Goal: Task Accomplishment & Management: Use online tool/utility

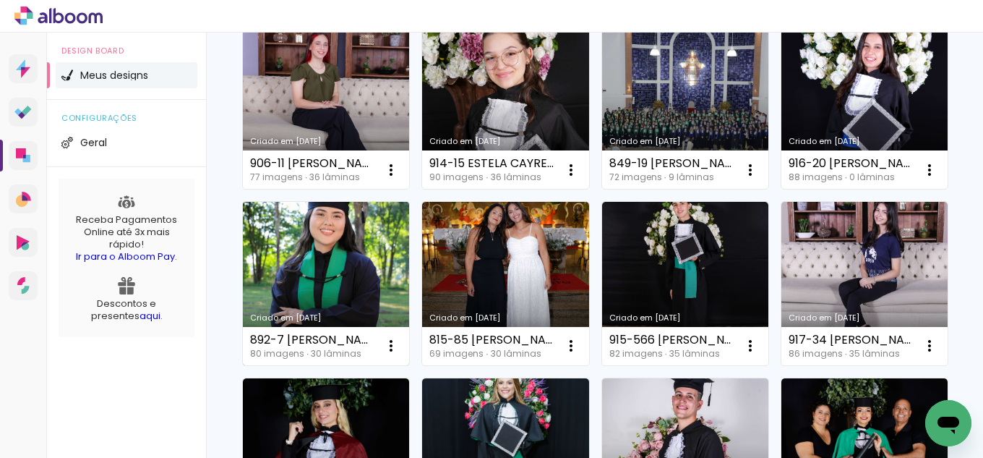
scroll to position [362, 0]
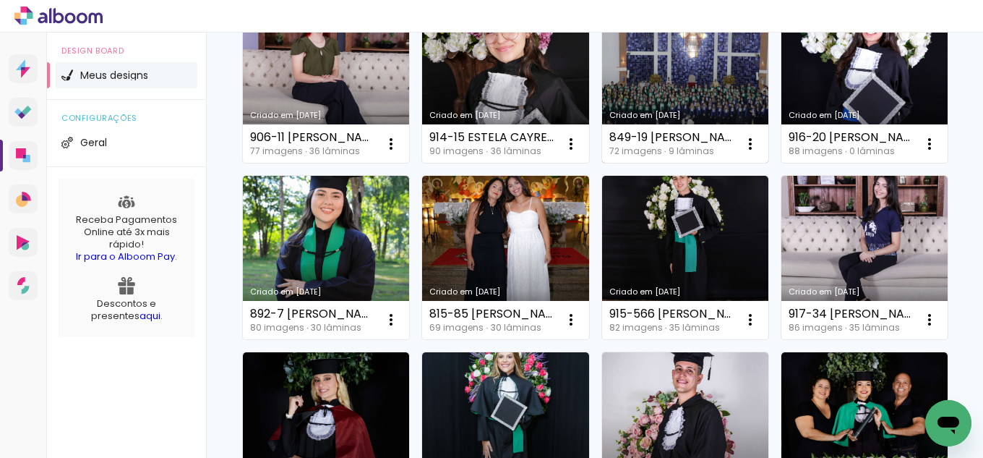
click at [602, 163] on link "Criado em [DATE]" at bounding box center [685, 81] width 166 height 163
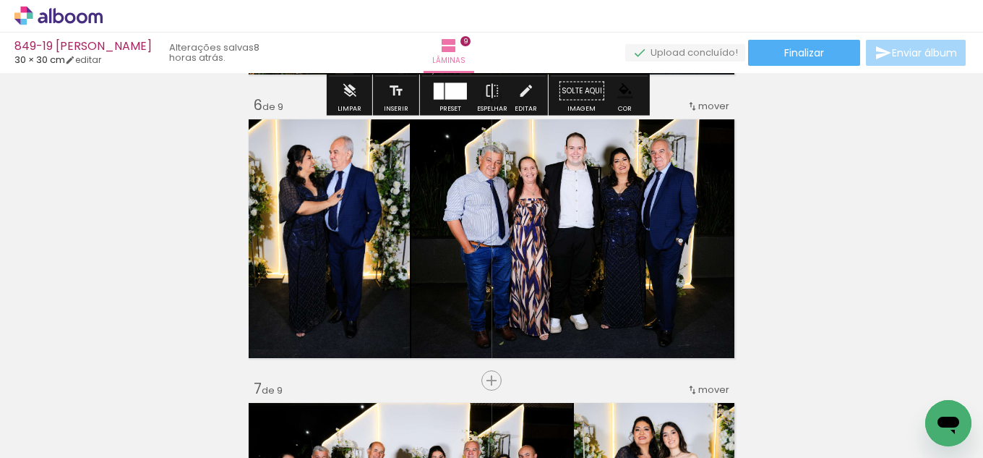
scroll to position [1446, 0]
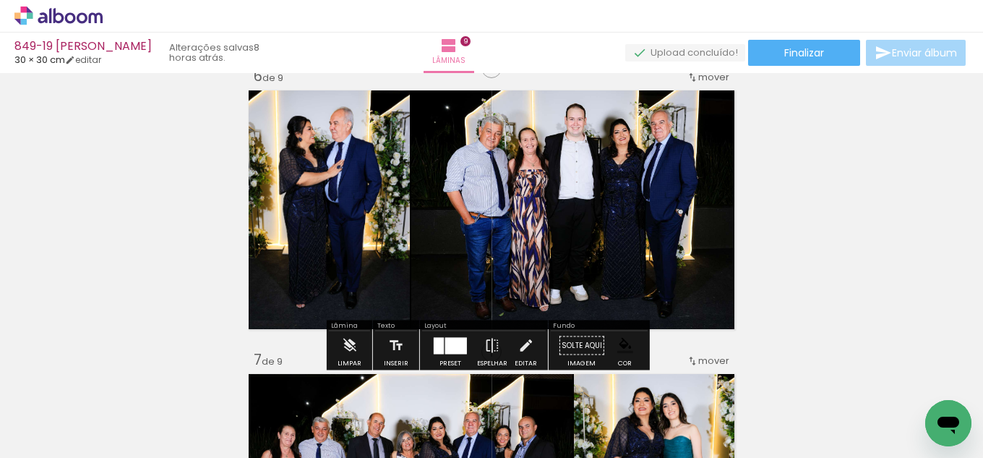
click at [43, 413] on input "Todas as fotos" at bounding box center [40, 414] width 55 height 12
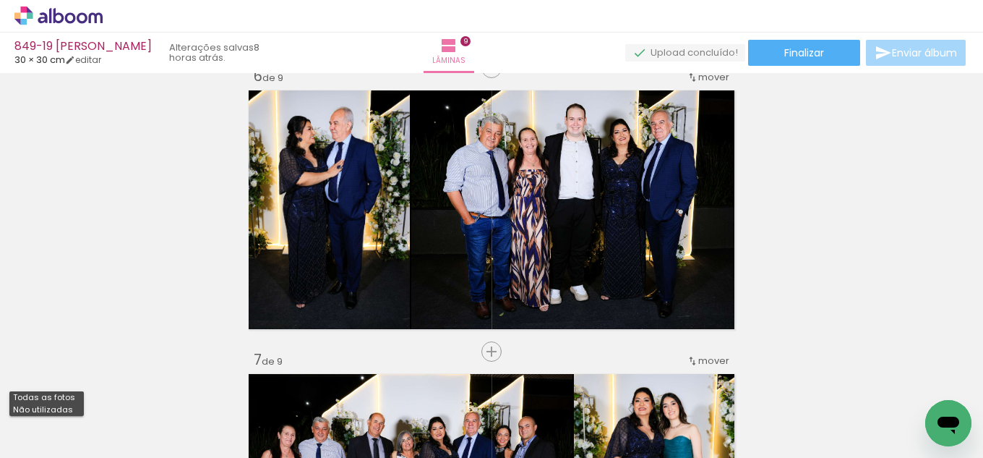
click at [0, 0] on slot "Não utilizadas" at bounding box center [0, 0] width 0 height 0
type input "Não utilizadas"
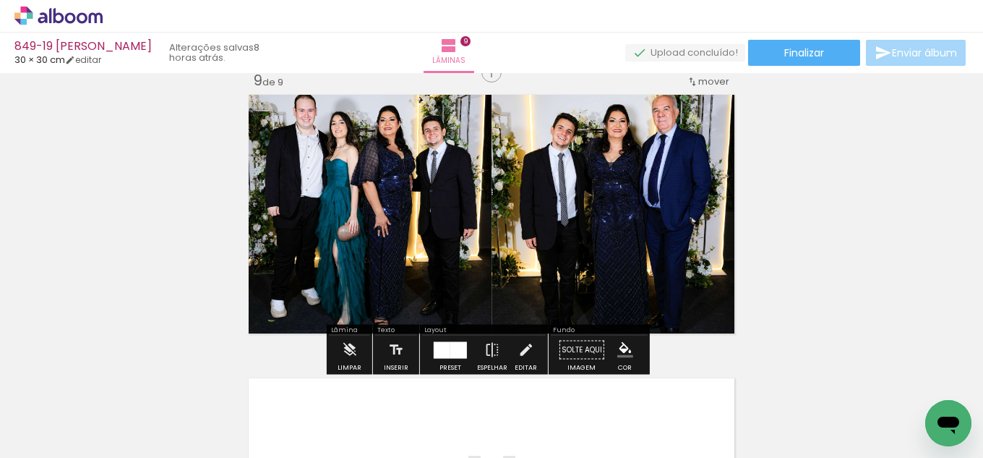
scroll to position [2314, 0]
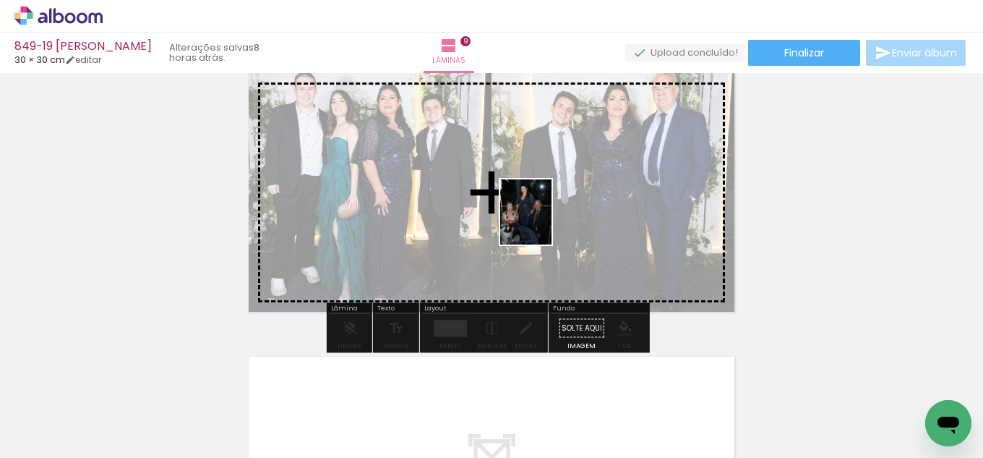
drag, startPoint x: 155, startPoint y: 400, endPoint x: 554, endPoint y: 218, distance: 438.1
click at [554, 218] on quentale-workspace at bounding box center [491, 229] width 983 height 458
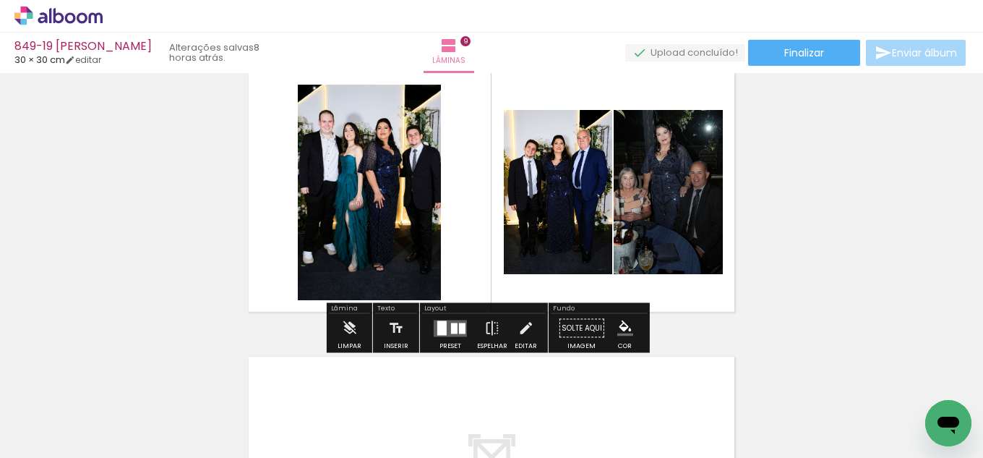
click at [451, 332] on div at bounding box center [454, 327] width 7 height 11
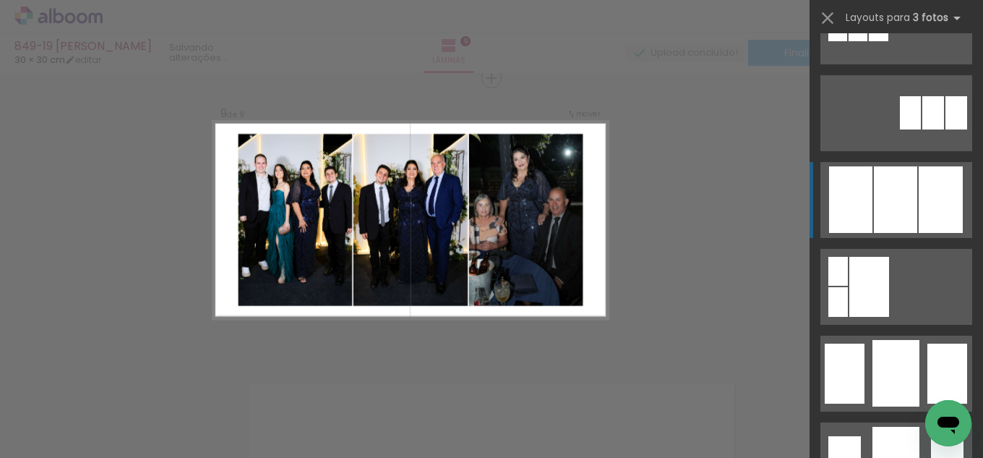
scroll to position [940, 0]
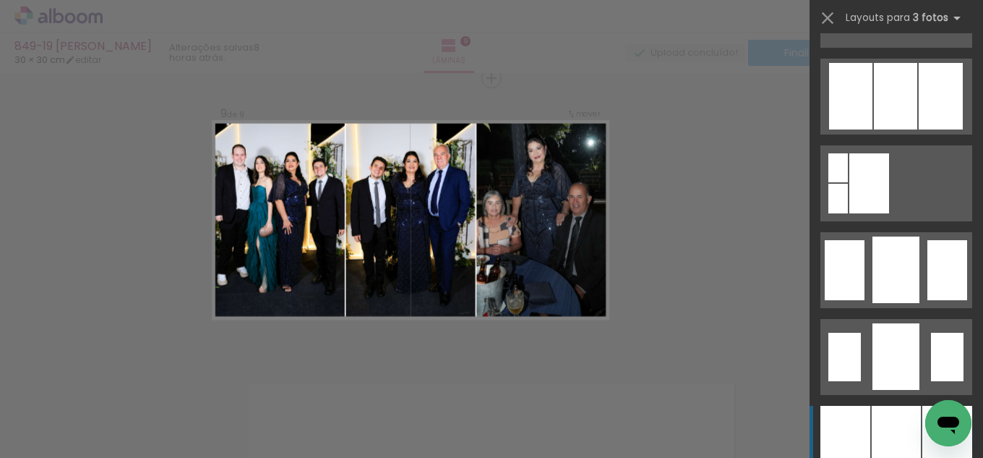
click at [882, 433] on div at bounding box center [896, 444] width 49 height 76
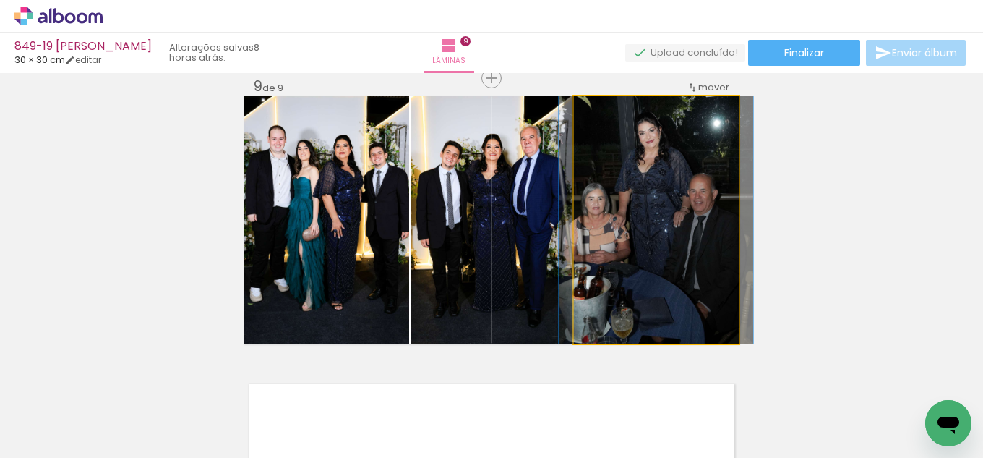
click at [651, 223] on quentale-photo at bounding box center [656, 219] width 165 height 247
click at [638, 270] on quentale-photo at bounding box center [656, 219] width 165 height 247
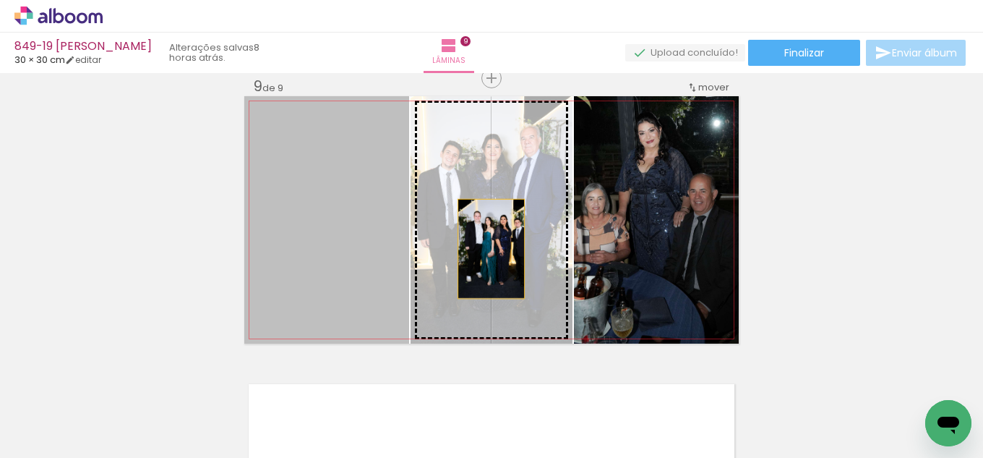
drag, startPoint x: 335, startPoint y: 251, endPoint x: 486, endPoint y: 249, distance: 150.4
click at [0, 0] on slot at bounding box center [0, 0] width 0 height 0
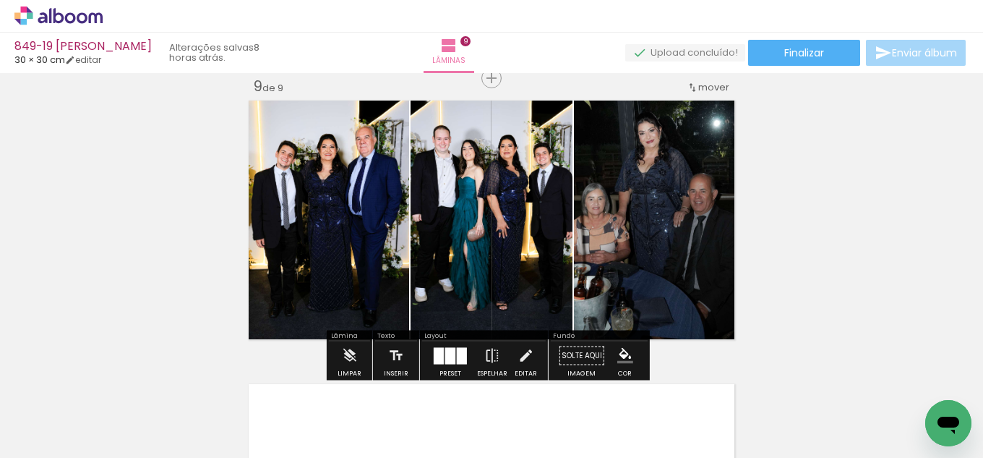
click at [332, 243] on quentale-photo at bounding box center [326, 219] width 165 height 247
click at [520, 354] on iron-icon at bounding box center [526, 355] width 16 height 29
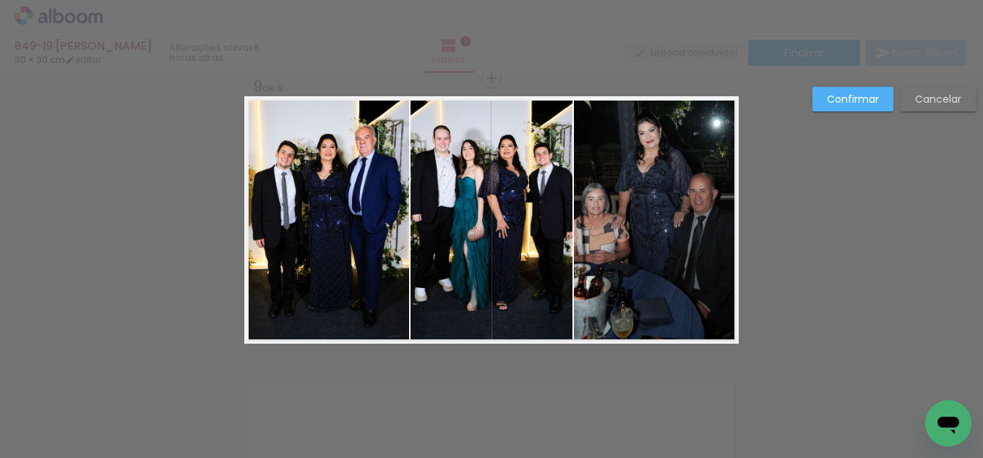
click at [356, 198] on quentale-photo at bounding box center [326, 219] width 165 height 247
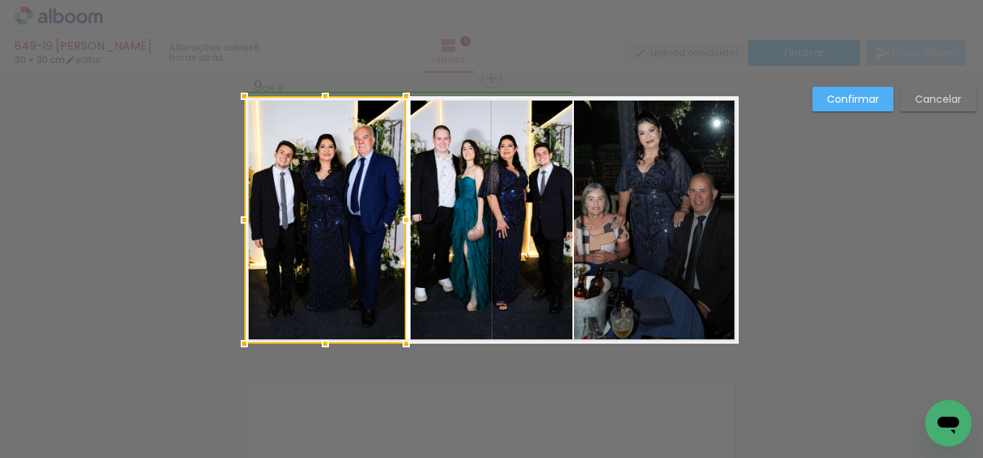
drag, startPoint x: 401, startPoint y: 214, endPoint x: 390, endPoint y: 211, distance: 10.5
click at [392, 211] on div at bounding box center [406, 219] width 29 height 29
click at [431, 228] on quentale-photo at bounding box center [492, 219] width 162 height 247
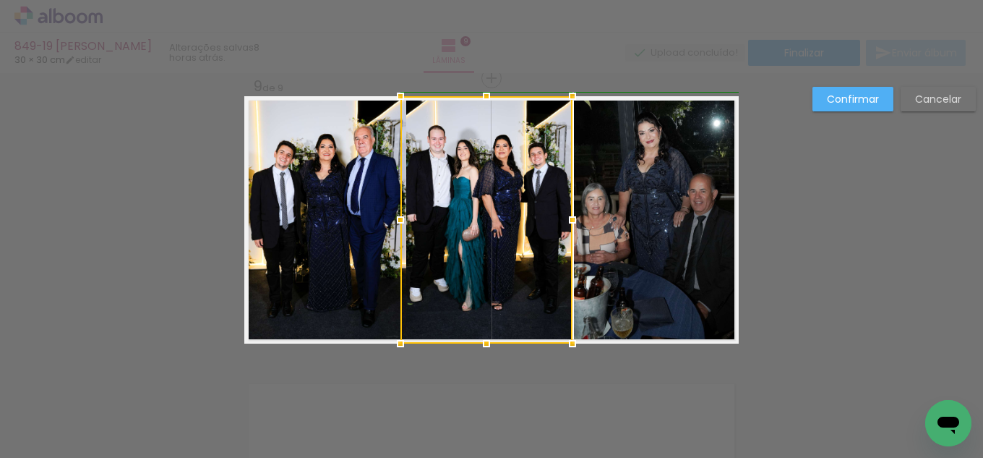
click at [401, 216] on div at bounding box center [400, 219] width 29 height 29
click at [0, 0] on slot "Cancelar" at bounding box center [0, 0] width 0 height 0
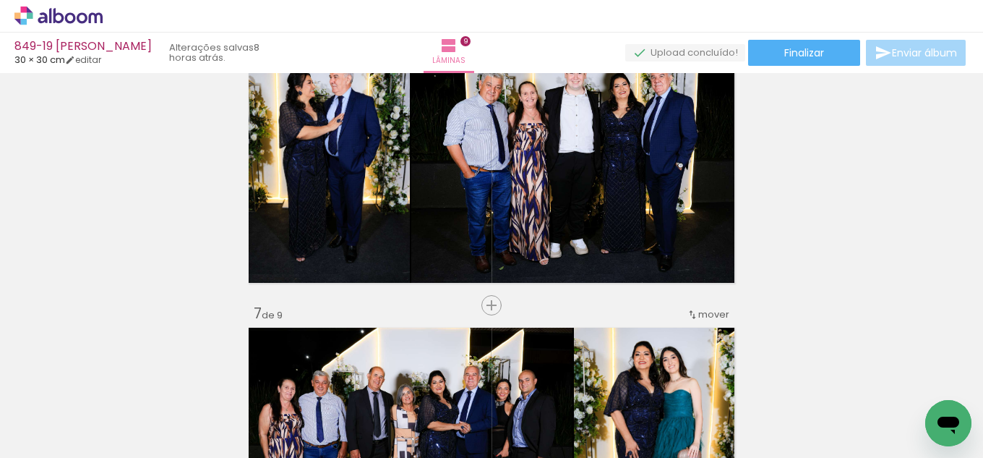
scroll to position [1491, 0]
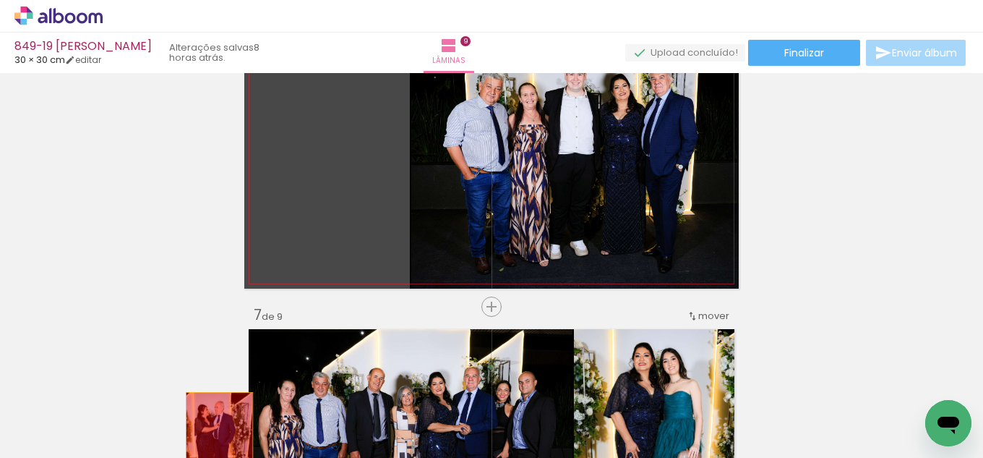
drag, startPoint x: 335, startPoint y: 161, endPoint x: 213, endPoint y: 447, distance: 310.6
click at [213, 448] on quentale-workspace at bounding box center [491, 229] width 983 height 458
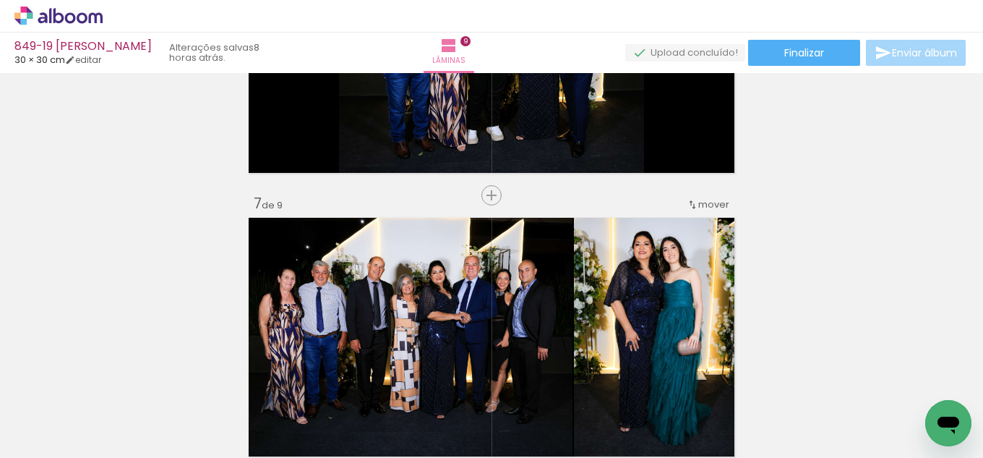
scroll to position [1636, 0]
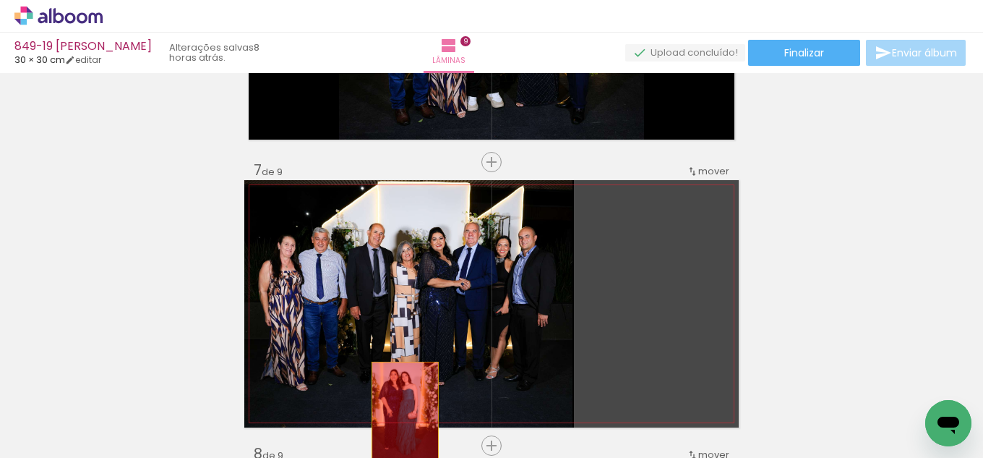
drag, startPoint x: 608, startPoint y: 264, endPoint x: 392, endPoint y: 419, distance: 266.3
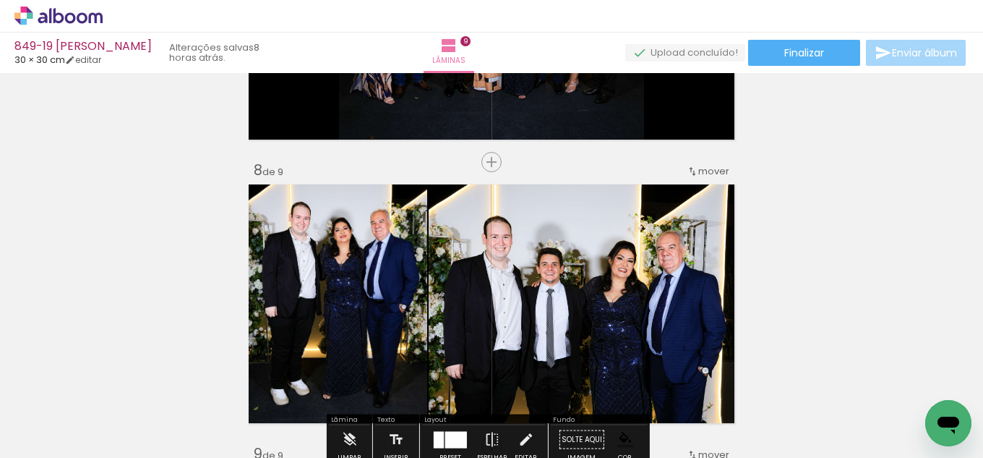
scroll to position [1925, 0]
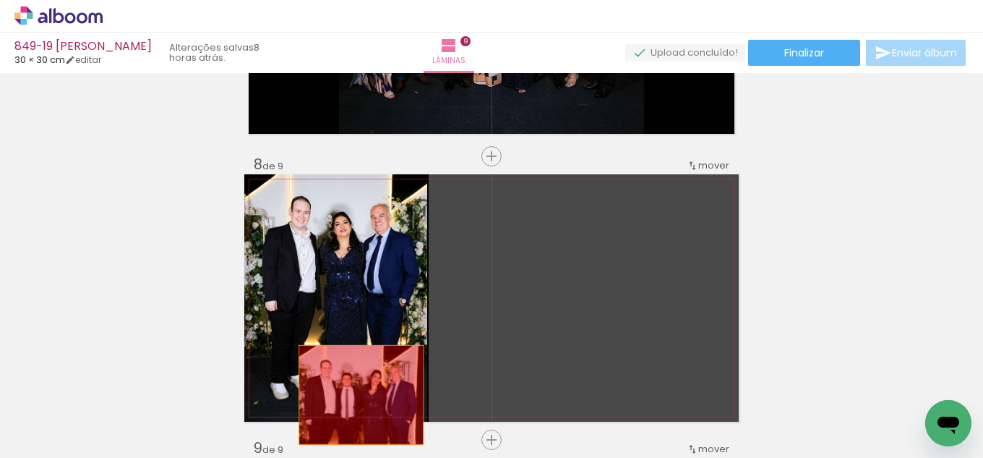
drag, startPoint x: 512, startPoint y: 268, endPoint x: 334, endPoint y: 419, distance: 233.9
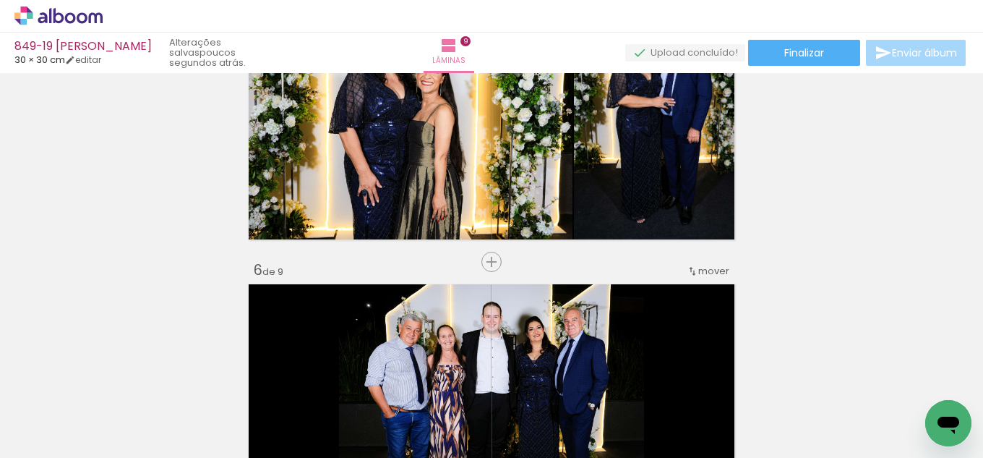
scroll to position [1346, 0]
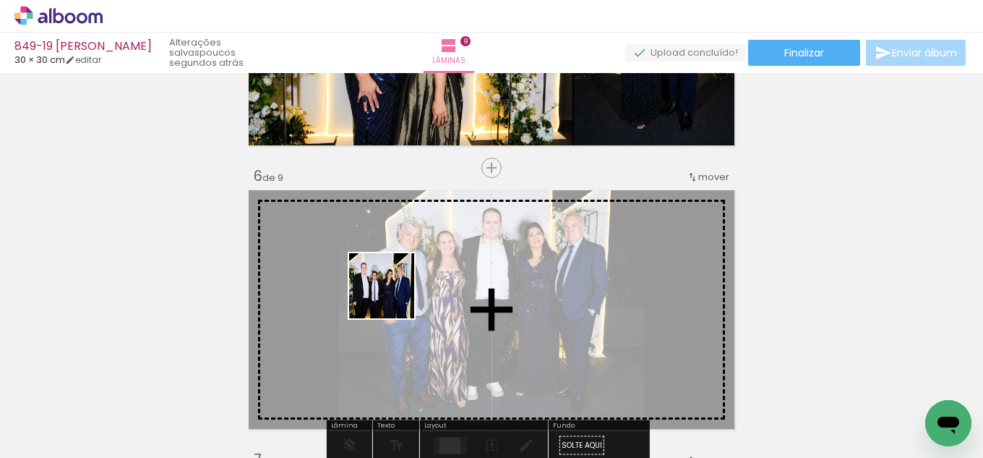
drag, startPoint x: 309, startPoint y: 413, endPoint x: 405, endPoint y: 295, distance: 151.7
click at [401, 288] on quentale-workspace at bounding box center [491, 229] width 983 height 458
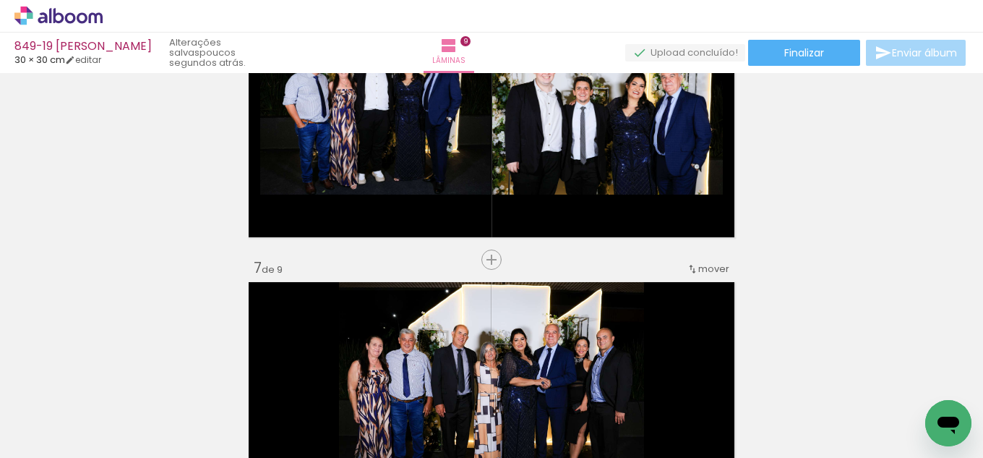
scroll to position [1563, 0]
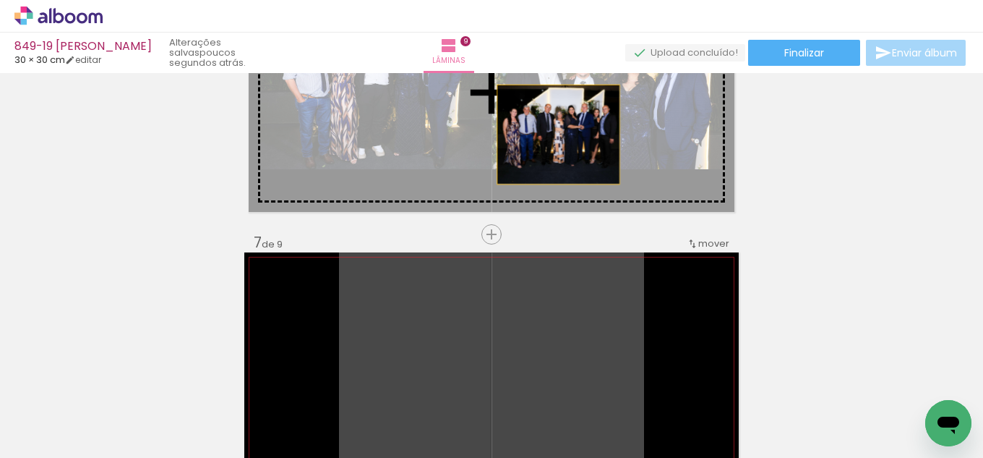
drag, startPoint x: 522, startPoint y: 346, endPoint x: 552, endPoint y: 127, distance: 221.2
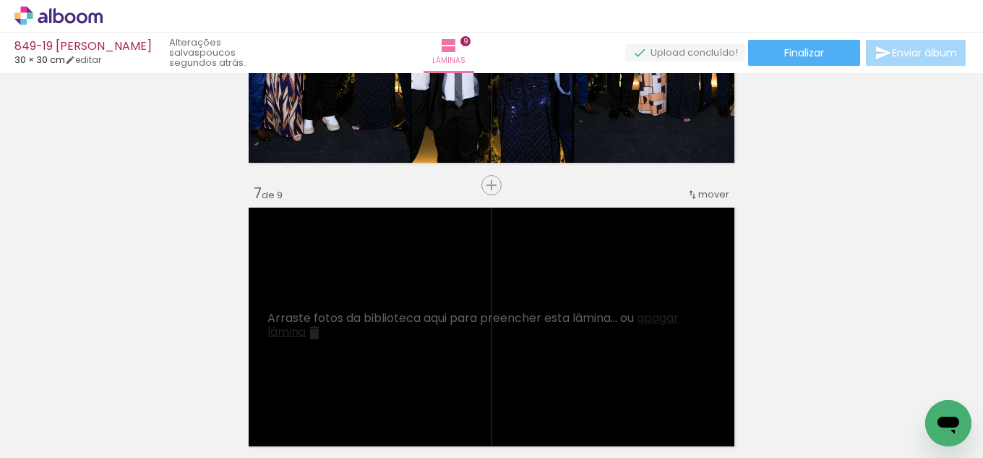
scroll to position [1636, 0]
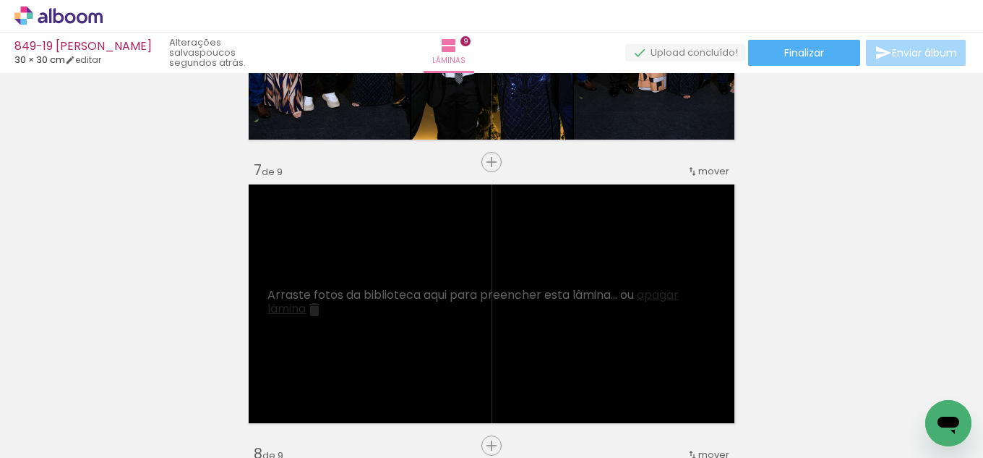
click at [651, 294] on span "apagar lâmina" at bounding box center [473, 301] width 411 height 30
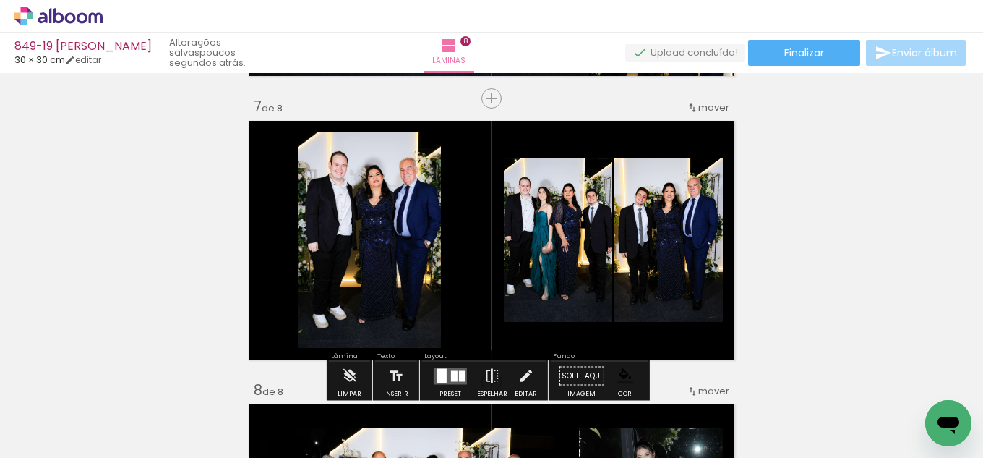
scroll to position [1725, 0]
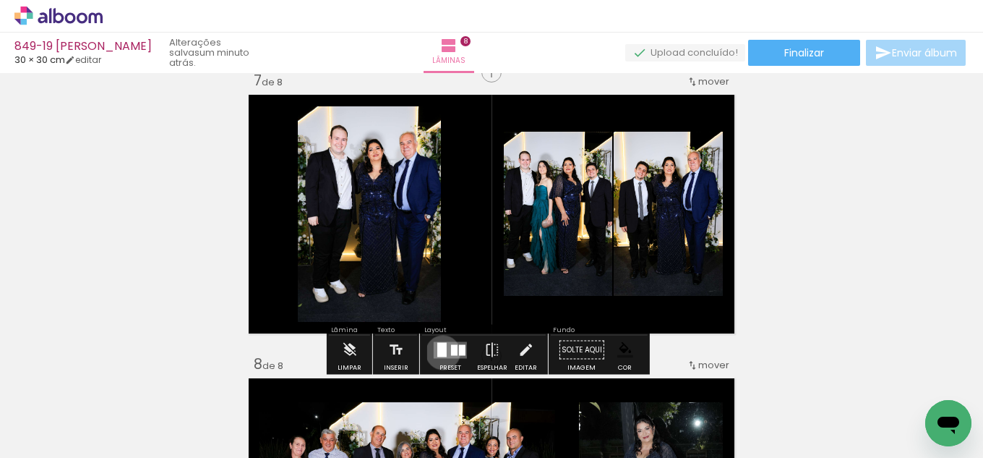
click at [440, 352] on div at bounding box center [441, 349] width 9 height 14
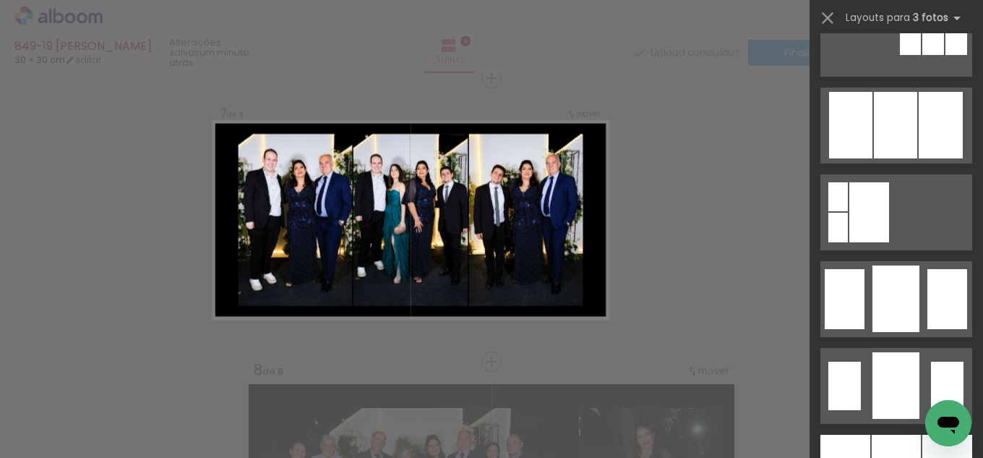
scroll to position [1085, 0]
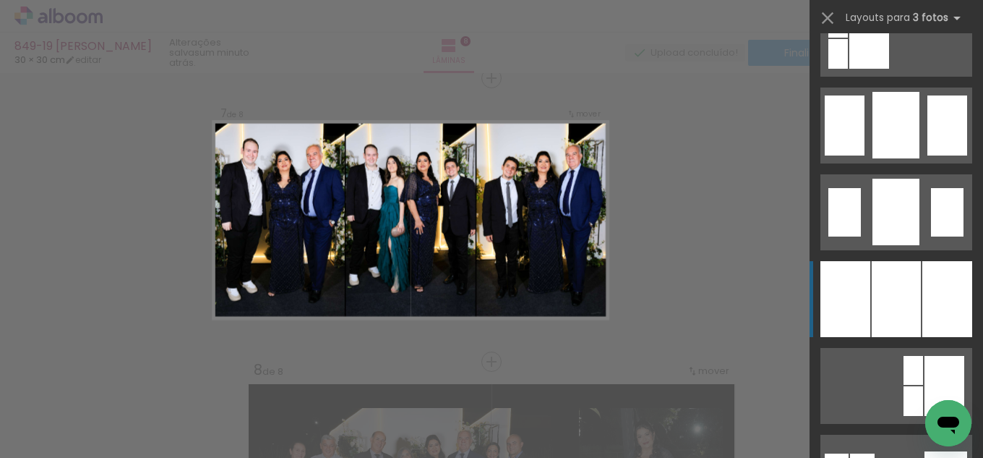
click at [876, 313] on div at bounding box center [896, 299] width 49 height 76
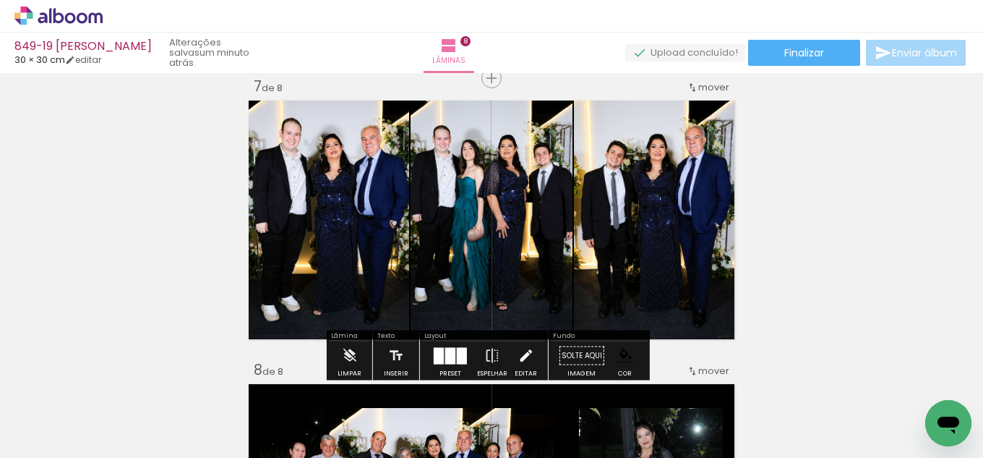
click at [525, 358] on iron-icon at bounding box center [526, 355] width 16 height 29
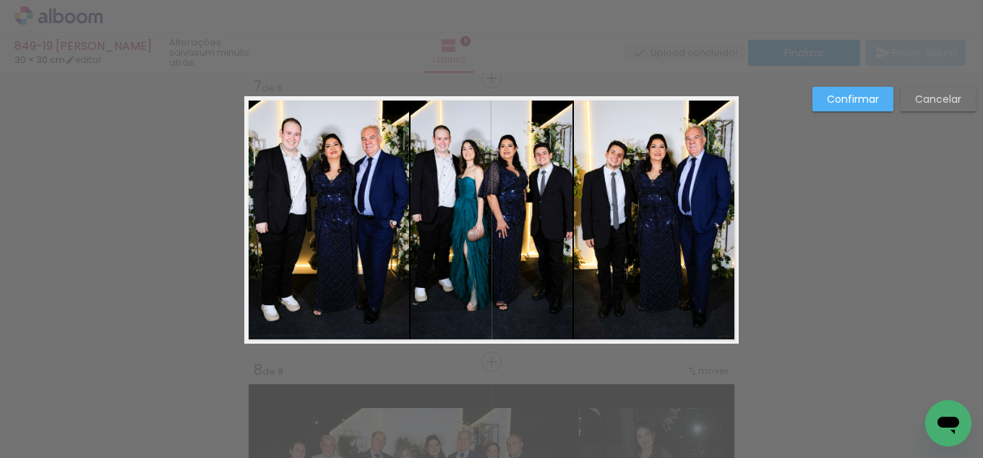
click at [533, 218] on quentale-photo at bounding box center [492, 219] width 162 height 247
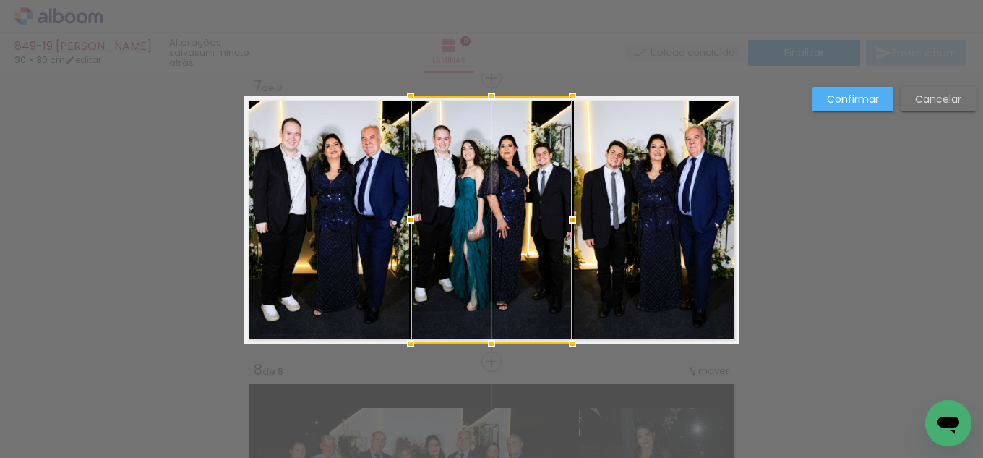
click at [581, 213] on div at bounding box center [572, 219] width 29 height 29
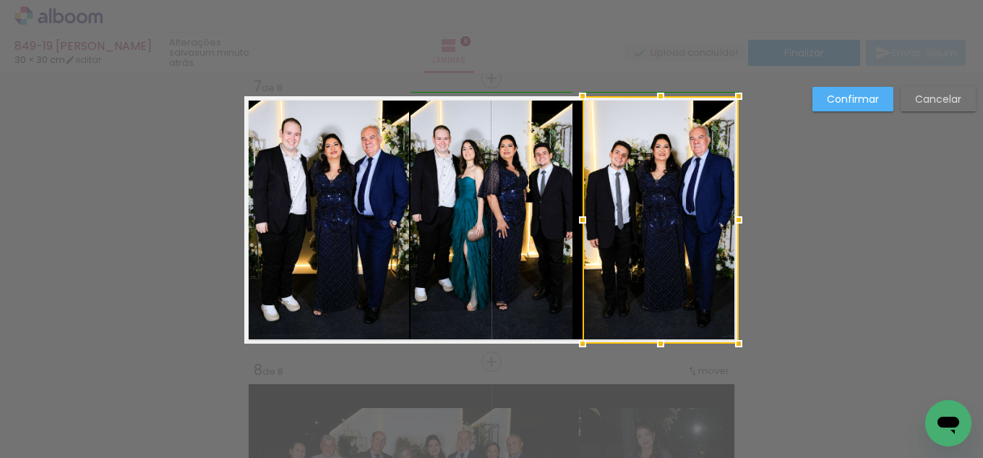
click at [573, 217] on div at bounding box center [582, 219] width 29 height 29
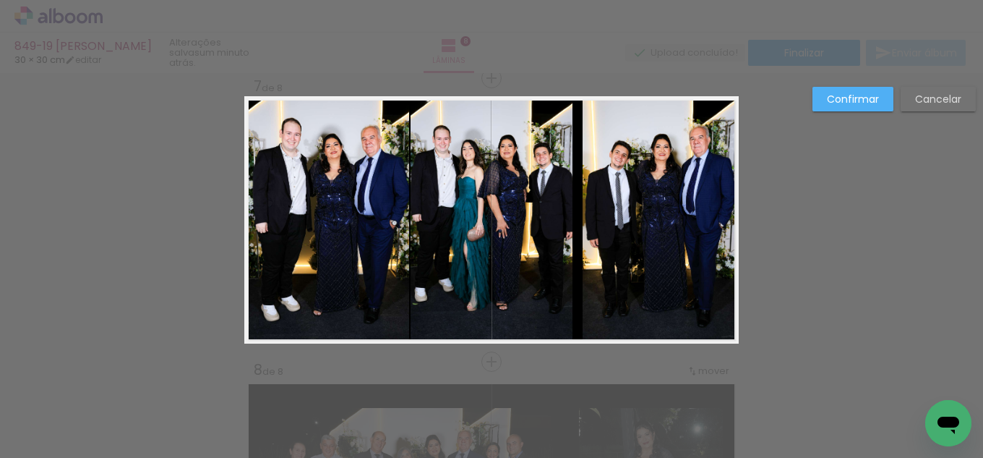
click at [555, 213] on quentale-photo at bounding box center [492, 219] width 162 height 247
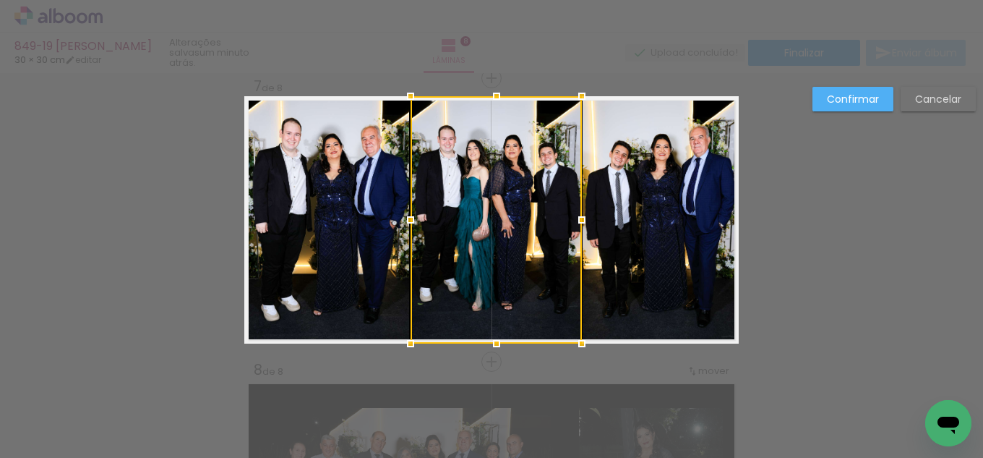
drag, startPoint x: 561, startPoint y: 213, endPoint x: 571, endPoint y: 213, distance: 10.1
click at [571, 213] on div at bounding box center [582, 219] width 29 height 29
click at [0, 0] on slot "Confirmar" at bounding box center [0, 0] width 0 height 0
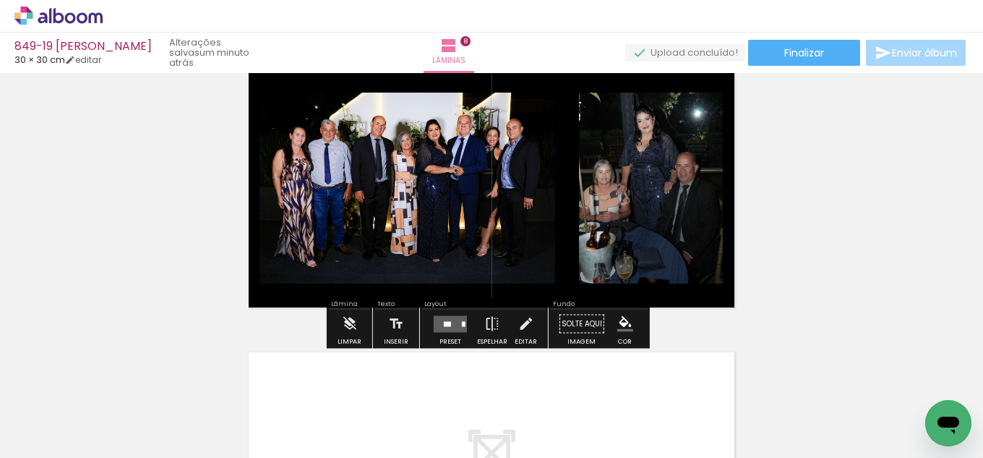
scroll to position [2009, 0]
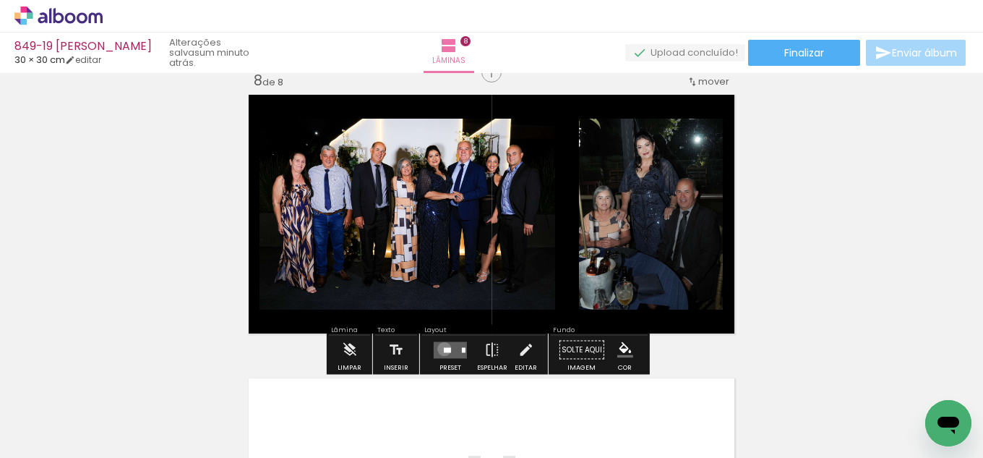
click at [444, 349] on div at bounding box center [447, 349] width 7 height 5
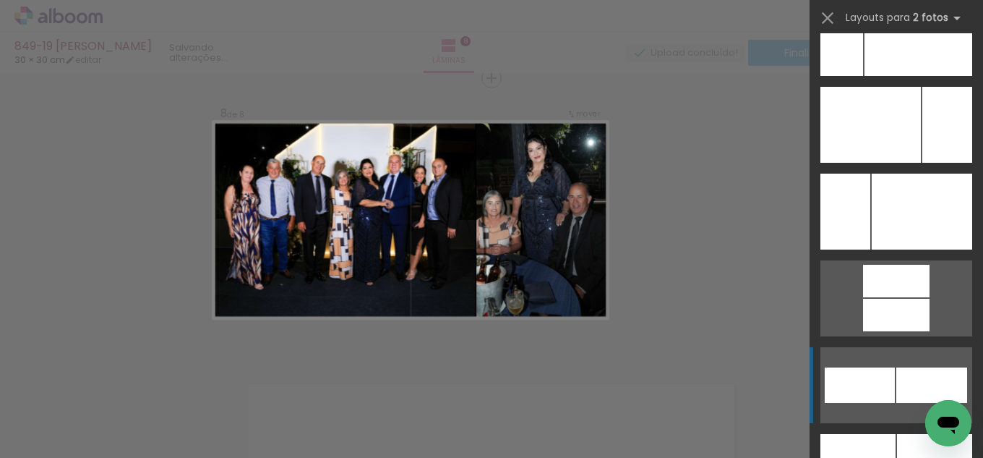
scroll to position [6361, 0]
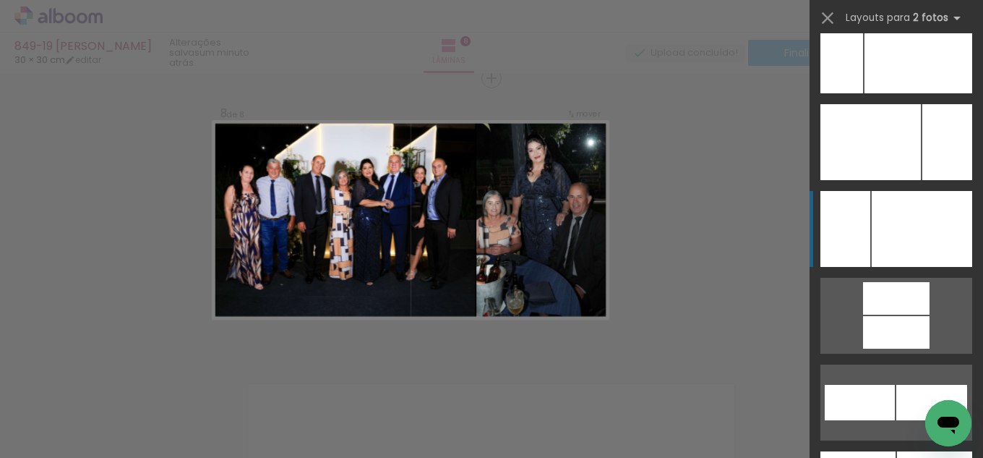
click at [918, 212] on div at bounding box center [922, 229] width 101 height 76
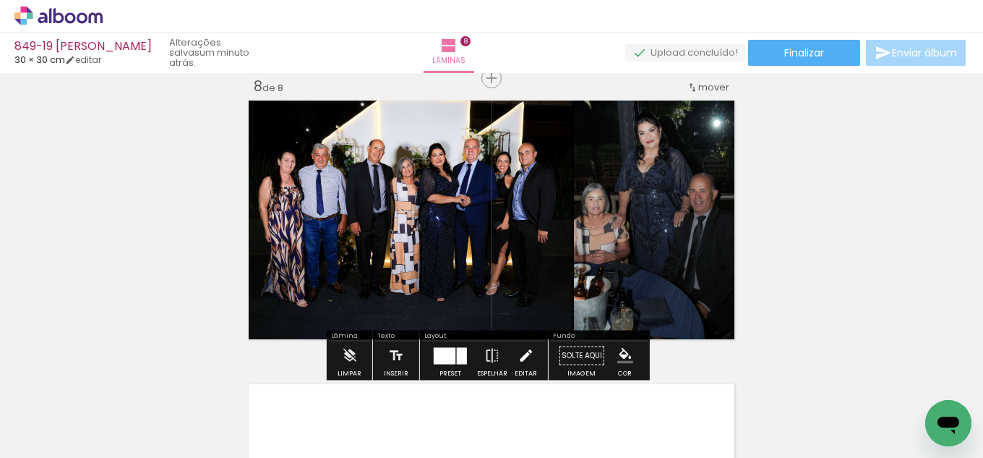
click at [520, 349] on iron-icon at bounding box center [526, 355] width 16 height 29
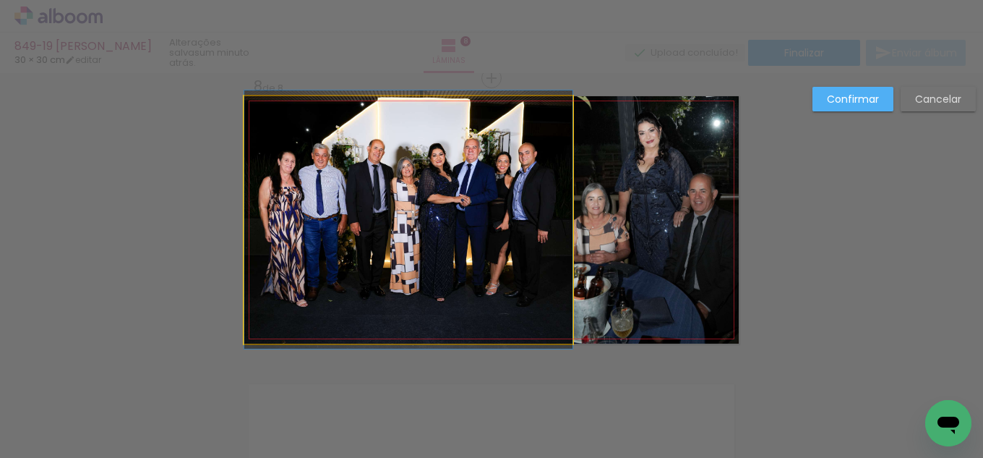
click at [559, 221] on quentale-photo at bounding box center [408, 219] width 328 height 247
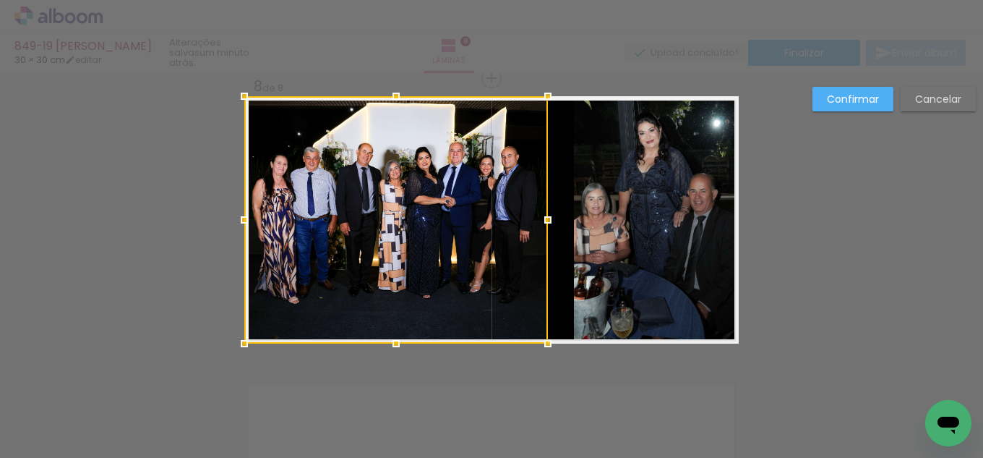
drag, startPoint x: 570, startPoint y: 215, endPoint x: 546, endPoint y: 214, distance: 24.6
click at [546, 214] on div at bounding box center [548, 219] width 29 height 29
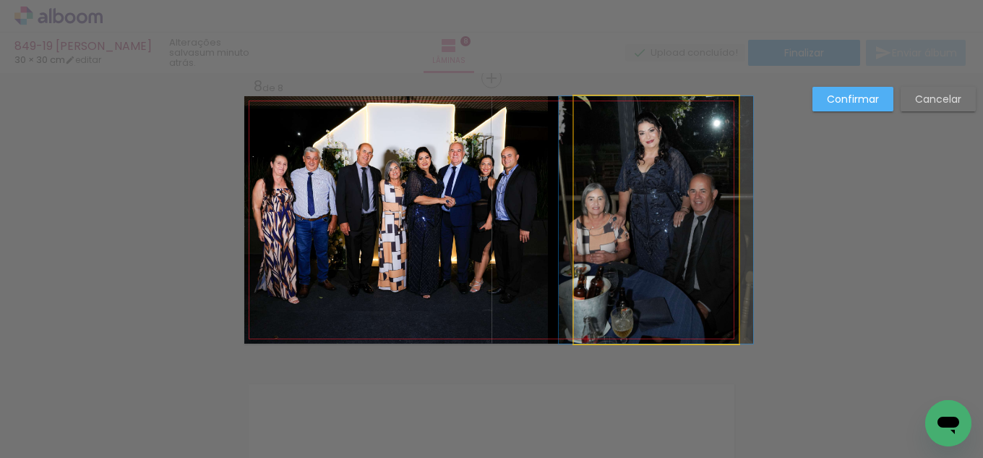
click at [649, 226] on quentale-photo at bounding box center [656, 219] width 165 height 247
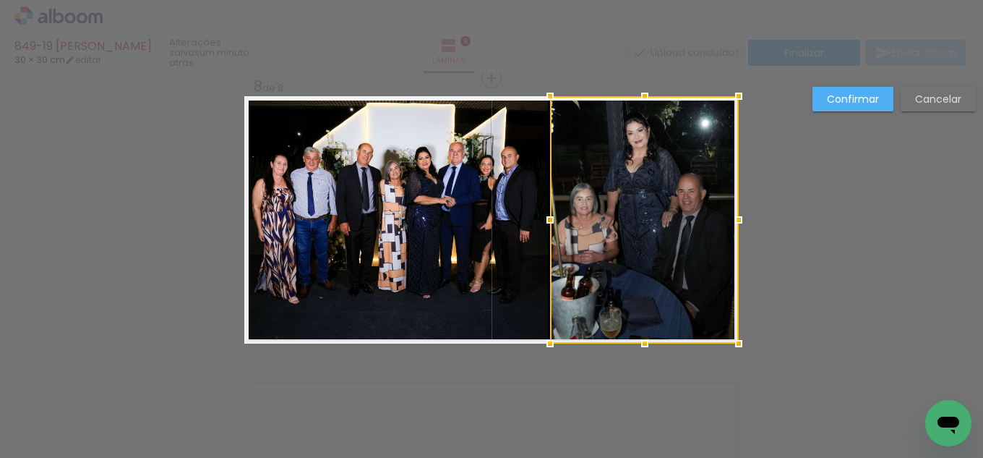
drag, startPoint x: 572, startPoint y: 221, endPoint x: 548, endPoint y: 216, distance: 24.3
click at [548, 216] on div at bounding box center [550, 219] width 29 height 29
click at [0, 0] on slot "Confirmar" at bounding box center [0, 0] width 0 height 0
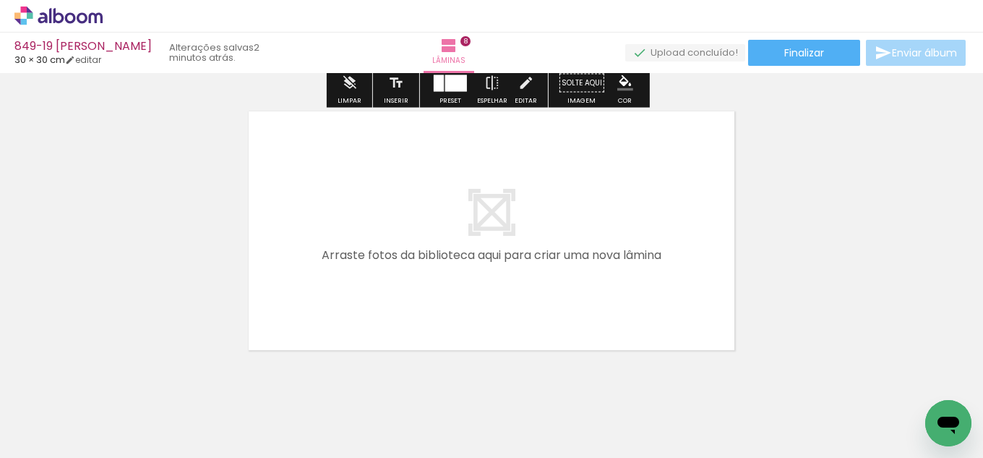
scroll to position [2292, 0]
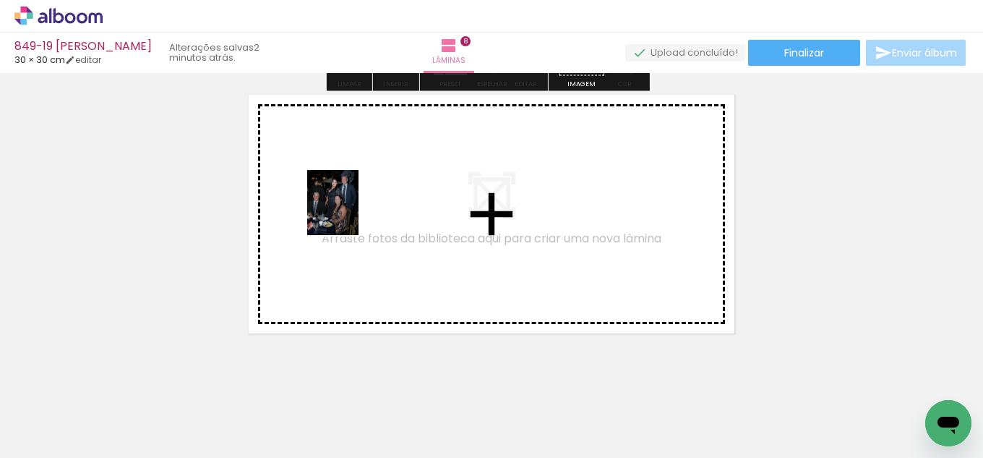
drag, startPoint x: 157, startPoint y: 405, endPoint x: 163, endPoint y: 396, distance: 11.4
click at [356, 210] on quentale-workspace at bounding box center [491, 229] width 983 height 458
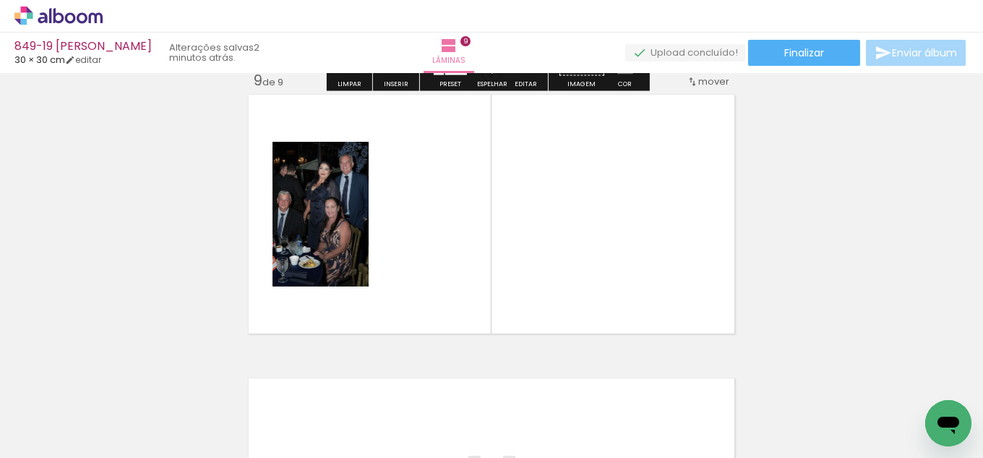
scroll to position [2286, 0]
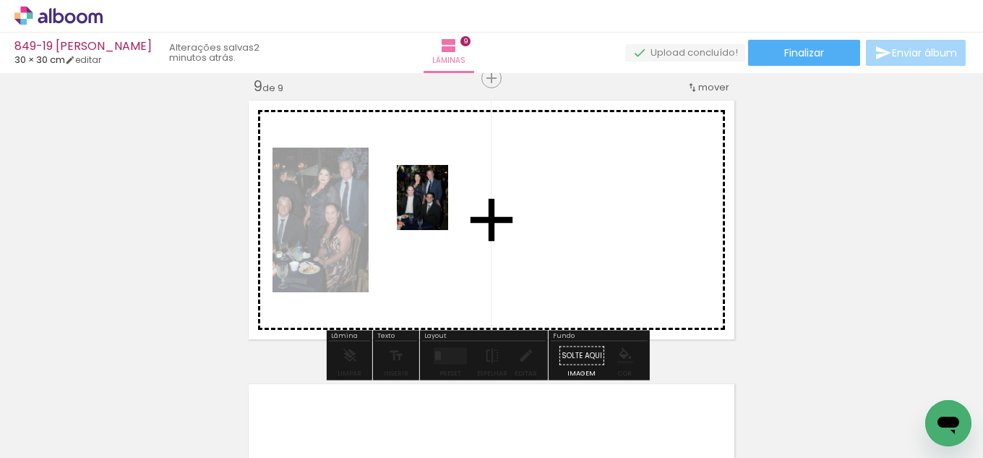
drag, startPoint x: 140, startPoint y: 414, endPoint x: 440, endPoint y: 208, distance: 364.6
click at [440, 208] on quentale-workspace at bounding box center [491, 229] width 983 height 458
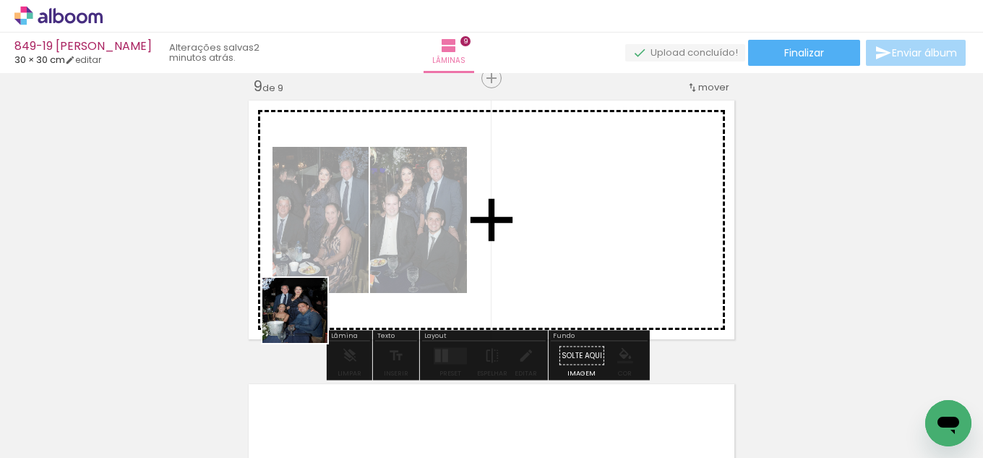
drag, startPoint x: 170, startPoint y: 409, endPoint x: 450, endPoint y: 246, distance: 323.7
click at [450, 246] on quentale-workspace at bounding box center [491, 229] width 983 height 458
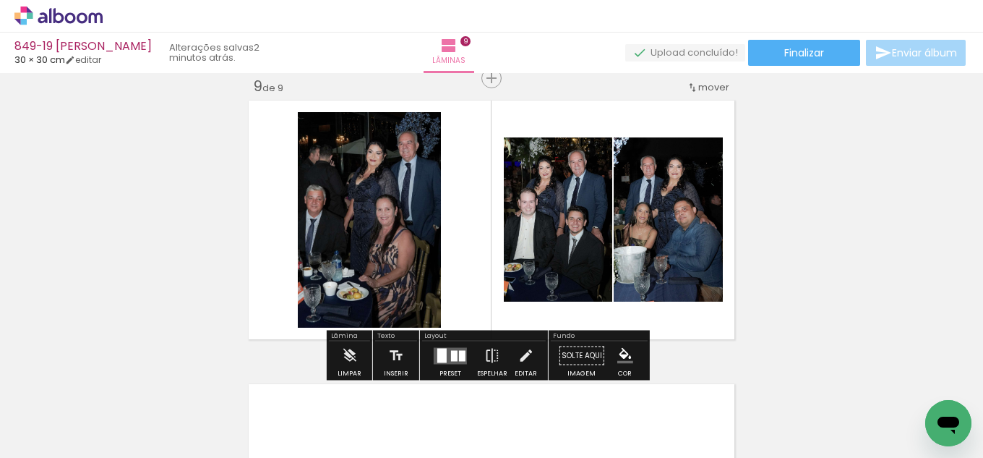
click at [454, 354] on div at bounding box center [454, 355] width 7 height 11
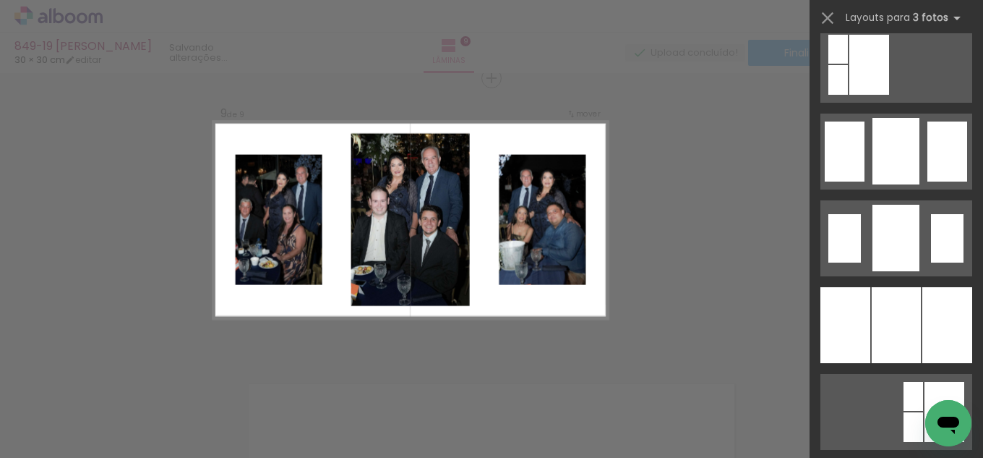
scroll to position [1085, 0]
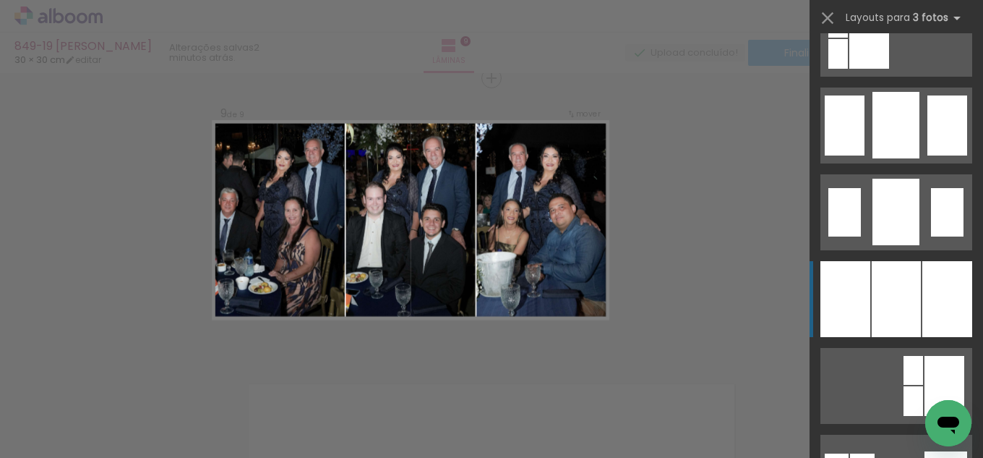
click at [899, 268] on div at bounding box center [896, 299] width 49 height 76
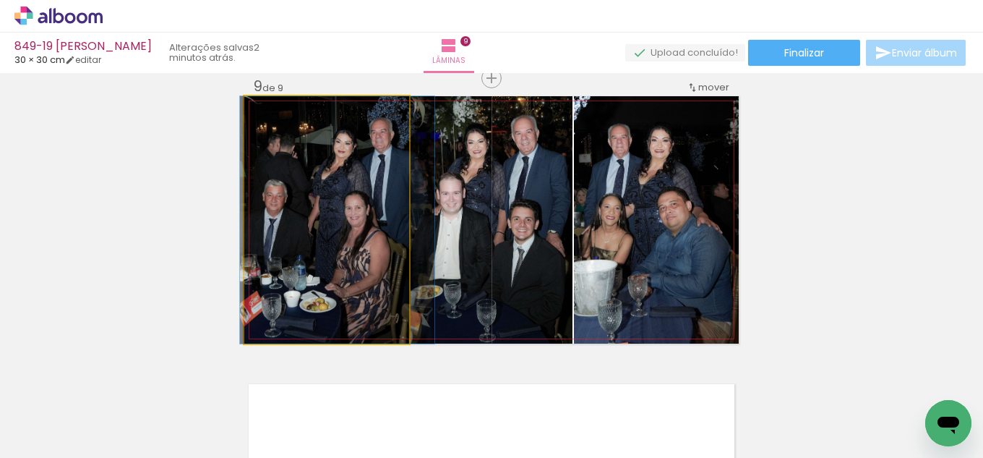
drag, startPoint x: 317, startPoint y: 245, endPoint x: 331, endPoint y: 246, distance: 13.8
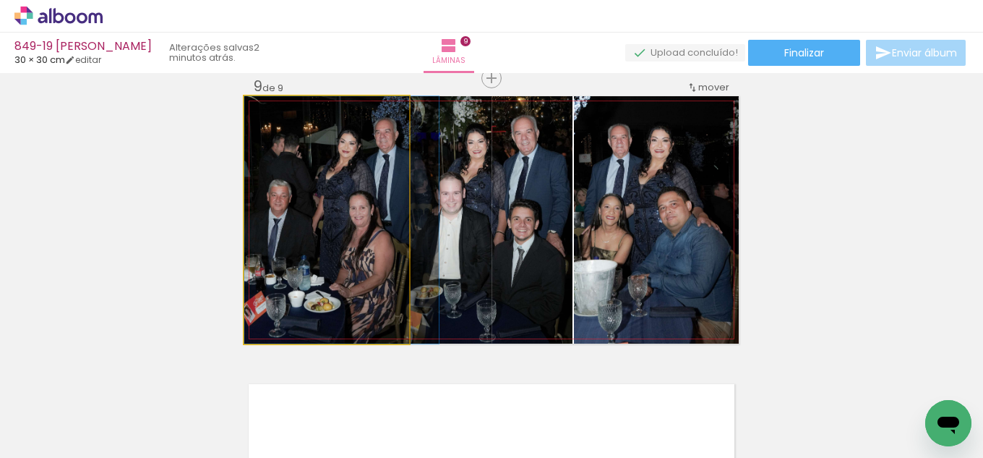
drag, startPoint x: 331, startPoint y: 244, endPoint x: 346, endPoint y: 236, distance: 17.5
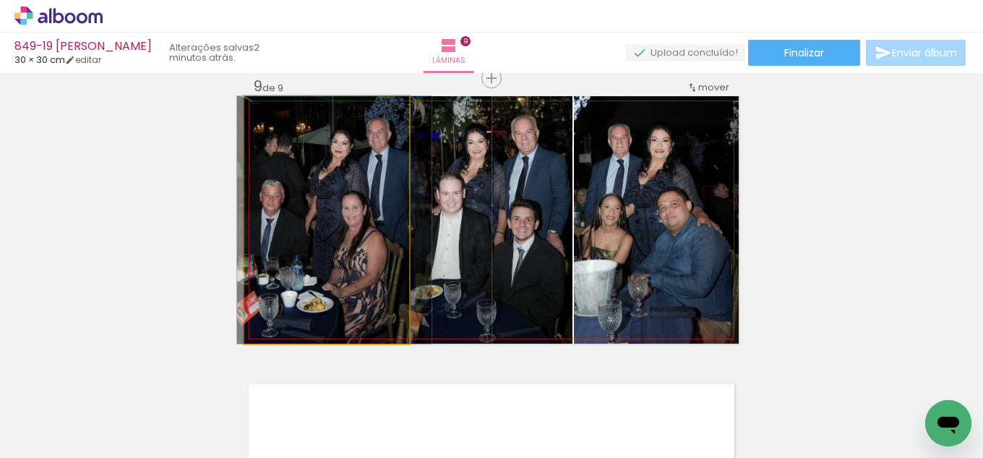
drag, startPoint x: 346, startPoint y: 236, endPoint x: 339, endPoint y: 234, distance: 7.4
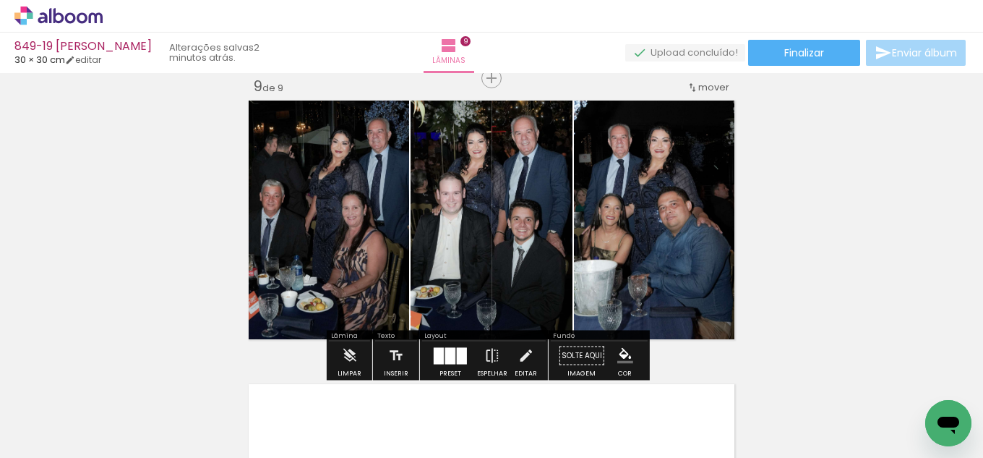
click at [619, 351] on iron-icon "color picker" at bounding box center [625, 356] width 16 height 16
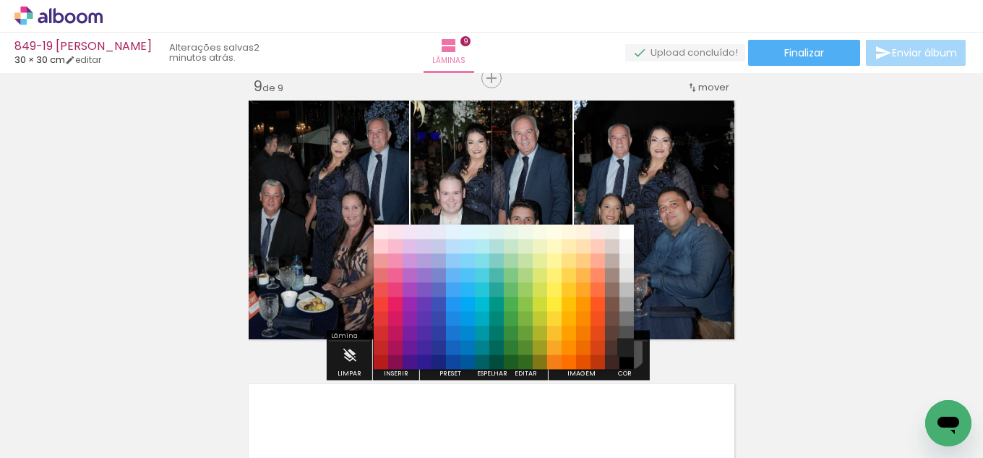
click at [622, 350] on paper-item "#212121" at bounding box center [627, 348] width 14 height 14
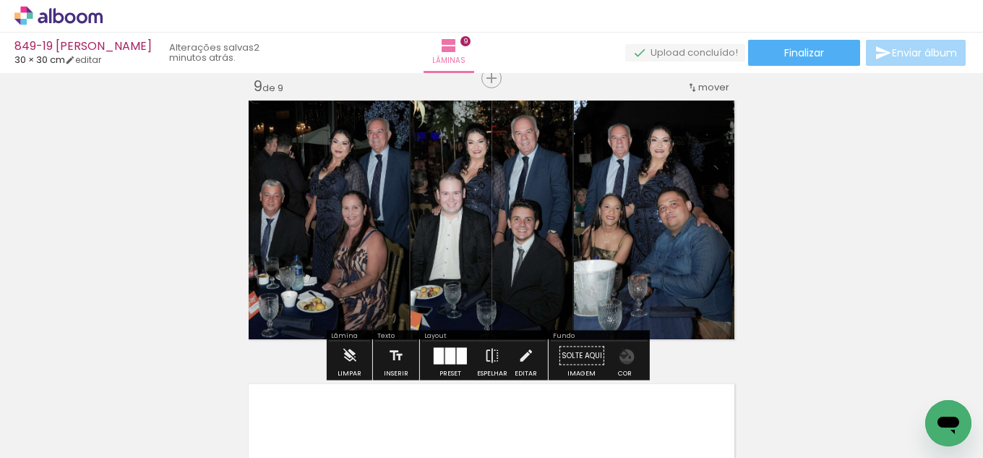
click at [622, 356] on iron-icon "color picker" at bounding box center [625, 356] width 16 height 16
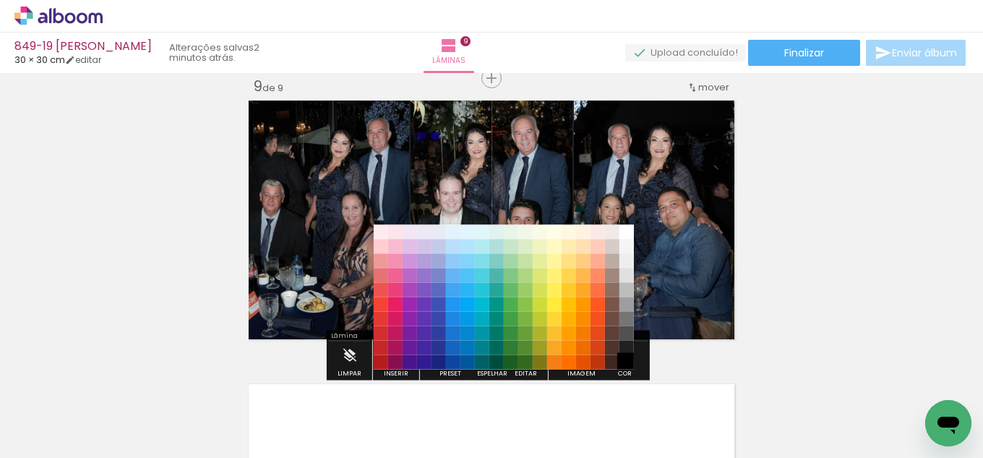
click at [624, 360] on paper-item "#000000" at bounding box center [627, 362] width 14 height 14
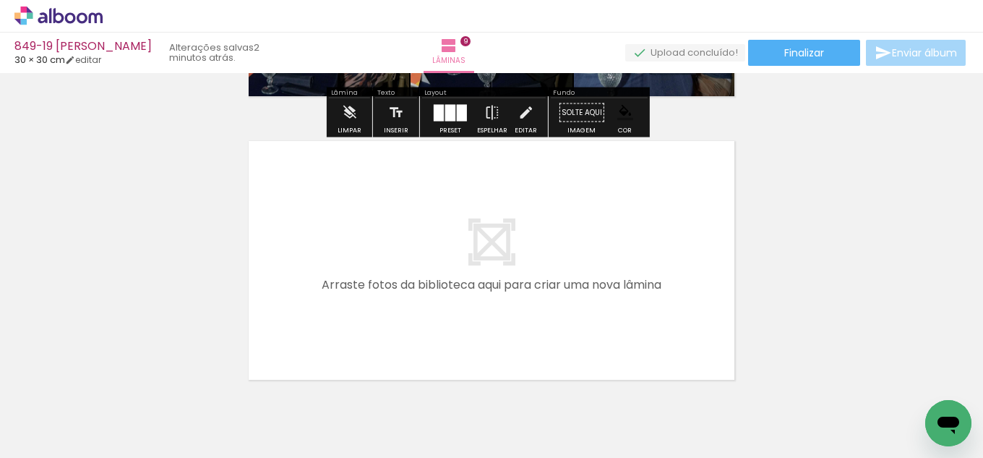
scroll to position [2576, 0]
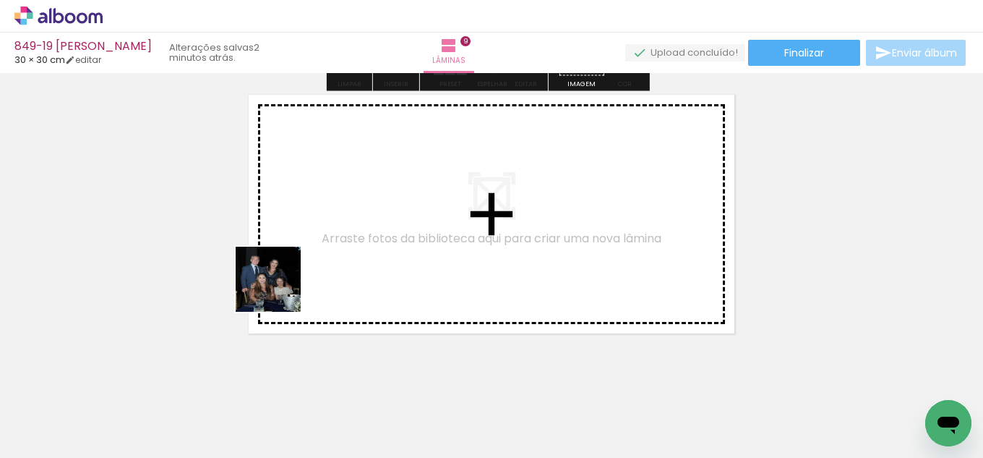
drag, startPoint x: 172, startPoint y: 399, endPoint x: 337, endPoint y: 238, distance: 230.6
click at [337, 238] on quentale-workspace at bounding box center [491, 229] width 983 height 458
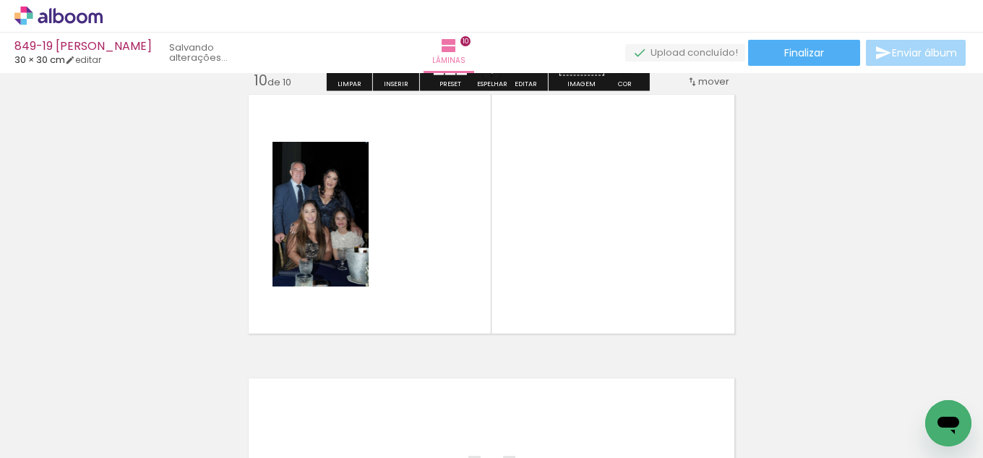
scroll to position [2570, 0]
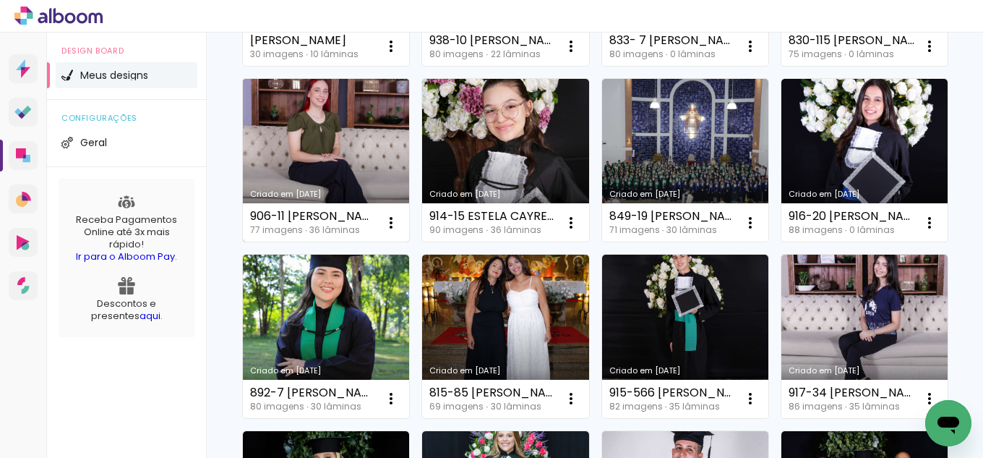
scroll to position [362, 0]
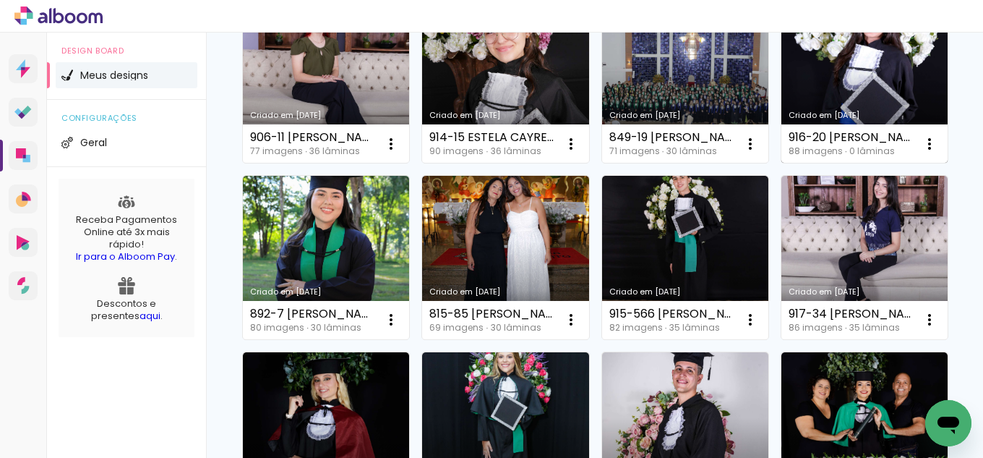
click at [782, 163] on link "Criado em [DATE]" at bounding box center [865, 81] width 166 height 163
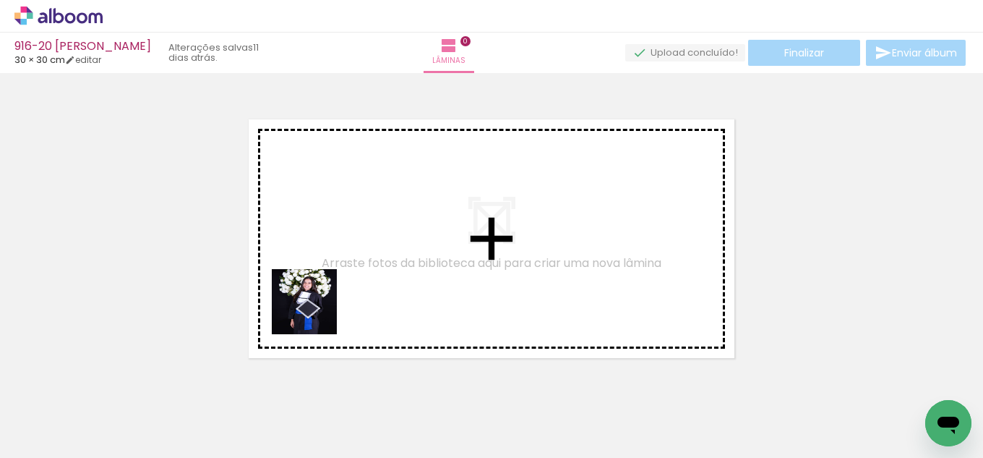
drag, startPoint x: 154, startPoint y: 416, endPoint x: 370, endPoint y: 281, distance: 255.4
click at [369, 276] on quentale-workspace at bounding box center [491, 229] width 983 height 458
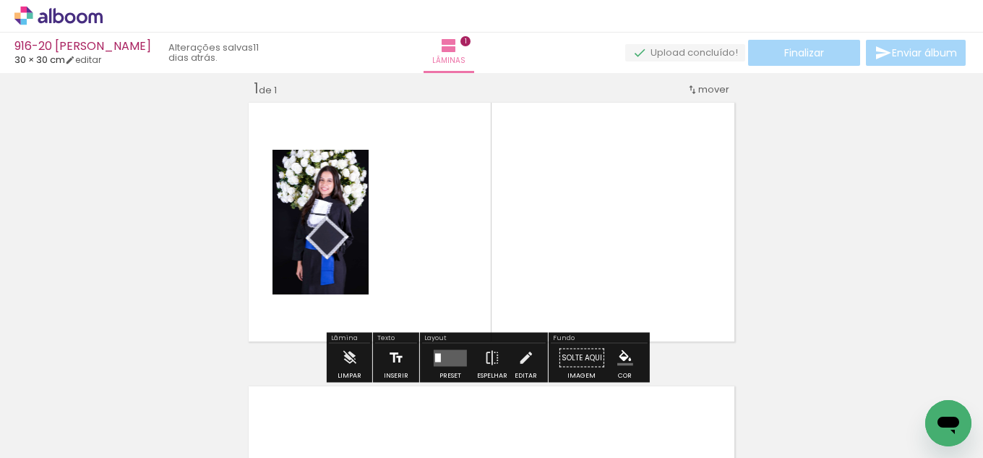
scroll to position [19, 0]
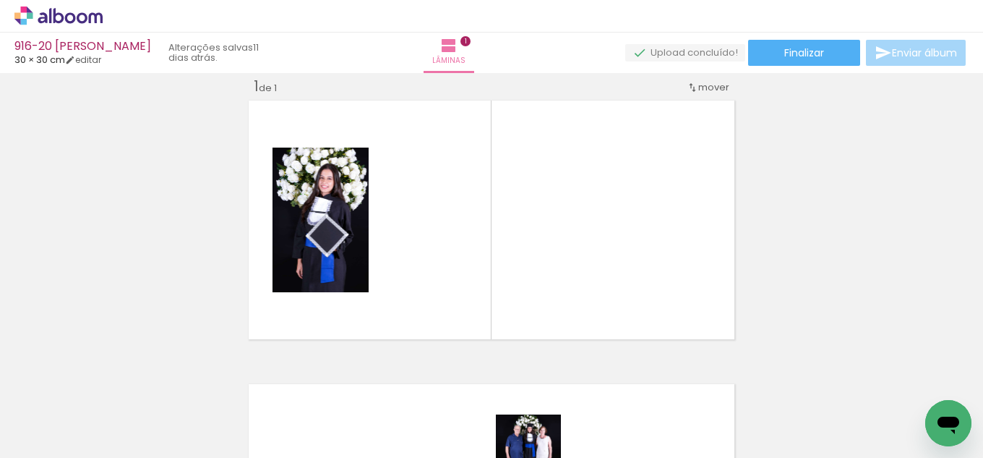
drag, startPoint x: 199, startPoint y: 449, endPoint x: 539, endPoint y: 458, distance: 340.7
click at [539, 457] on html "link( href="../../bower_components/polymer/polymer.html" rel="import" ) picture…" at bounding box center [491, 229] width 983 height 458
drag, startPoint x: 51, startPoint y: 416, endPoint x: 65, endPoint y: 416, distance: 14.5
click at [51, 416] on input "Todas as fotos" at bounding box center [40, 414] width 55 height 12
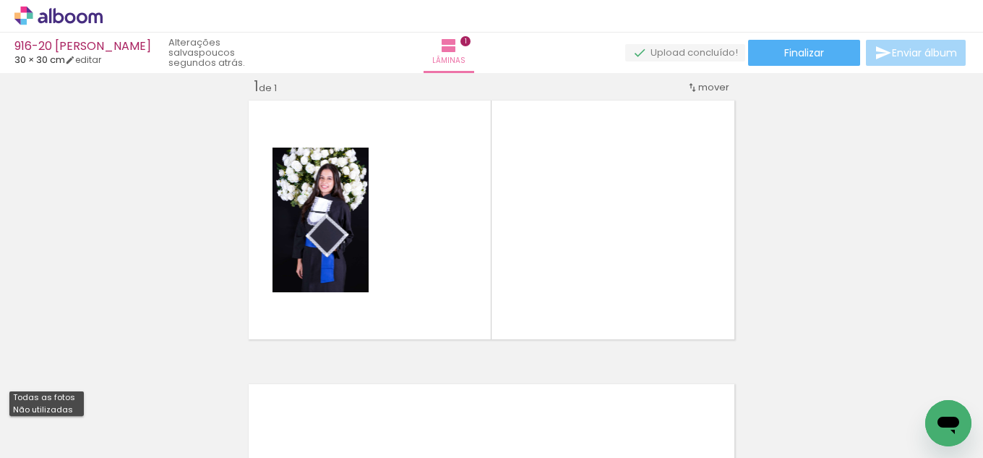
click at [0, 0] on slot "Não utilizadas" at bounding box center [0, 0] width 0 height 0
type input "Não utilizadas"
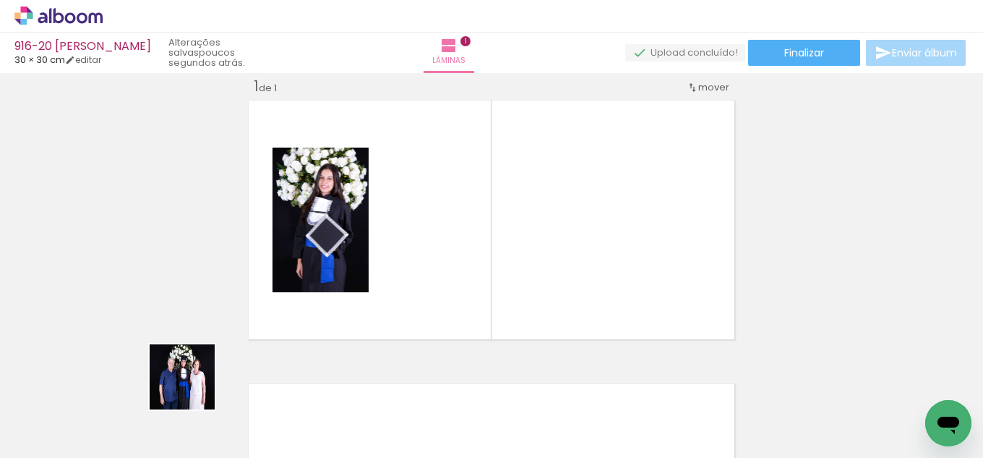
drag, startPoint x: 179, startPoint y: 399, endPoint x: 437, endPoint y: 276, distance: 286.6
click at [437, 276] on quentale-workspace at bounding box center [491, 229] width 983 height 458
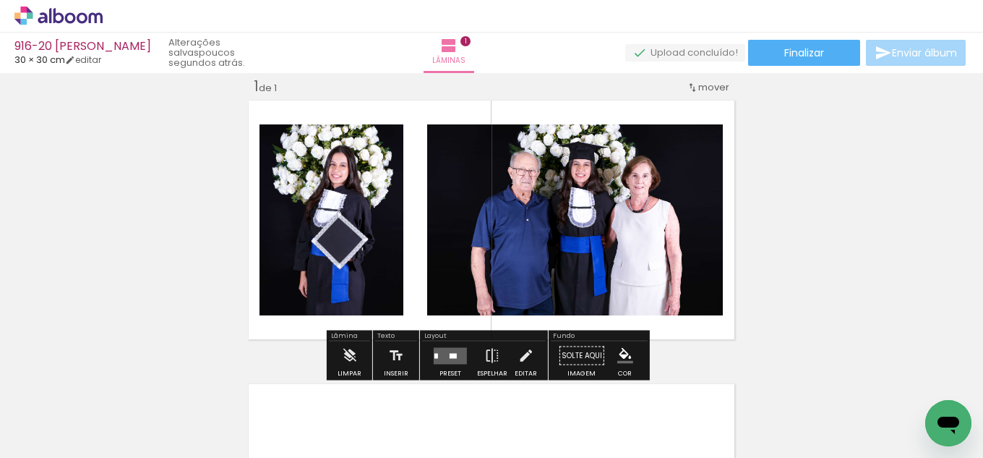
click at [445, 348] on quentale-layouter at bounding box center [450, 355] width 33 height 17
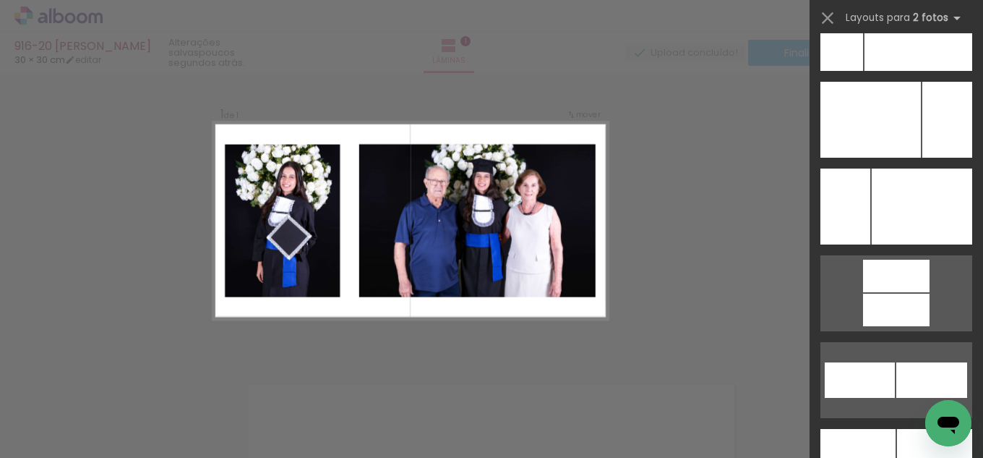
scroll to position [6413, 0]
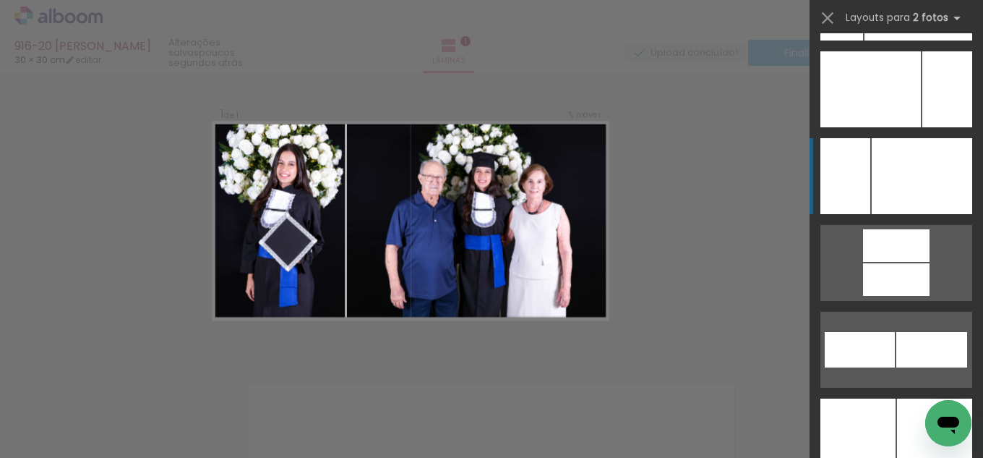
click at [917, 181] on div at bounding box center [922, 176] width 101 height 76
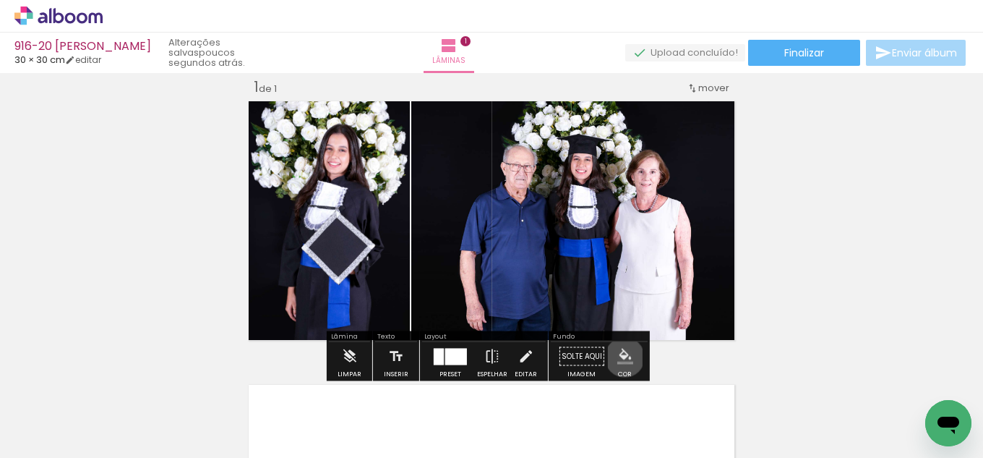
click at [620, 357] on iron-icon "color picker" at bounding box center [625, 357] width 16 height 16
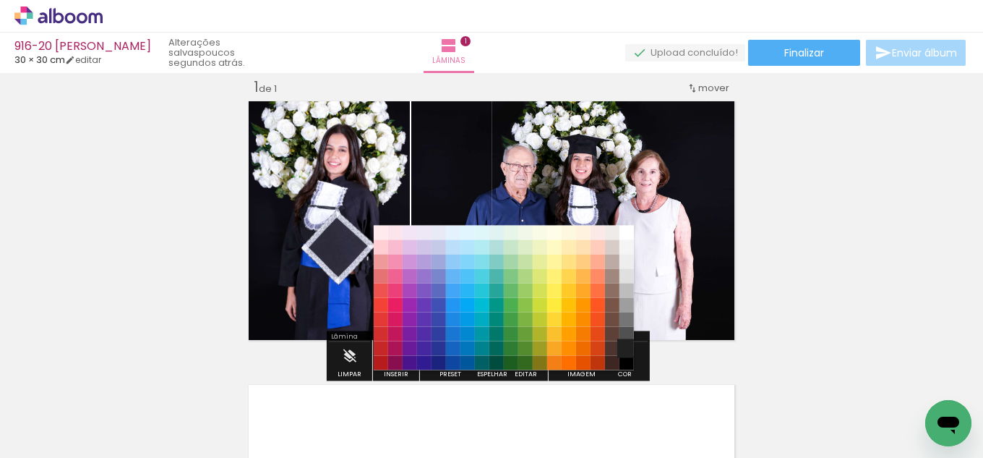
click at [629, 346] on paper-item "#212121" at bounding box center [627, 348] width 14 height 14
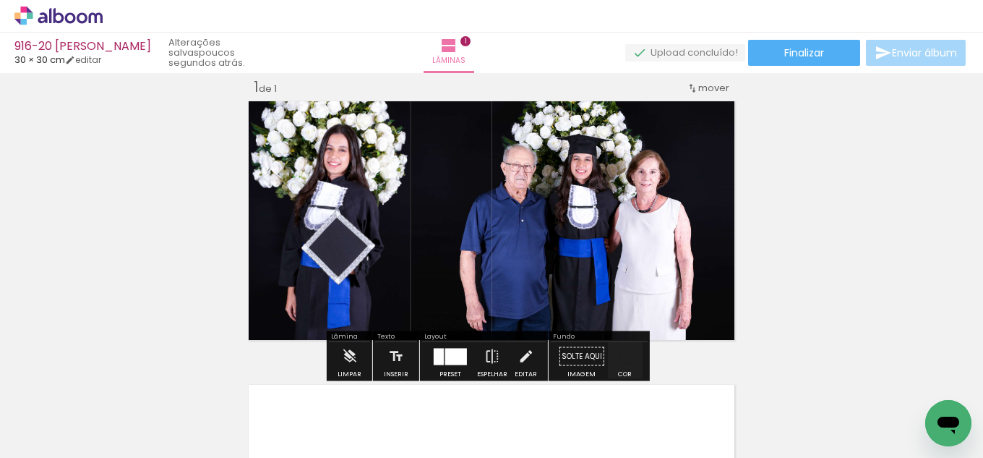
click at [624, 357] on iron-icon "color picker" at bounding box center [625, 357] width 16 height 16
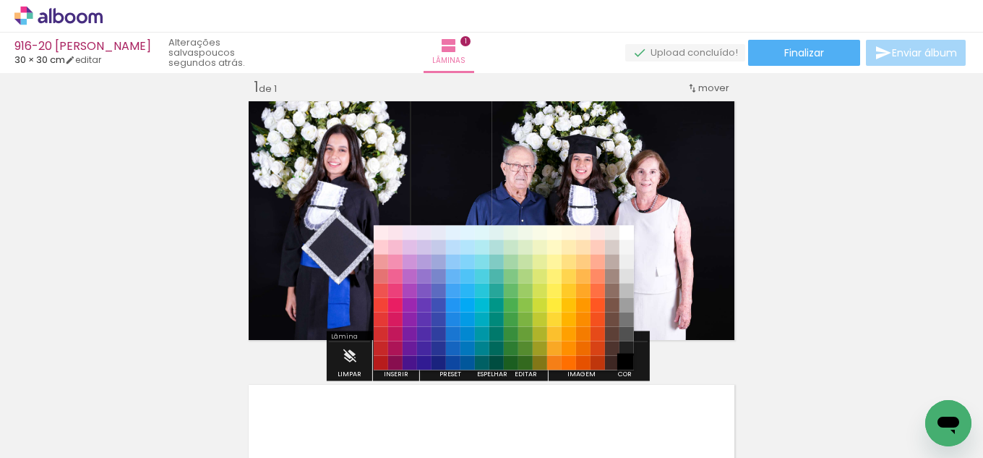
click at [626, 363] on paper-item "#000000" at bounding box center [627, 363] width 14 height 14
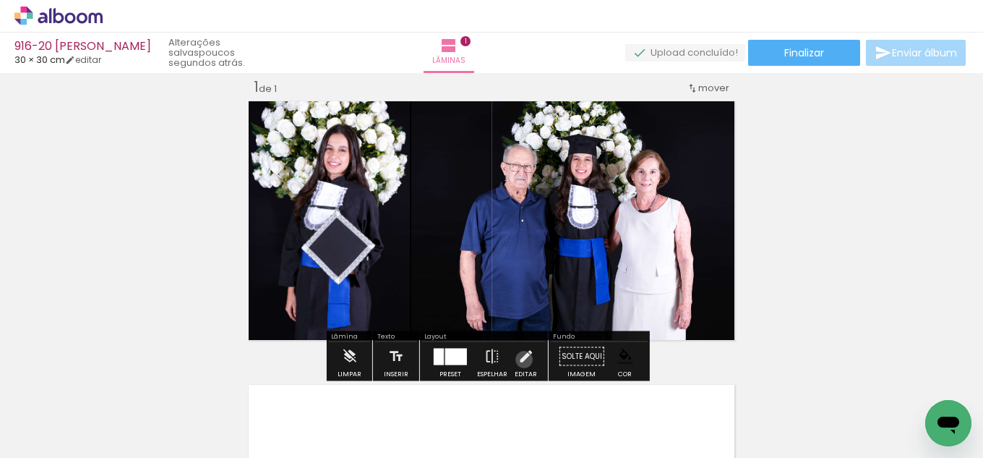
drag, startPoint x: 521, startPoint y: 359, endPoint x: 490, endPoint y: 219, distance: 143.5
click at [522, 348] on iron-icon at bounding box center [526, 356] width 16 height 29
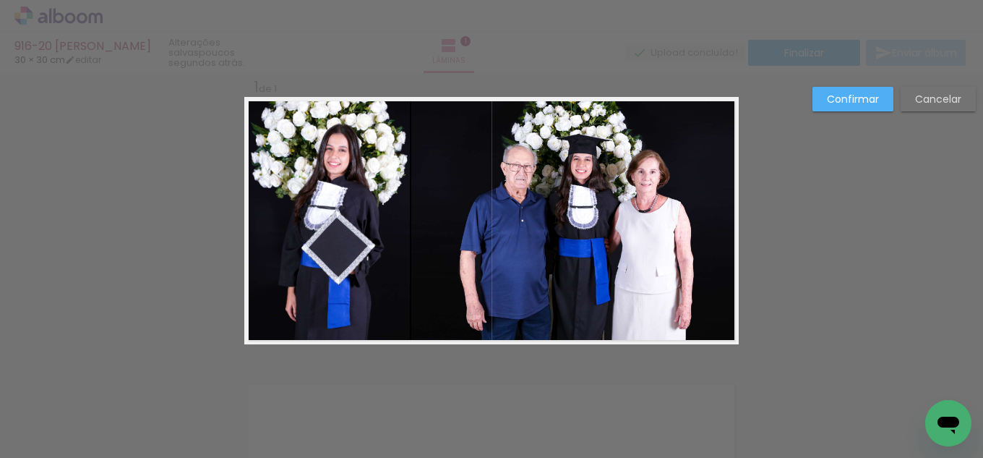
click at [484, 205] on quentale-photo at bounding box center [575, 220] width 328 height 247
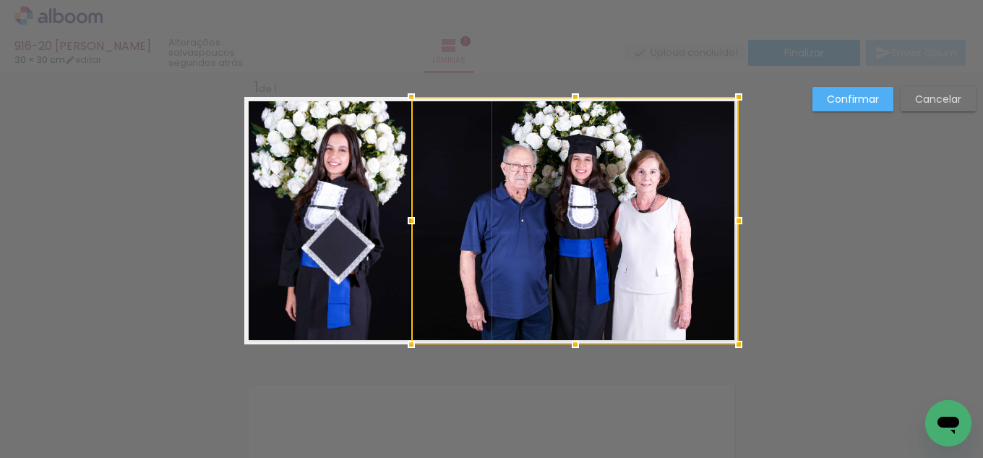
scroll to position [19, 0]
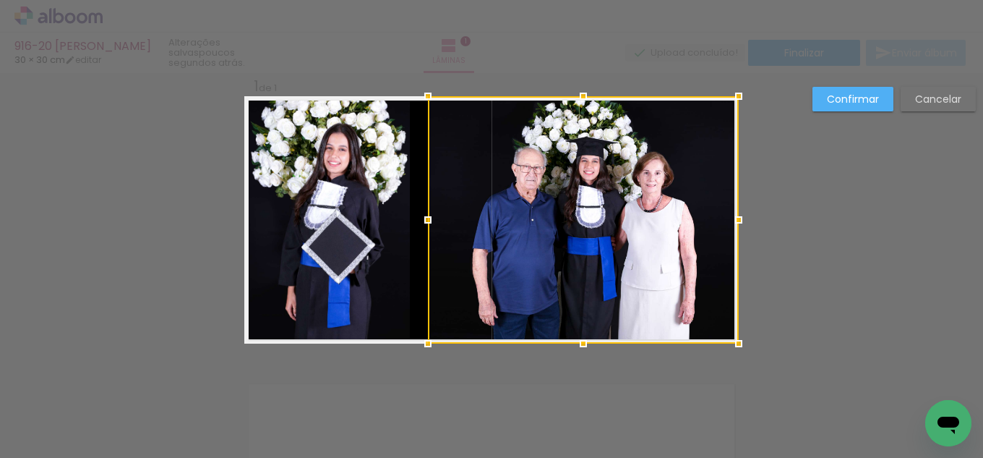
drag, startPoint x: 407, startPoint y: 221, endPoint x: 424, endPoint y: 221, distance: 16.6
click at [424, 221] on div at bounding box center [428, 219] width 29 height 29
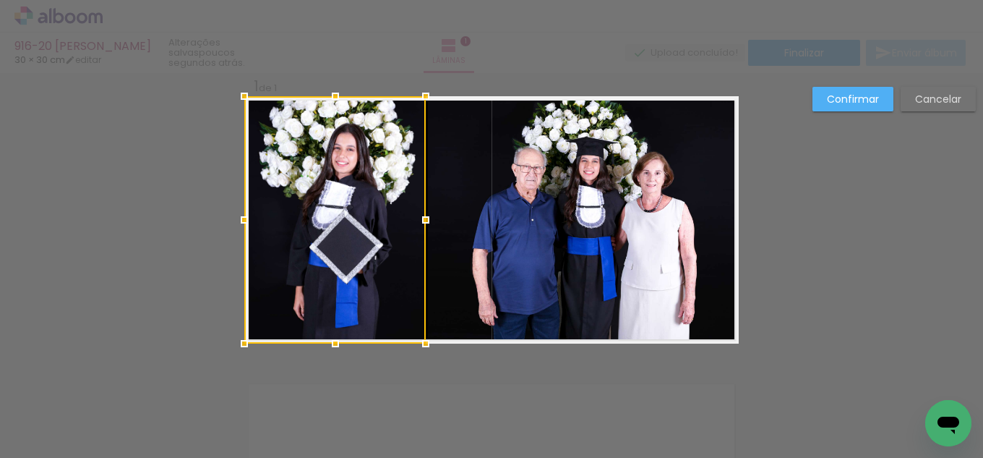
drag, startPoint x: 405, startPoint y: 220, endPoint x: 421, endPoint y: 221, distance: 16.0
click at [421, 221] on div at bounding box center [425, 219] width 29 height 29
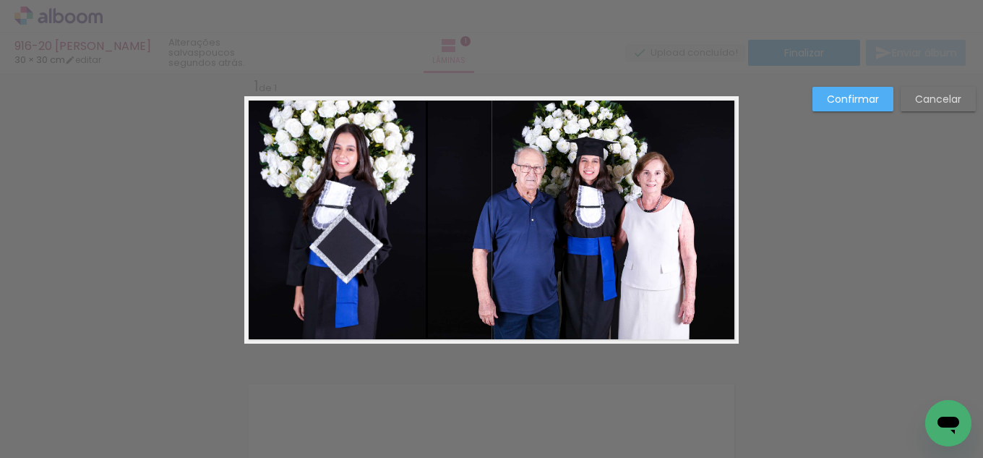
click at [0, 0] on slot "Confirmar" at bounding box center [0, 0] width 0 height 0
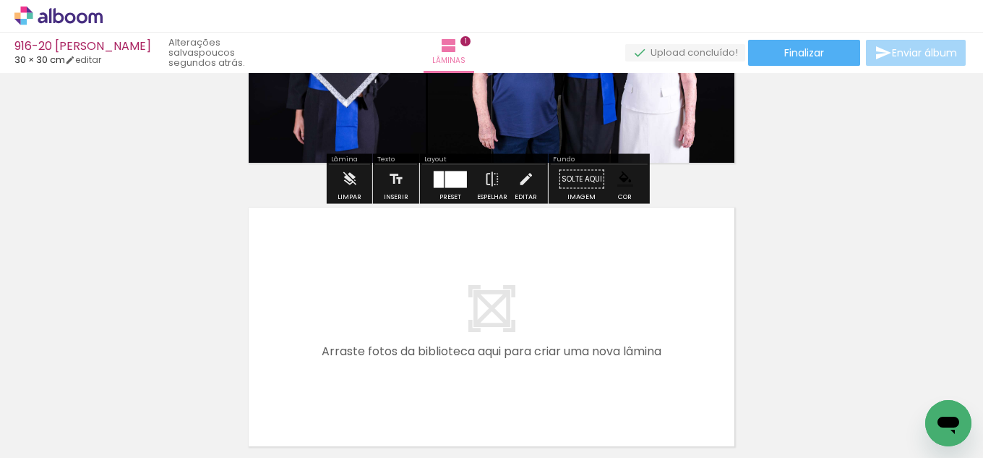
scroll to position [236, 0]
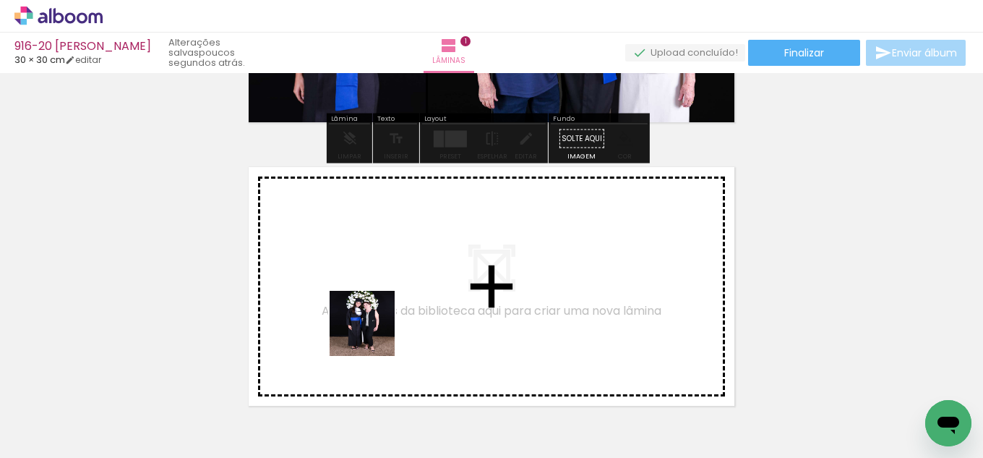
drag, startPoint x: 142, startPoint y: 401, endPoint x: 252, endPoint y: 389, distance: 110.6
click at [376, 333] on quentale-workspace at bounding box center [491, 229] width 983 height 458
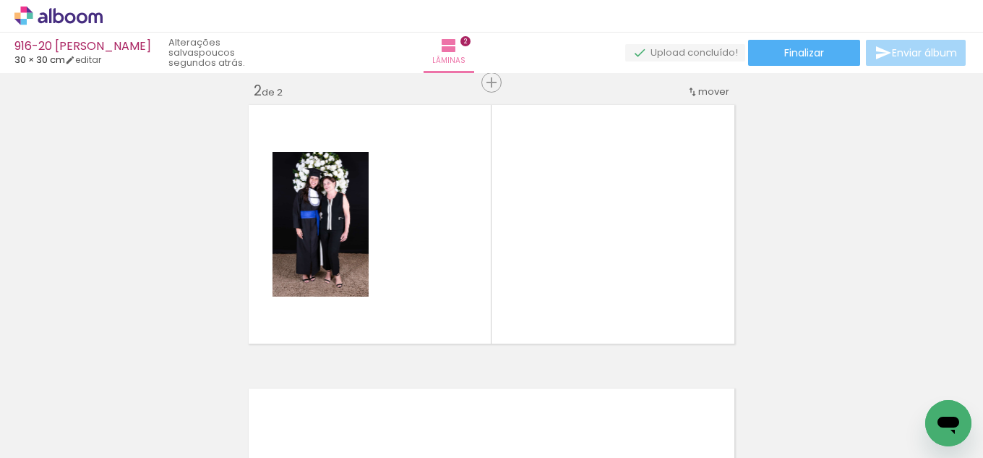
scroll to position [302, 0]
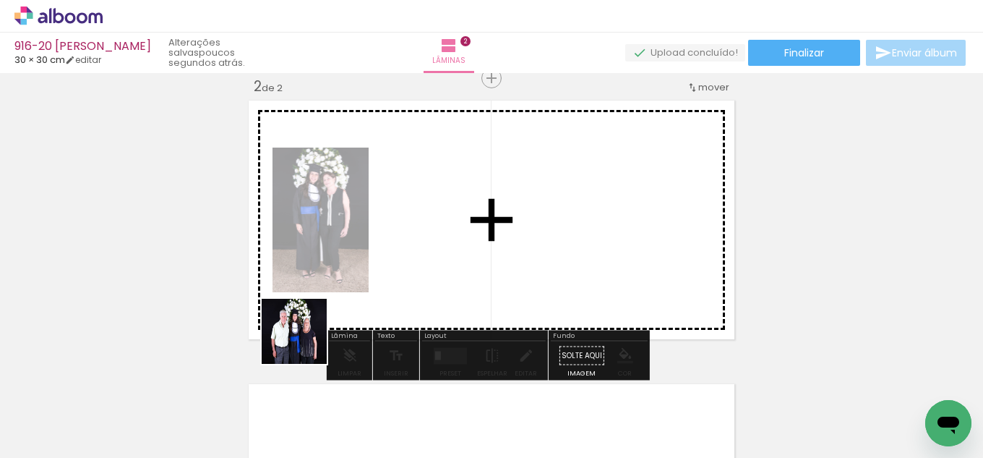
drag, startPoint x: 153, startPoint y: 422, endPoint x: 516, endPoint y: 223, distance: 413.2
click at [516, 223] on quentale-workspace at bounding box center [491, 229] width 983 height 458
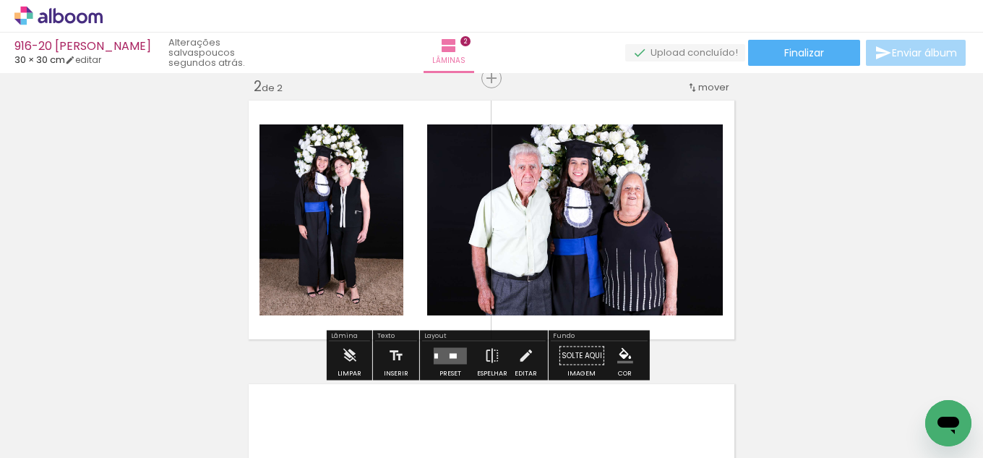
drag, startPoint x: 424, startPoint y: 363, endPoint x: 434, endPoint y: 362, distance: 9.5
click at [427, 363] on paper-button "Preset" at bounding box center [450, 359] width 46 height 37
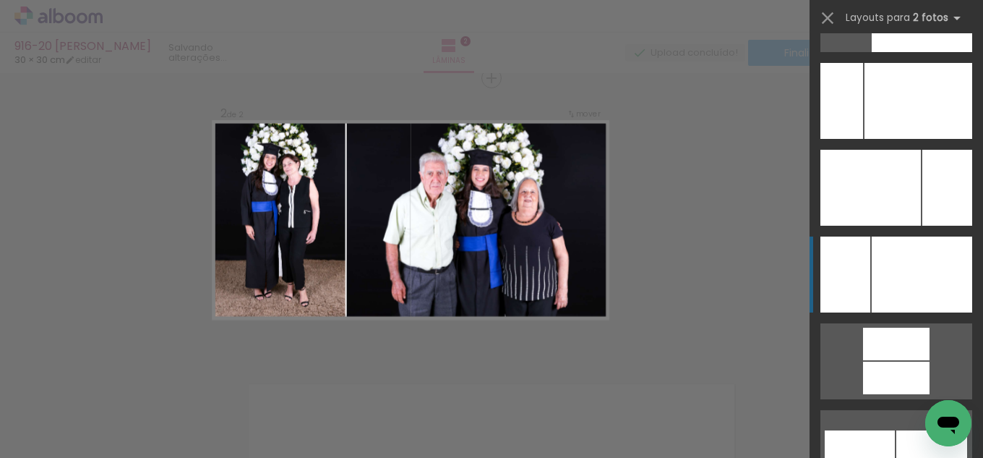
scroll to position [6316, 0]
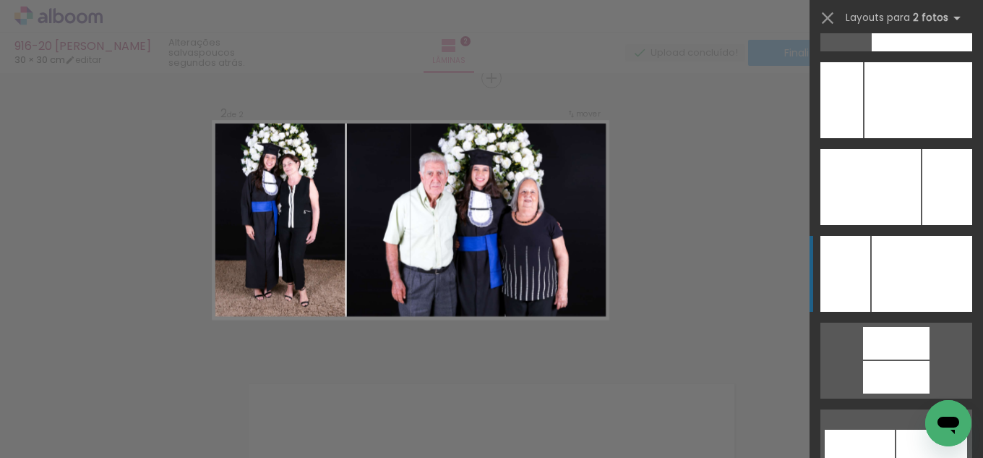
click at [898, 274] on div at bounding box center [922, 274] width 101 height 76
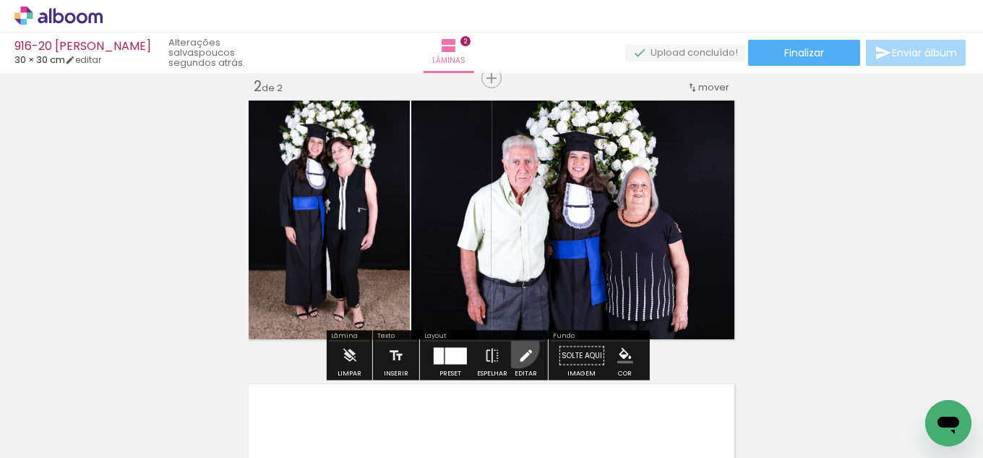
click at [518, 347] on iron-icon at bounding box center [526, 355] width 16 height 29
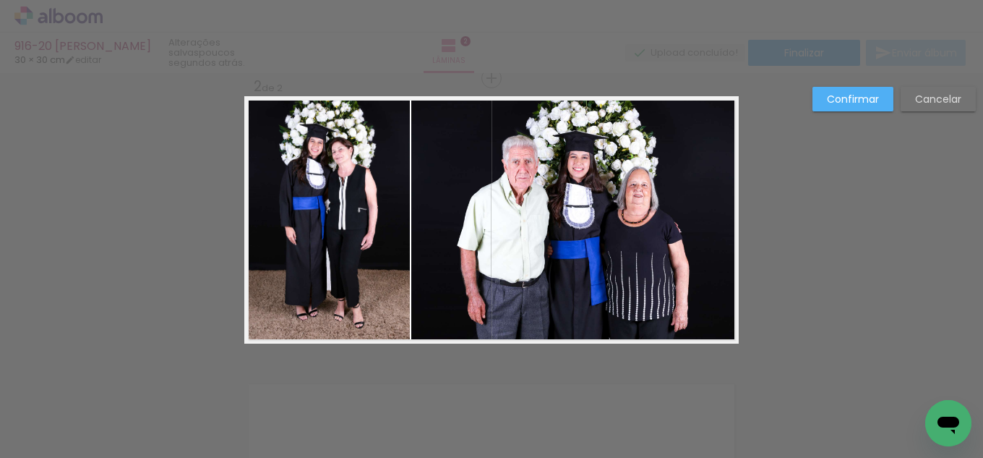
click at [448, 268] on quentale-photo at bounding box center [575, 219] width 328 height 247
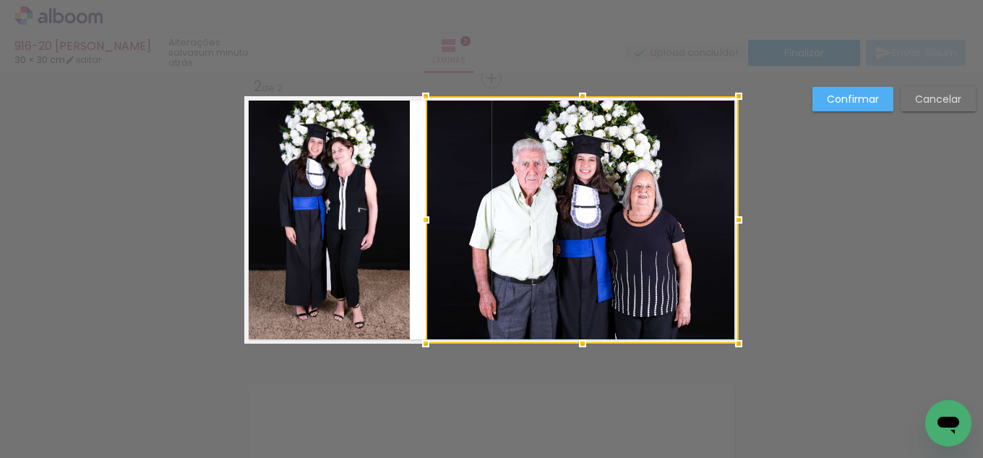
drag, startPoint x: 412, startPoint y: 218, endPoint x: 427, endPoint y: 215, distance: 14.7
click at [427, 215] on div at bounding box center [425, 219] width 29 height 29
click at [949, 89] on paper-button "Cancelar" at bounding box center [938, 99] width 75 height 25
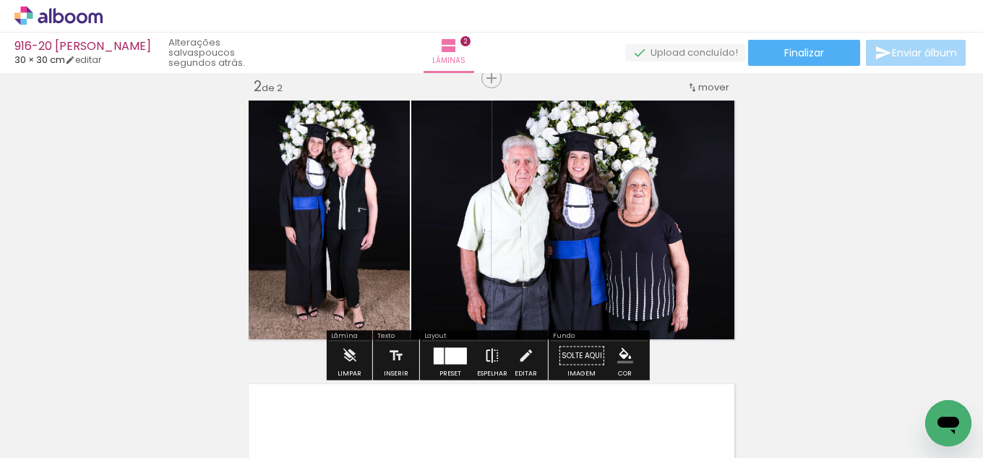
click at [484, 361] on iron-icon at bounding box center [492, 355] width 16 height 29
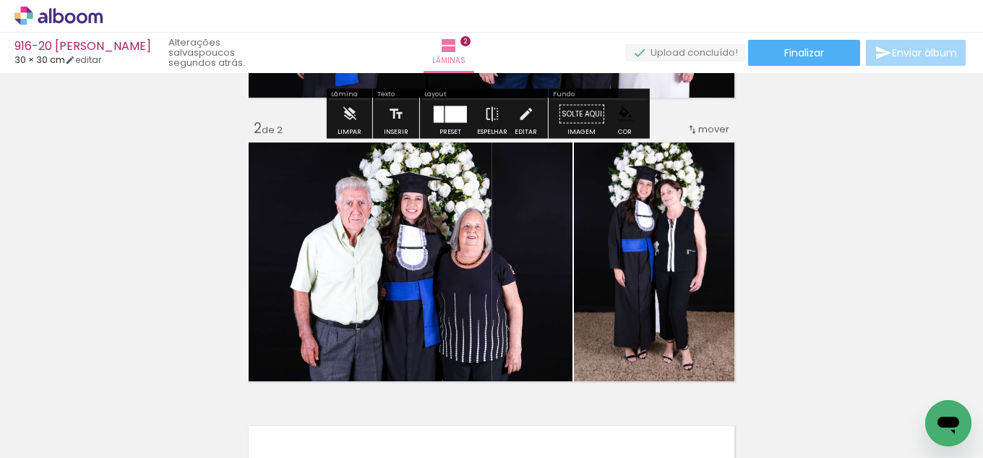
scroll to position [302, 0]
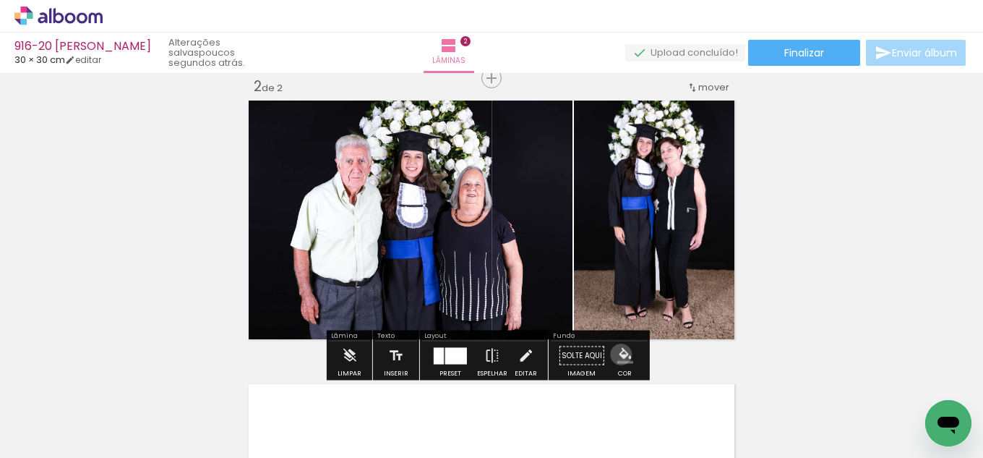
click at [617, 354] on iron-icon "color picker" at bounding box center [625, 356] width 16 height 16
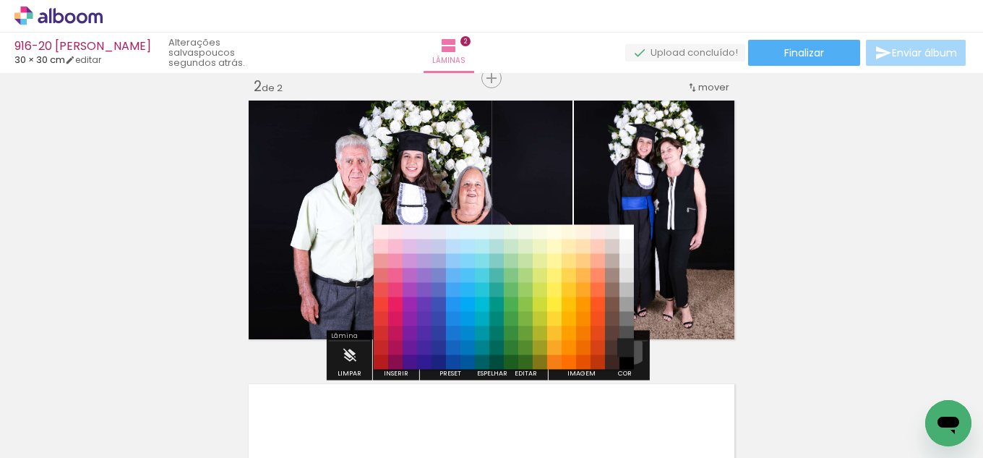
click at [628, 349] on paper-item "#212121" at bounding box center [627, 348] width 14 height 14
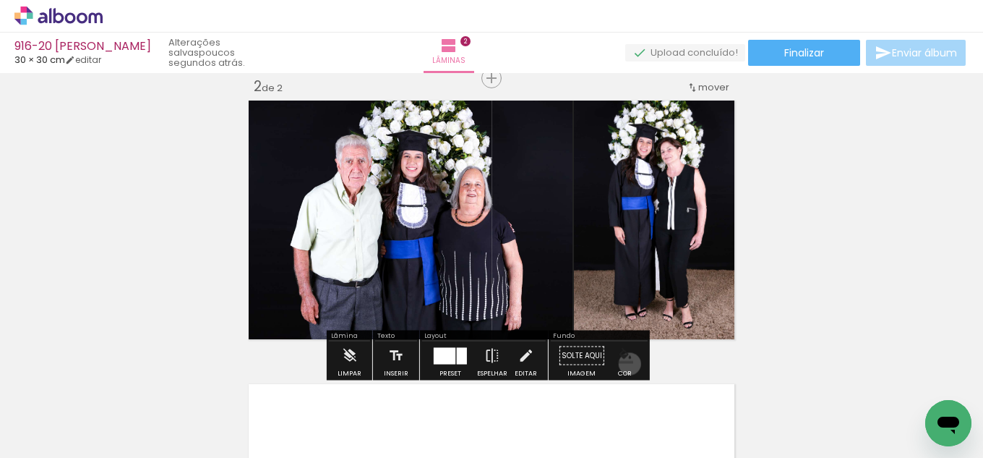
click at [625, 364] on paper-menu-button "#ffebee #ffcdd2 #ef9a9a #e57373 #ef5350 #f44336 #e53935 #d32f2f #c62828 #b71c1c…" at bounding box center [625, 355] width 27 height 27
click at [622, 355] on iron-icon "color picker" at bounding box center [625, 356] width 16 height 16
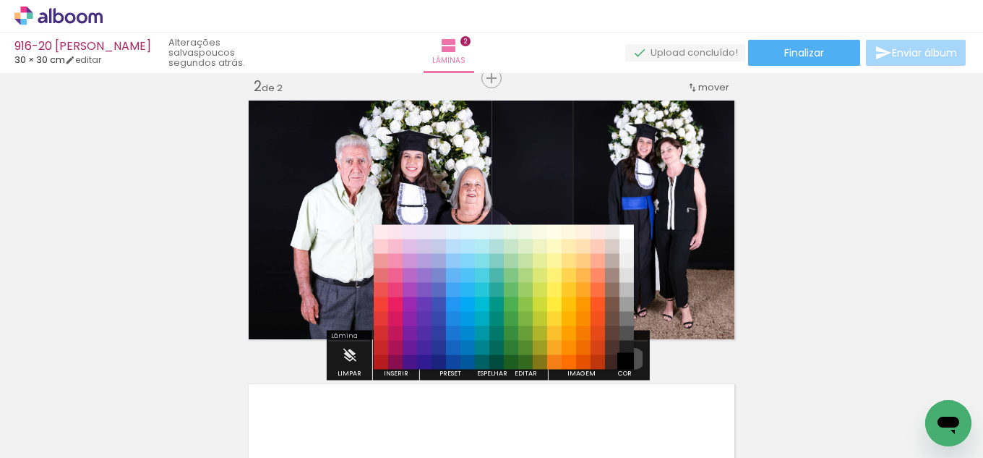
click at [629, 359] on paper-item "#000000" at bounding box center [627, 362] width 14 height 14
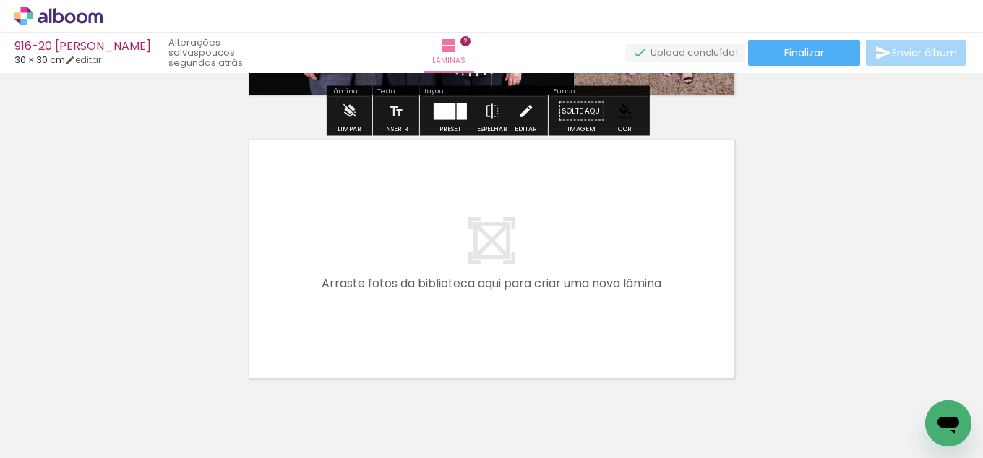
scroll to position [591, 0]
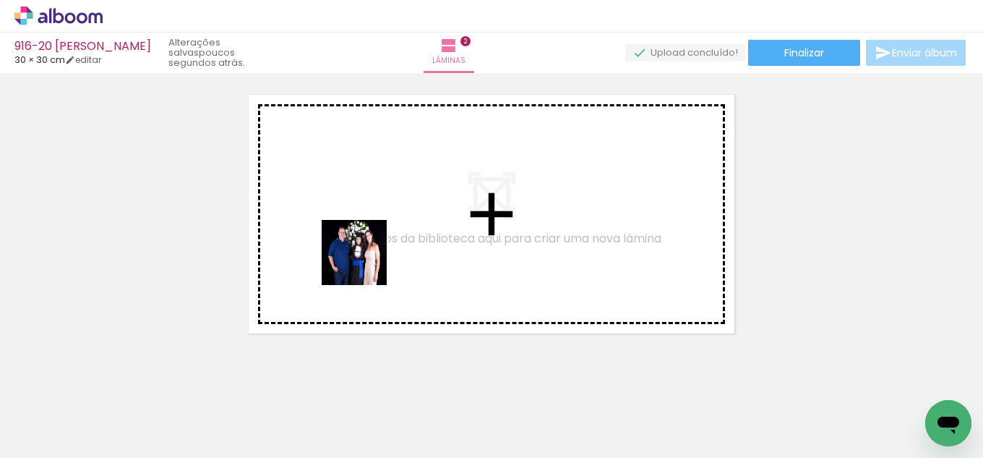
drag, startPoint x: 160, startPoint y: 414, endPoint x: 377, endPoint y: 255, distance: 269.0
click at [377, 255] on quentale-workspace at bounding box center [491, 229] width 983 height 458
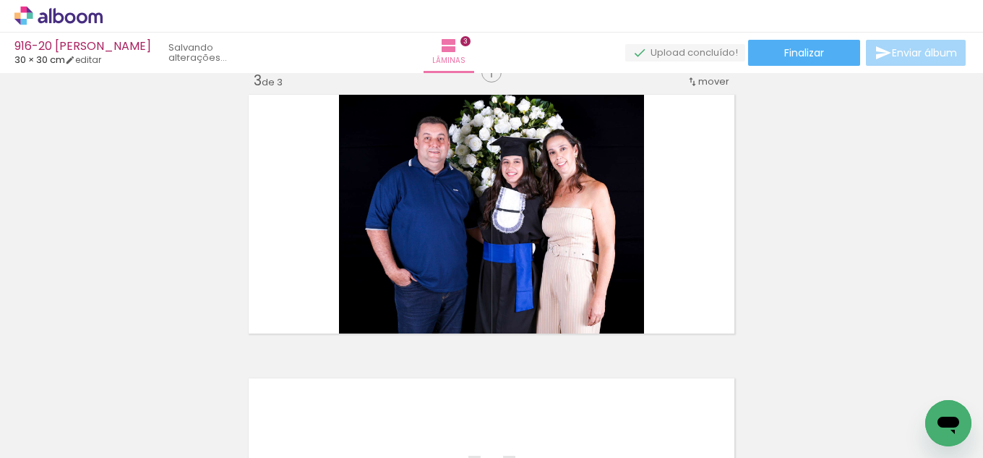
scroll to position [586, 0]
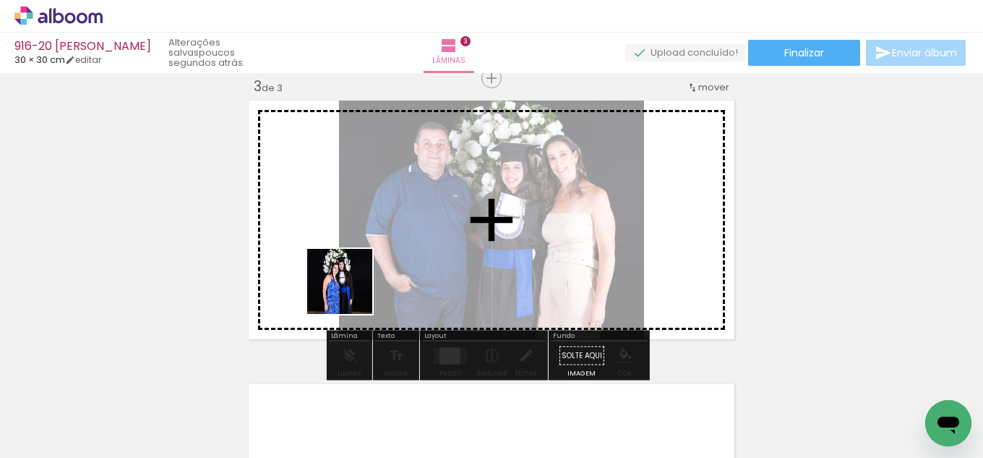
drag, startPoint x: 261, startPoint y: 382, endPoint x: 422, endPoint y: 304, distance: 178.5
click at [369, 275] on quentale-workspace at bounding box center [491, 229] width 983 height 458
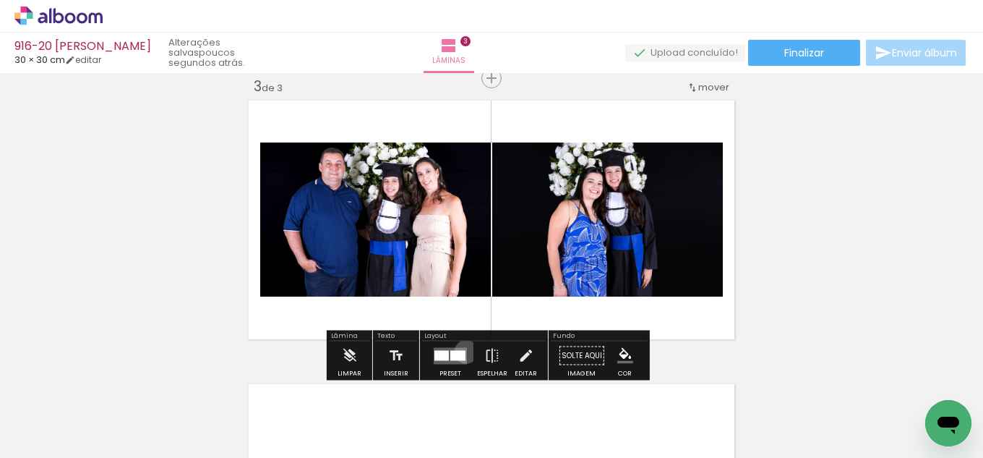
click at [463, 351] on quentale-layouter at bounding box center [450, 355] width 33 height 17
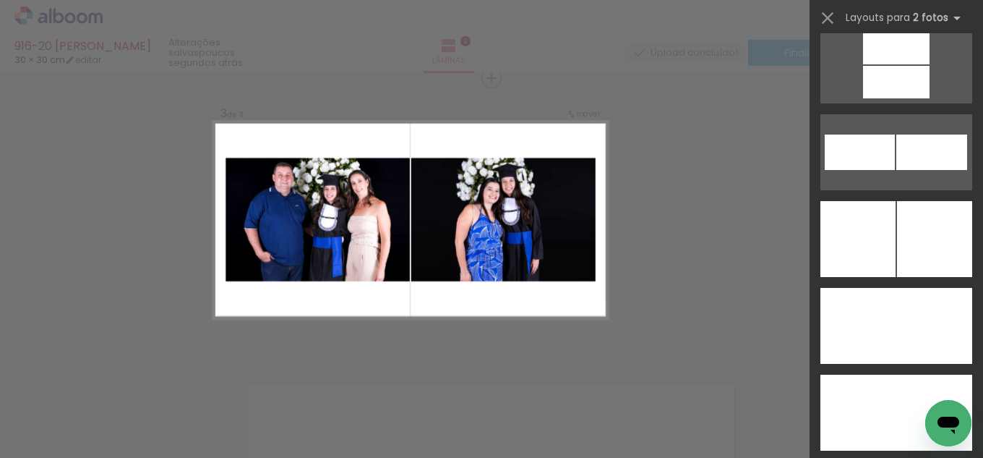
scroll to position [6383, 0]
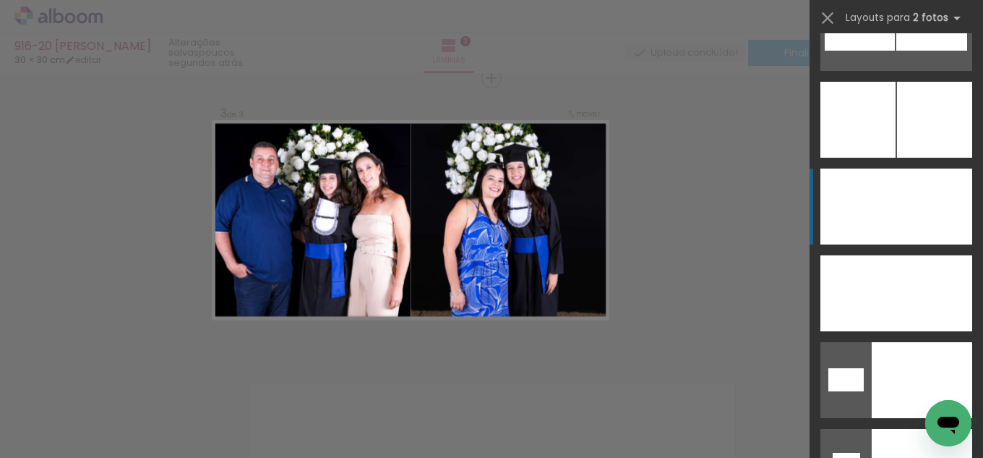
click at [889, 181] on div at bounding box center [859, 206] width 76 height 76
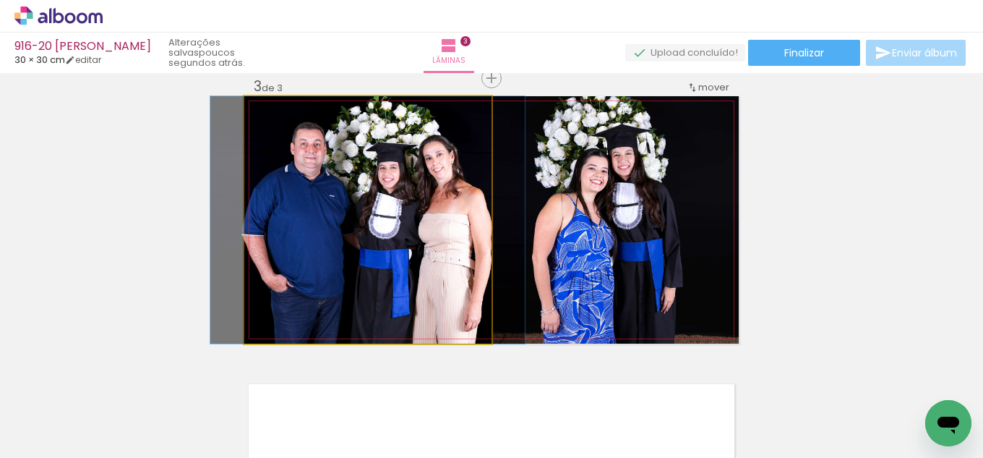
click at [412, 244] on quentale-photo at bounding box center [367, 219] width 247 height 247
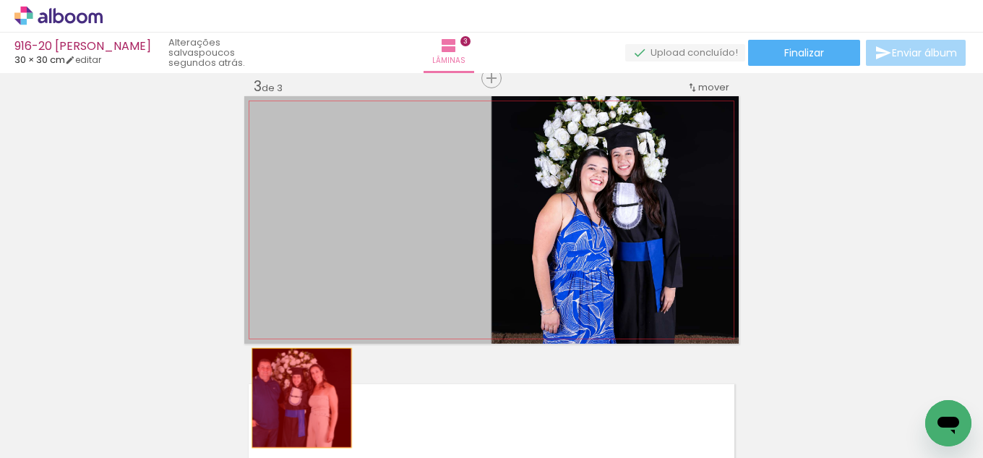
drag, startPoint x: 369, startPoint y: 271, endPoint x: 239, endPoint y: 423, distance: 200.0
click at [295, 400] on quentale-workspace at bounding box center [491, 229] width 983 height 458
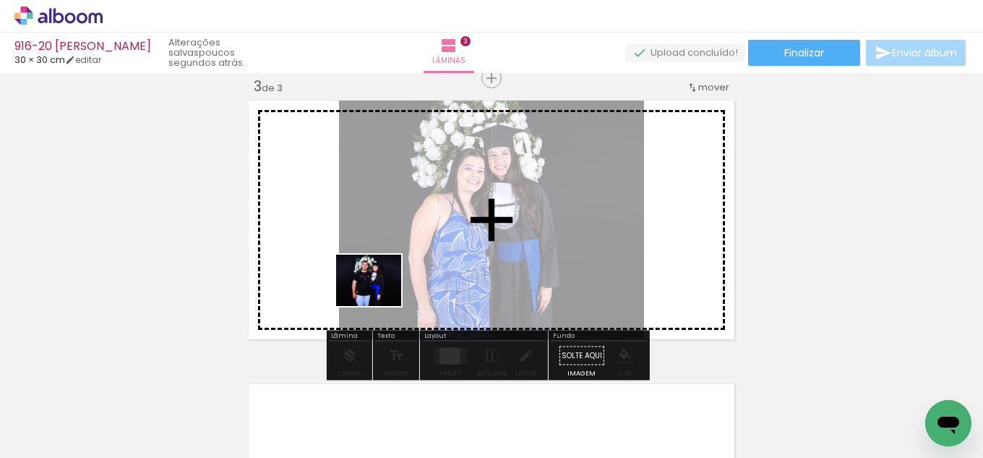
drag, startPoint x: 363, startPoint y: 333, endPoint x: 440, endPoint y: 293, distance: 87.3
click at [396, 286] on quentale-workspace at bounding box center [491, 229] width 983 height 458
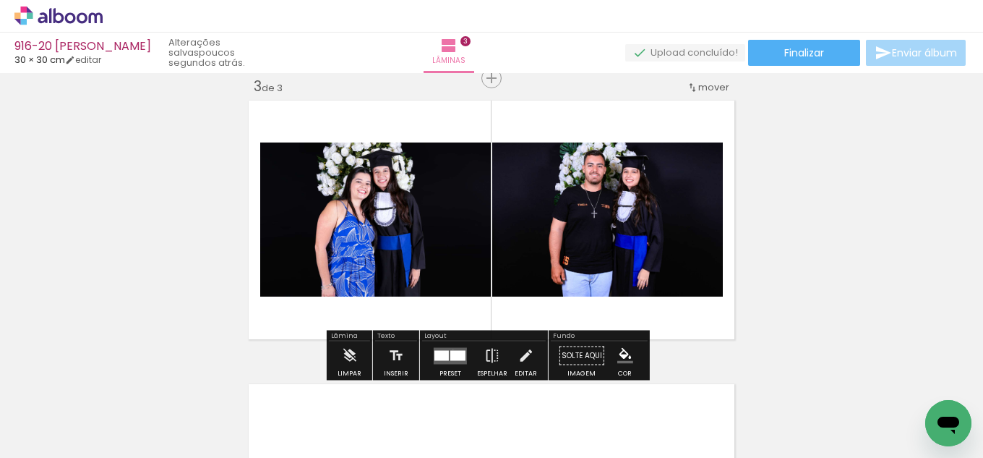
click at [450, 349] on quentale-layouter at bounding box center [450, 355] width 33 height 17
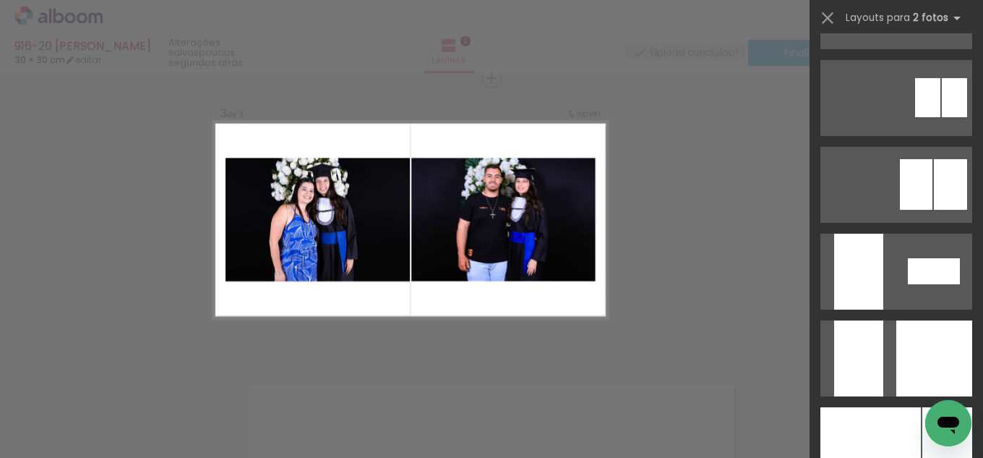
scroll to position [6369, 0]
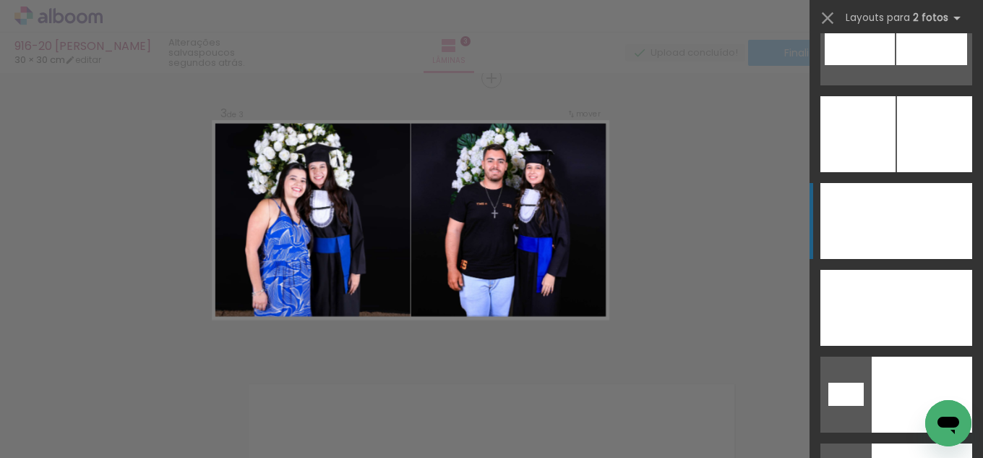
click at [897, 203] on div at bounding box center [935, 221] width 76 height 76
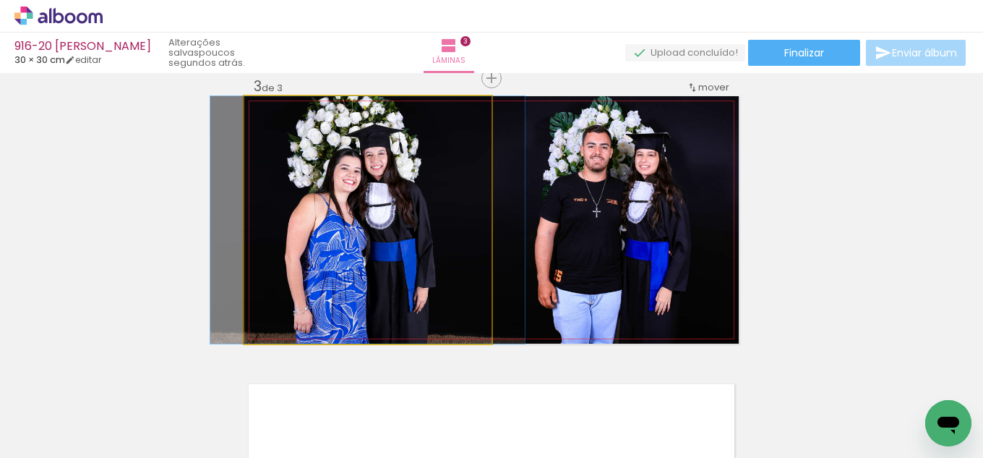
click at [428, 268] on quentale-photo at bounding box center [367, 219] width 247 height 247
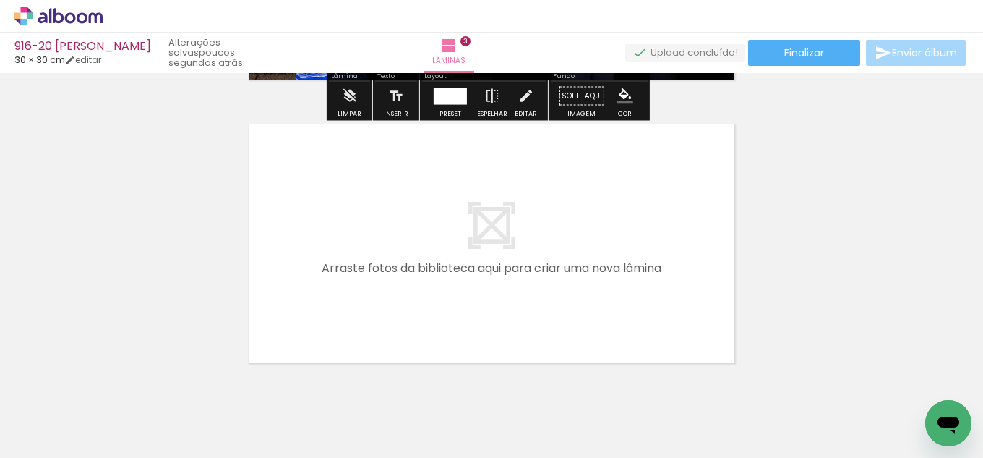
scroll to position [875, 0]
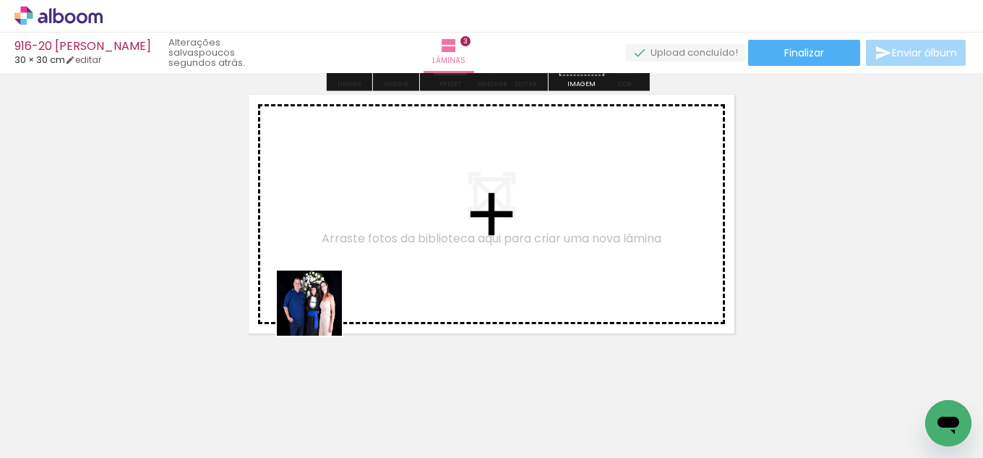
drag, startPoint x: 160, startPoint y: 412, endPoint x: 382, endPoint y: 275, distance: 261.7
click at [382, 275] on quentale-workspace at bounding box center [491, 229] width 983 height 458
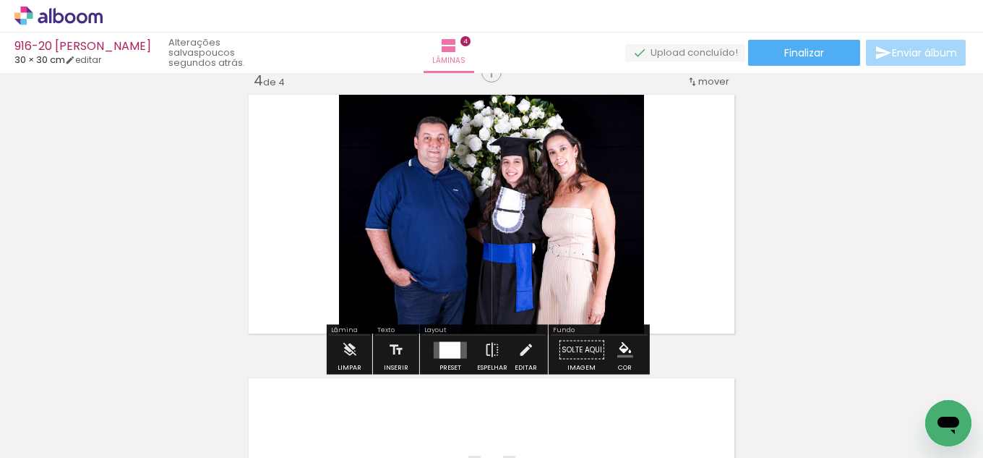
scroll to position [869, 0]
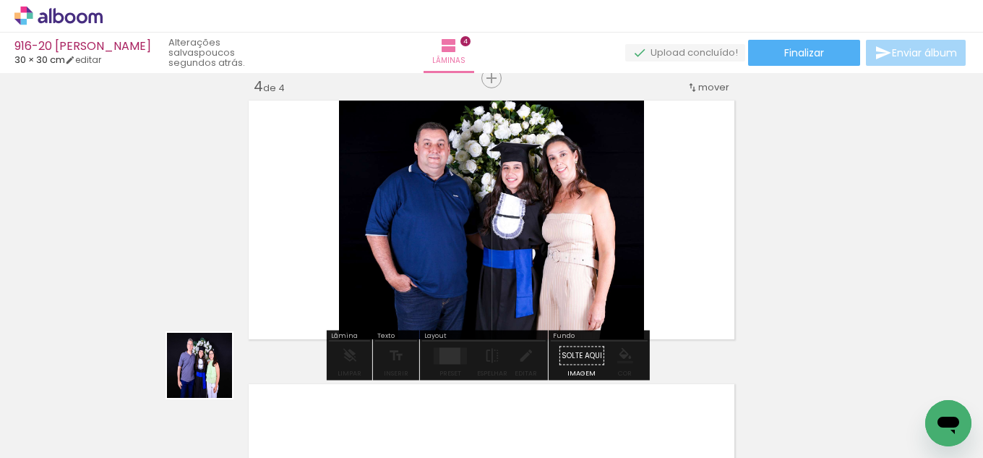
drag, startPoint x: 184, startPoint y: 391, endPoint x: 401, endPoint y: 348, distance: 221.2
click at [427, 268] on quentale-workspace at bounding box center [491, 229] width 983 height 458
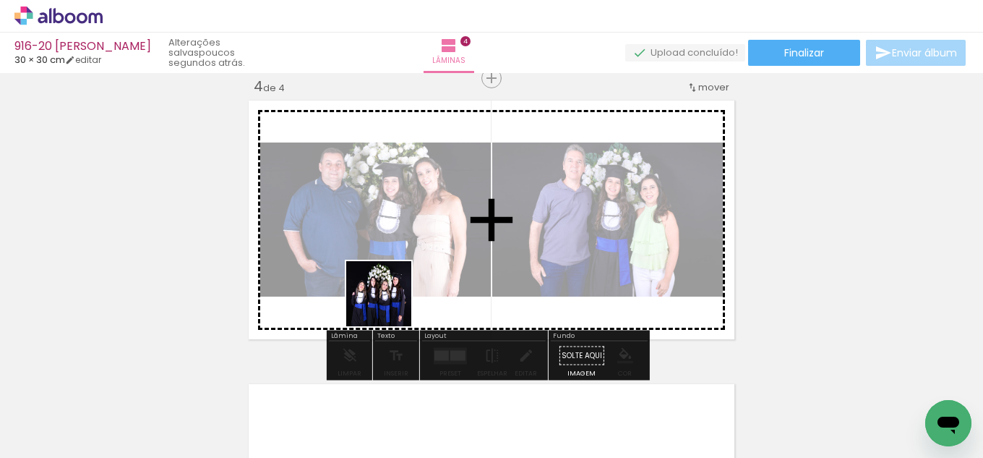
drag, startPoint x: 314, startPoint y: 404, endPoint x: 440, endPoint y: 291, distance: 169.5
click at [419, 276] on quentale-workspace at bounding box center [491, 229] width 983 height 458
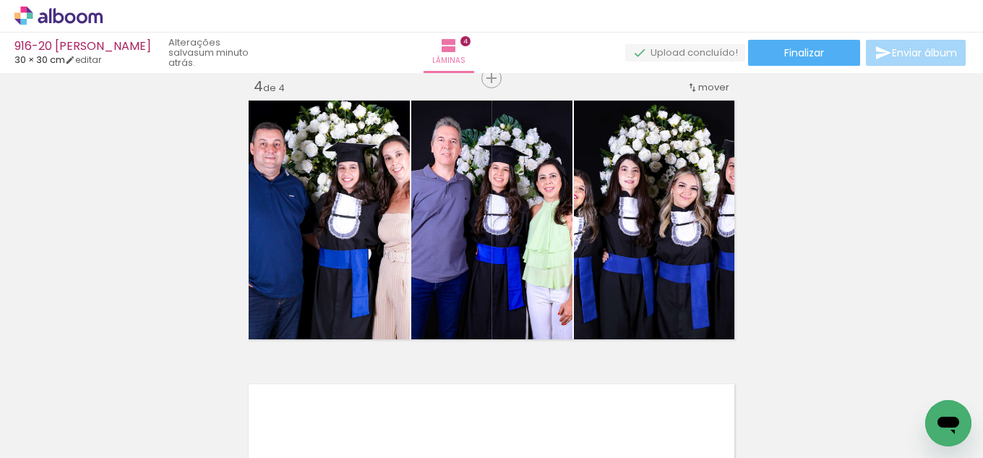
scroll to position [0, 5537]
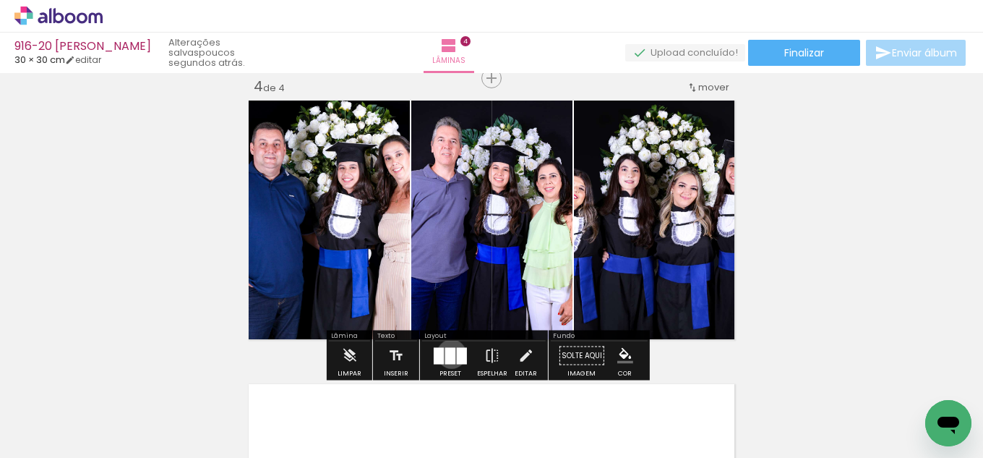
click at [448, 354] on div at bounding box center [450, 355] width 10 height 17
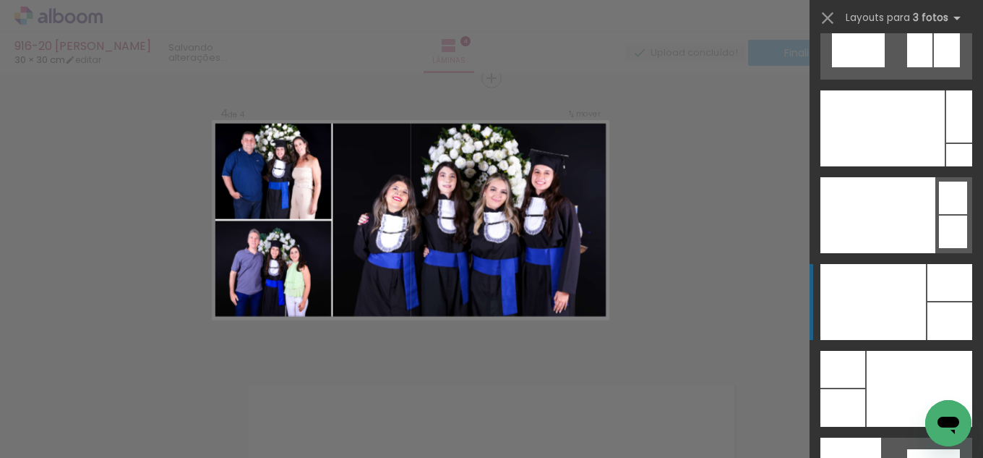
scroll to position [17526, 0]
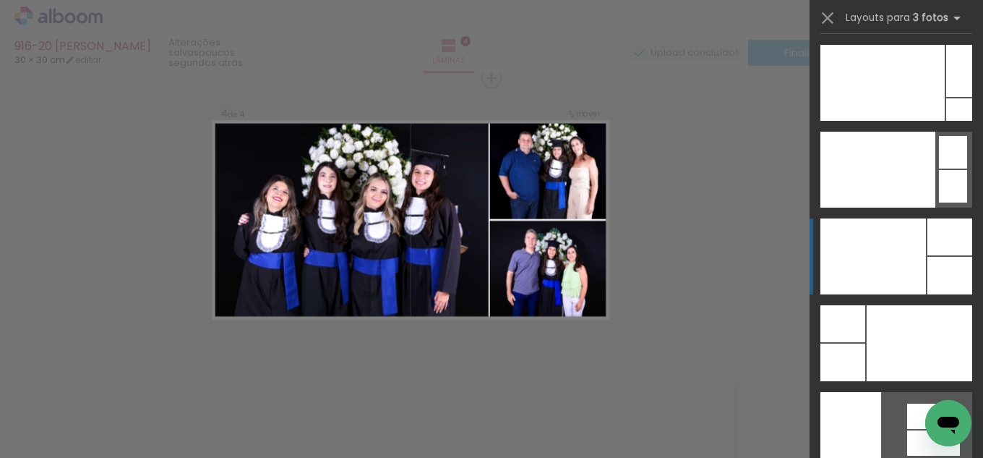
click at [869, 244] on div at bounding box center [874, 256] width 106 height 76
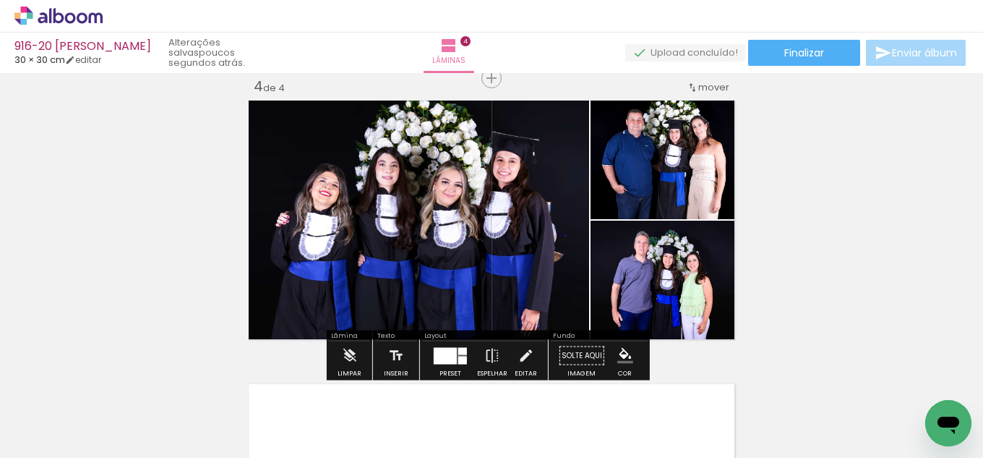
click at [617, 351] on iron-icon "color picker" at bounding box center [625, 356] width 16 height 16
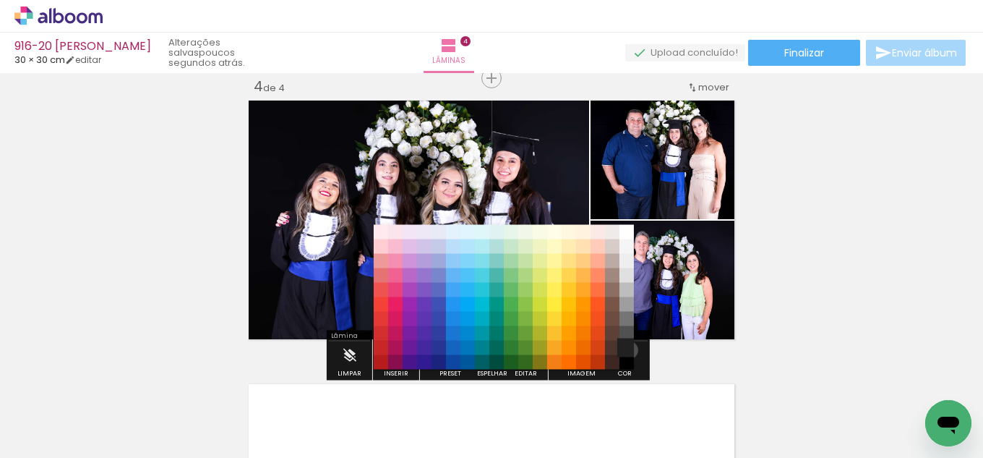
click at [624, 350] on paper-item "#212121" at bounding box center [627, 348] width 14 height 14
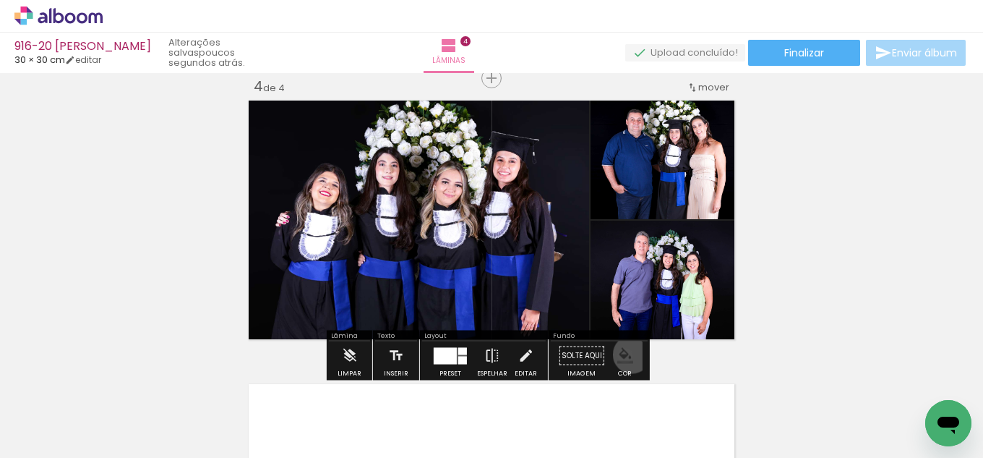
click at [628, 354] on iron-icon "color picker" at bounding box center [625, 356] width 16 height 16
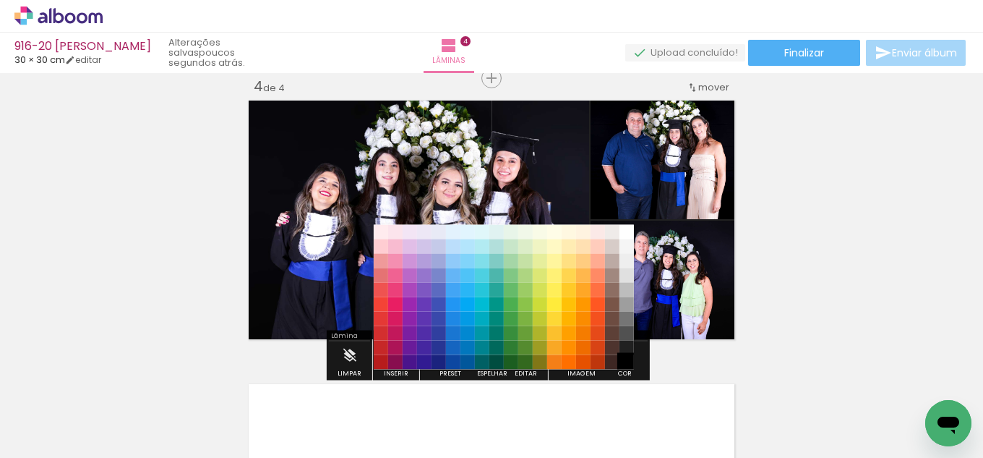
click at [625, 359] on paper-item "#000000" at bounding box center [627, 362] width 14 height 14
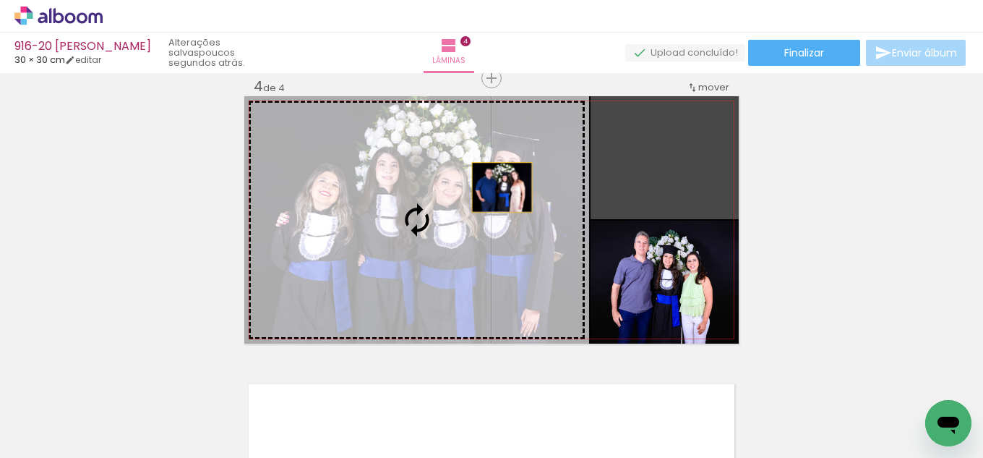
drag, startPoint x: 634, startPoint y: 169, endPoint x: 432, endPoint y: 208, distance: 206.2
click at [0, 0] on slot at bounding box center [0, 0] width 0 height 0
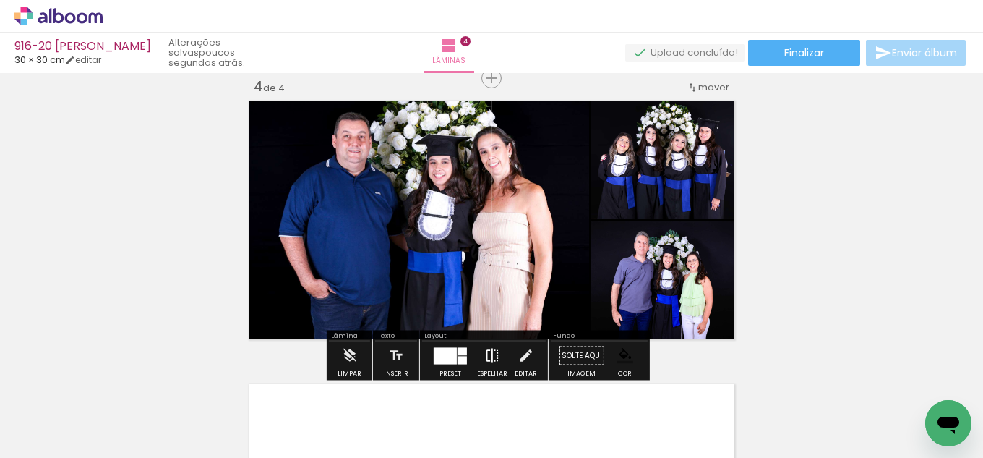
click at [490, 352] on iron-icon at bounding box center [492, 355] width 16 height 29
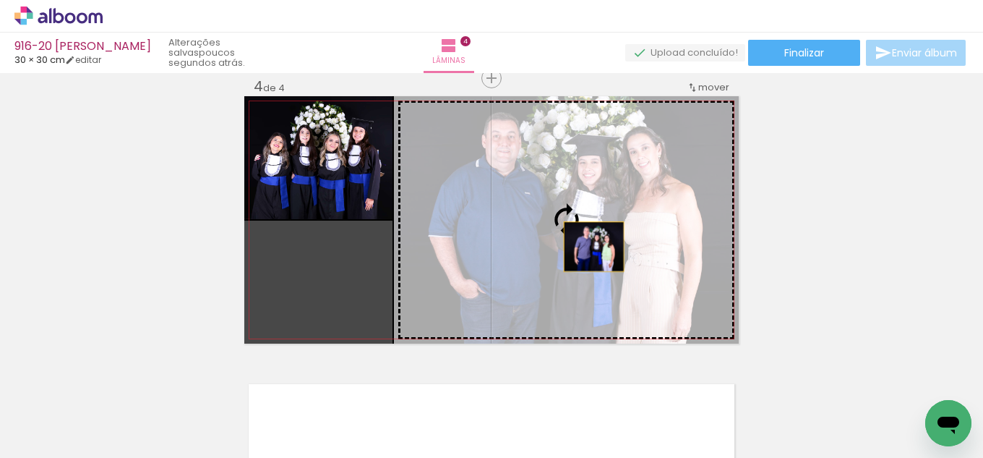
drag, startPoint x: 346, startPoint y: 302, endPoint x: 589, endPoint y: 247, distance: 249.1
click at [0, 0] on slot at bounding box center [0, 0] width 0 height 0
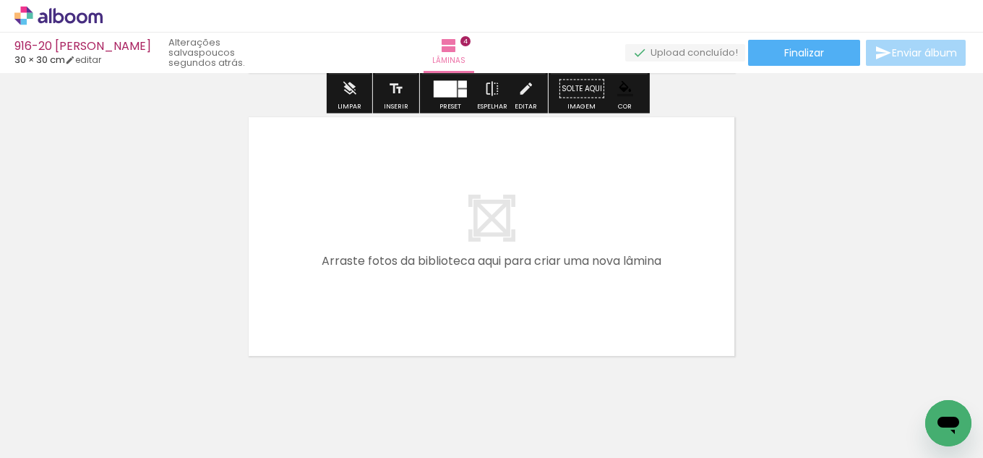
scroll to position [1158, 0]
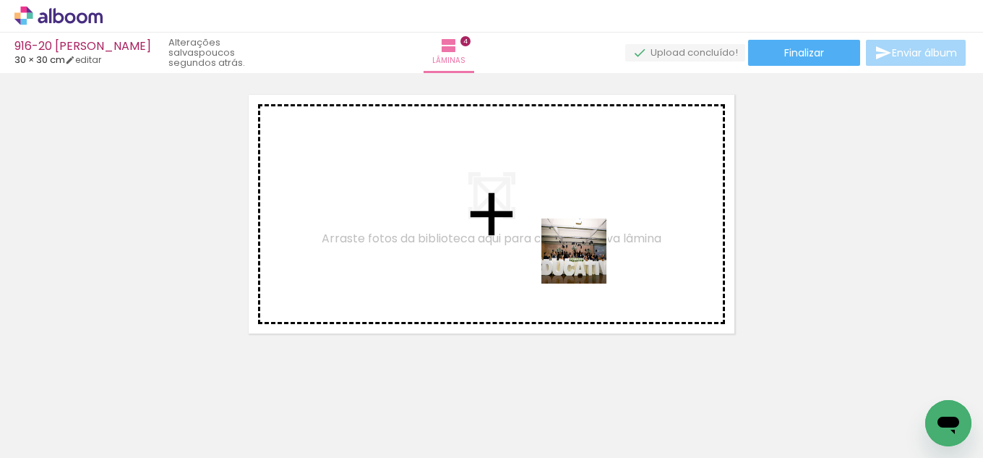
drag, startPoint x: 805, startPoint y: 366, endPoint x: 582, endPoint y: 351, distance: 223.2
click at [573, 255] on quentale-workspace at bounding box center [491, 229] width 983 height 458
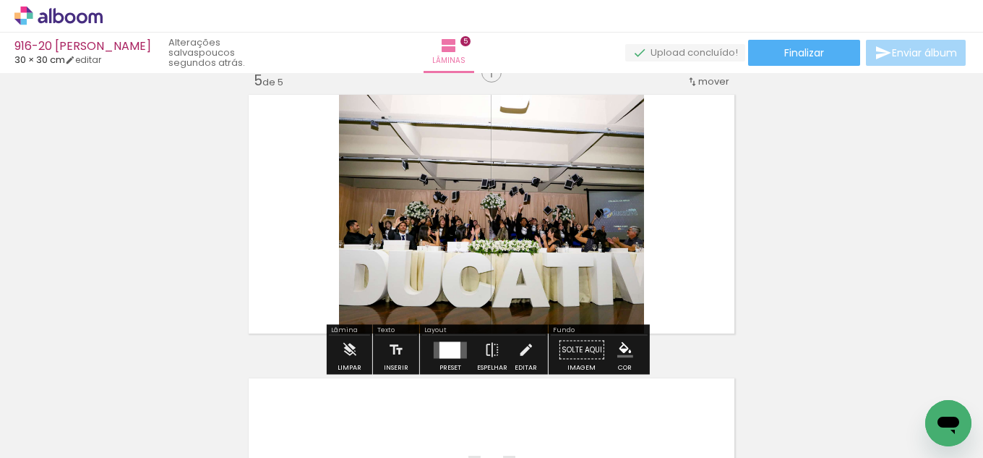
scroll to position [1153, 0]
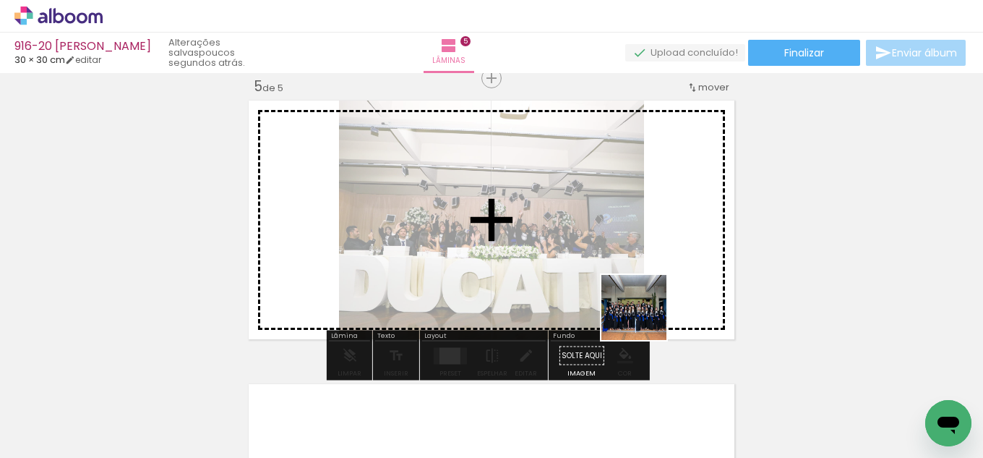
drag, startPoint x: 844, startPoint y: 405, endPoint x: 595, endPoint y: 288, distance: 274.9
click at [595, 288] on quentale-workspace at bounding box center [491, 229] width 983 height 458
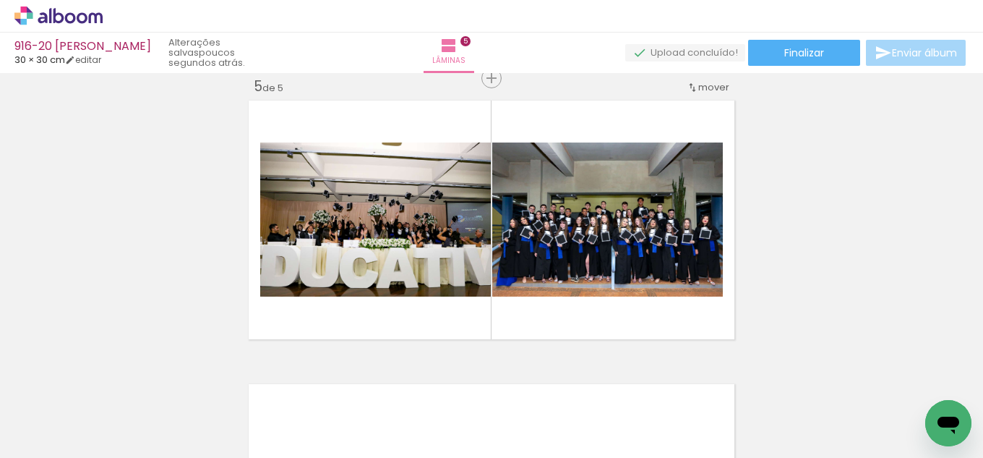
scroll to position [0, 0]
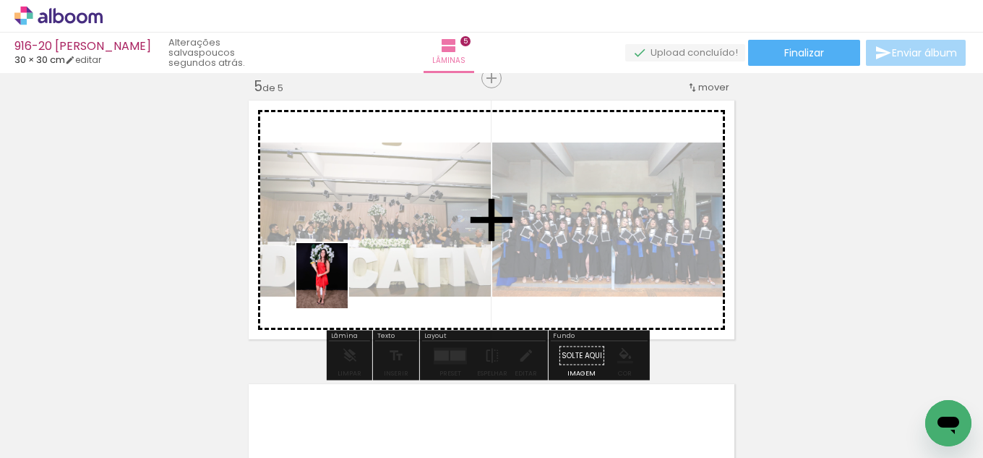
drag, startPoint x: 183, startPoint y: 388, endPoint x: 342, endPoint y: 284, distance: 190.1
click at [342, 284] on quentale-workspace at bounding box center [491, 229] width 983 height 458
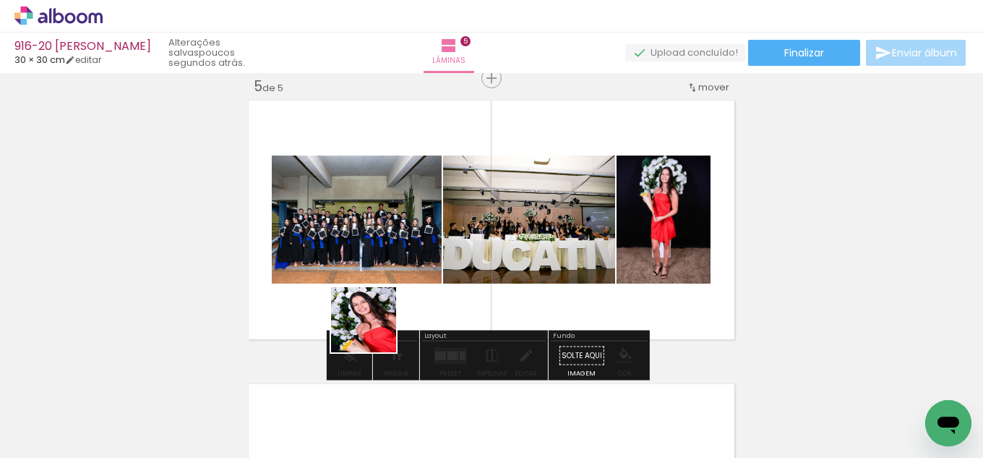
drag, startPoint x: 168, startPoint y: 414, endPoint x: 418, endPoint y: 304, distance: 273.3
click at [418, 304] on quentale-workspace at bounding box center [491, 229] width 983 height 458
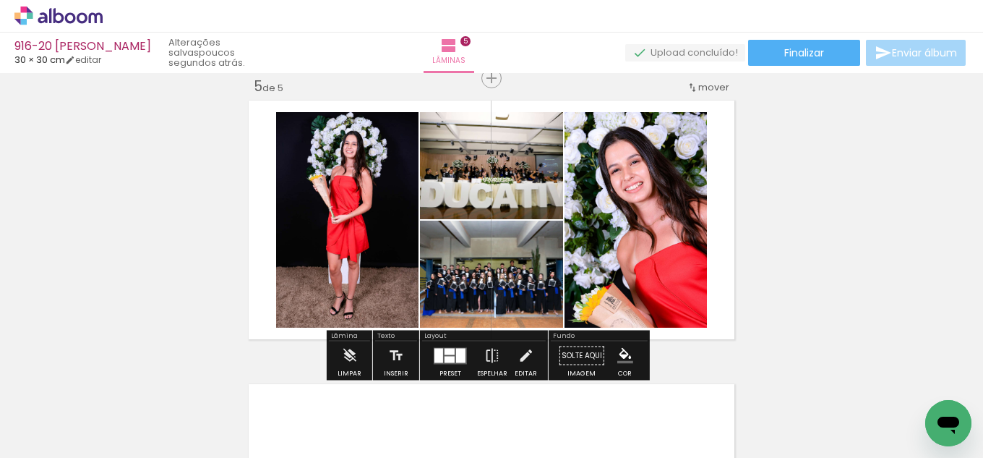
drag, startPoint x: 456, startPoint y: 352, endPoint x: 553, endPoint y: 330, distance: 100.2
click at [456, 352] on div at bounding box center [460, 355] width 9 height 14
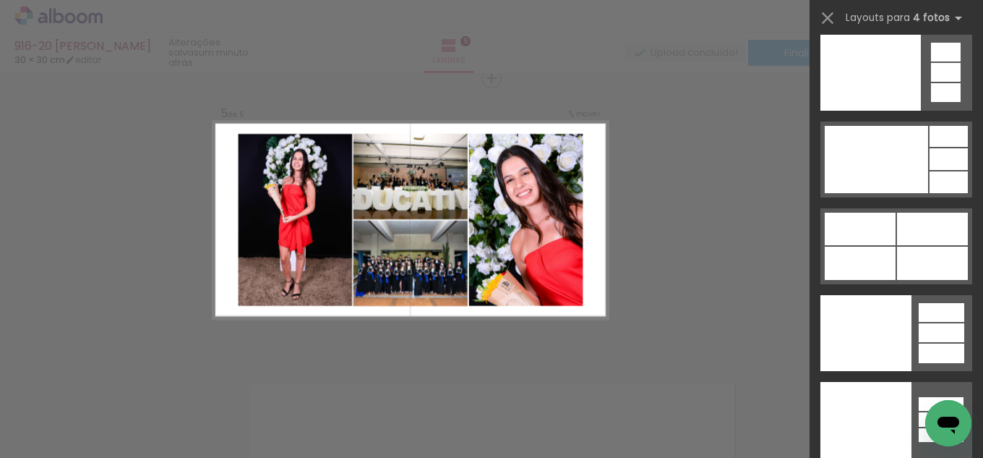
drag, startPoint x: 975, startPoint y: 51, endPoint x: 27, endPoint y: 30, distance: 948.9
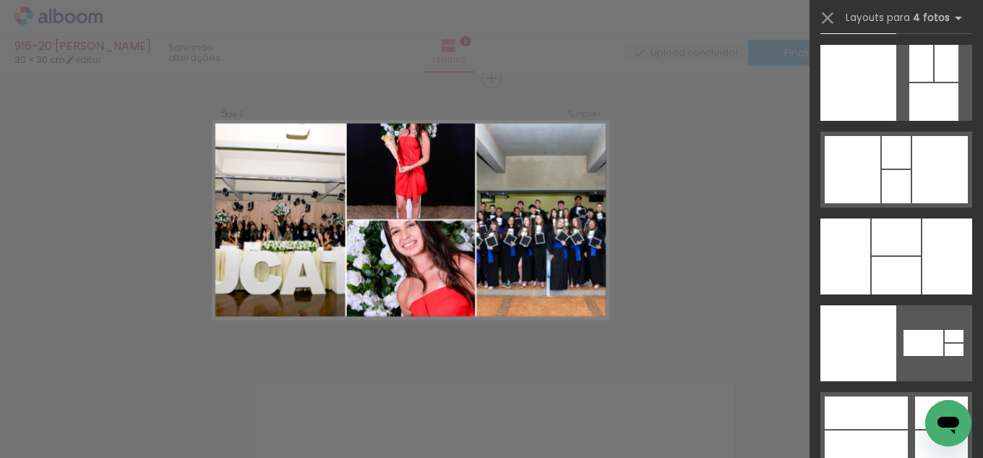
scroll to position [29264, 0]
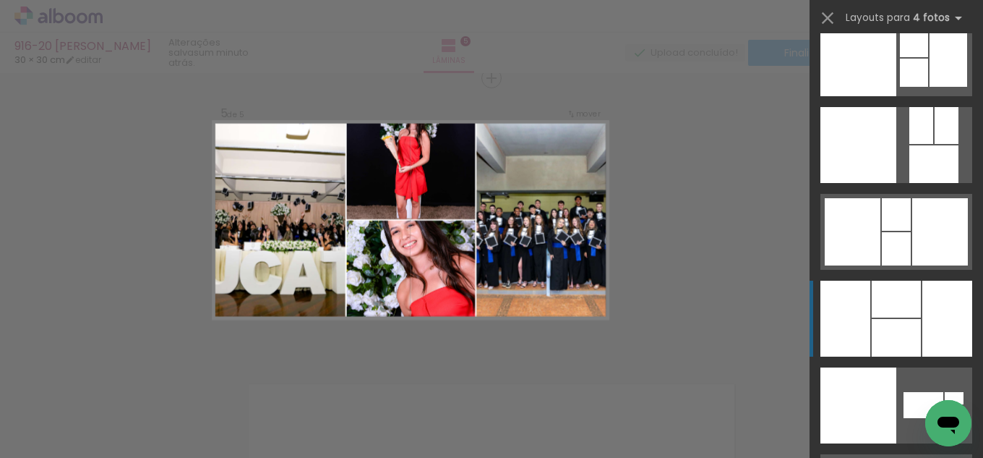
click at [897, 312] on div at bounding box center [896, 299] width 49 height 37
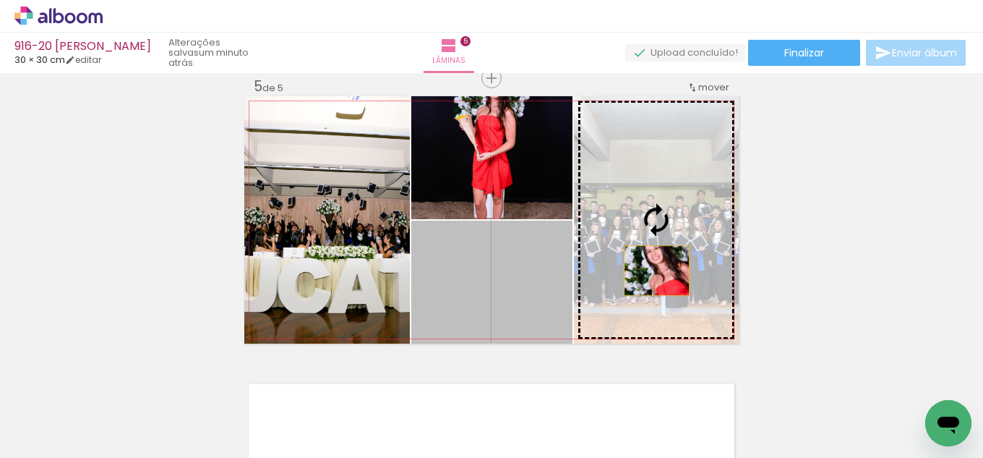
drag, startPoint x: 568, startPoint y: 291, endPoint x: 651, endPoint y: 270, distance: 85.8
click at [0, 0] on slot at bounding box center [0, 0] width 0 height 0
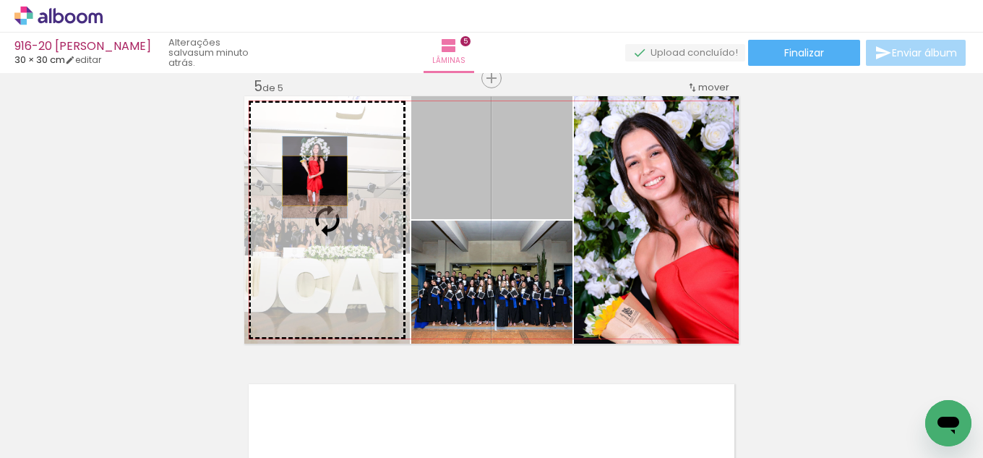
drag, startPoint x: 493, startPoint y: 181, endPoint x: 308, endPoint y: 192, distance: 185.4
click at [0, 0] on slot at bounding box center [0, 0] width 0 height 0
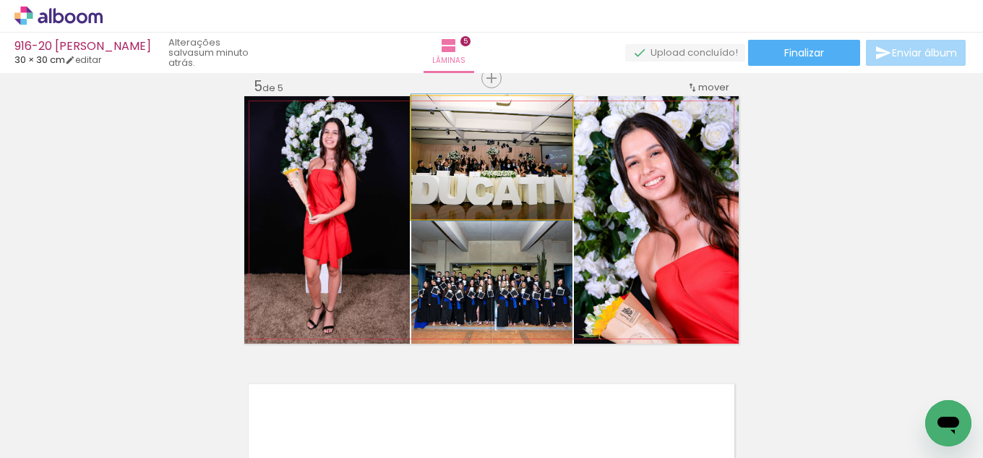
click at [460, 189] on quentale-photo at bounding box center [491, 157] width 161 height 123
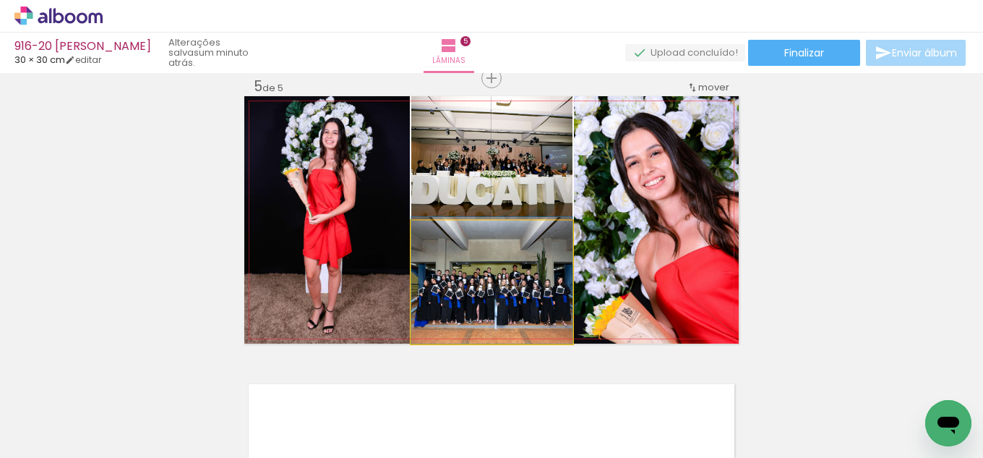
drag, startPoint x: 513, startPoint y: 302, endPoint x: 516, endPoint y: 291, distance: 12.1
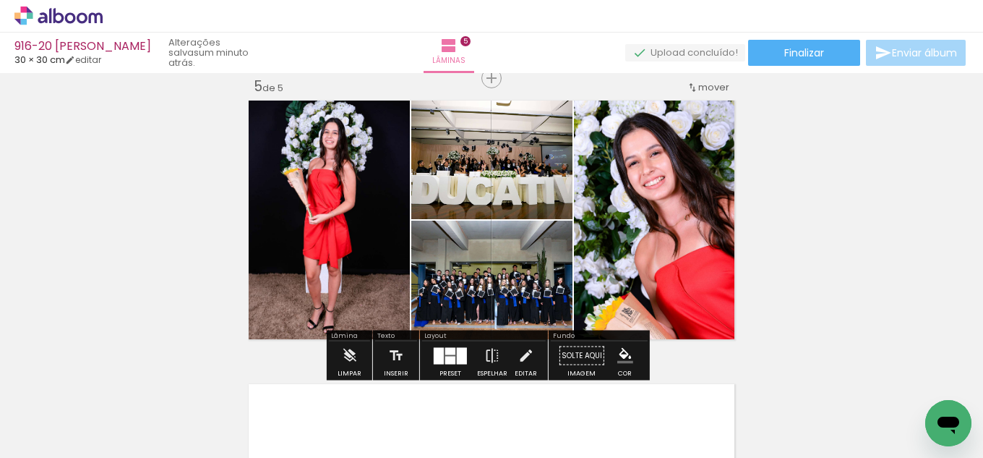
click at [462, 353] on div at bounding box center [462, 355] width 10 height 17
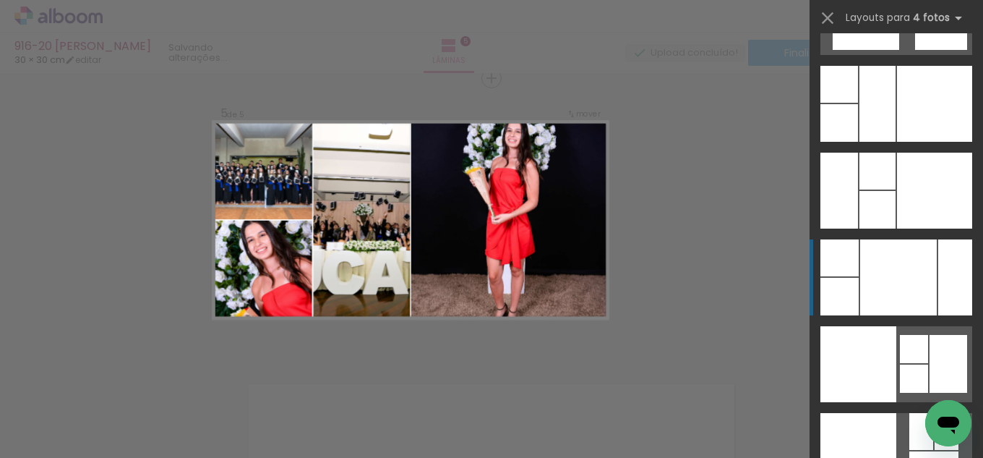
scroll to position [28850, 0]
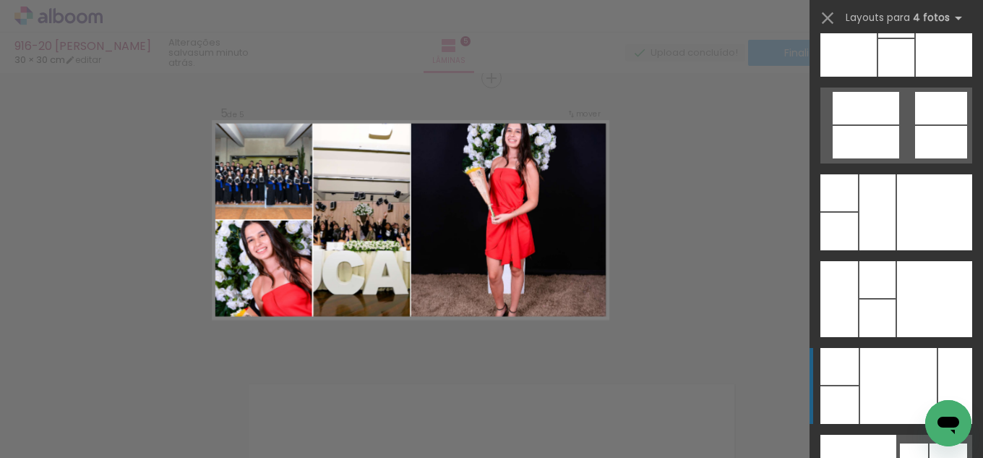
click at [907, 230] on div at bounding box center [934, 212] width 75 height 76
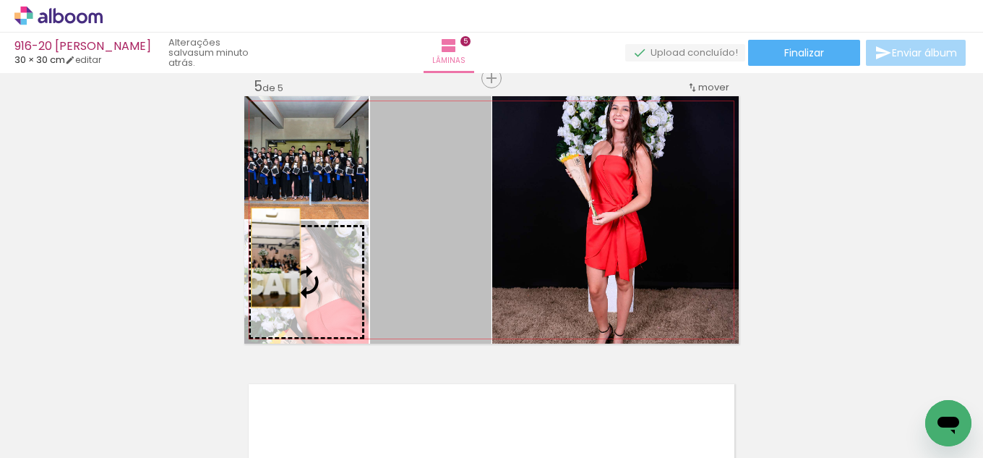
drag, startPoint x: 409, startPoint y: 236, endPoint x: 287, endPoint y: 267, distance: 125.4
click at [0, 0] on slot at bounding box center [0, 0] width 0 height 0
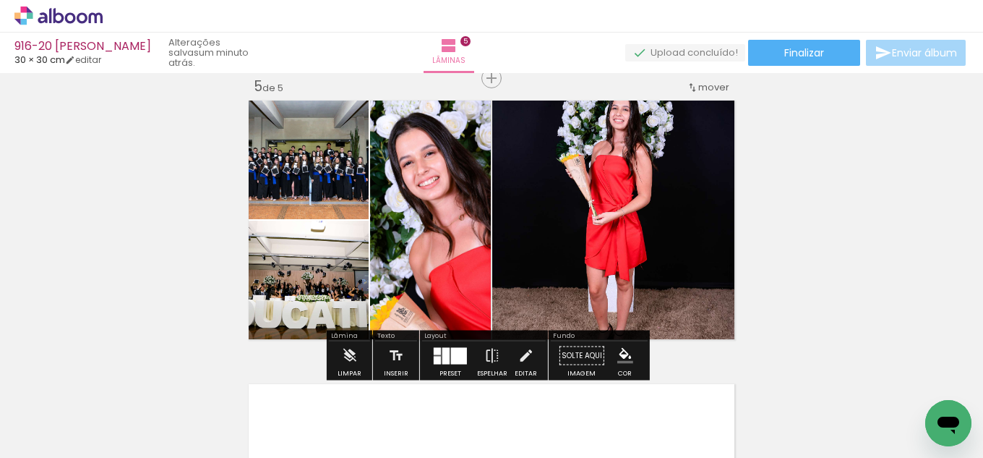
click at [559, 247] on quentale-photo at bounding box center [615, 219] width 247 height 247
click at [520, 360] on iron-icon at bounding box center [526, 355] width 16 height 29
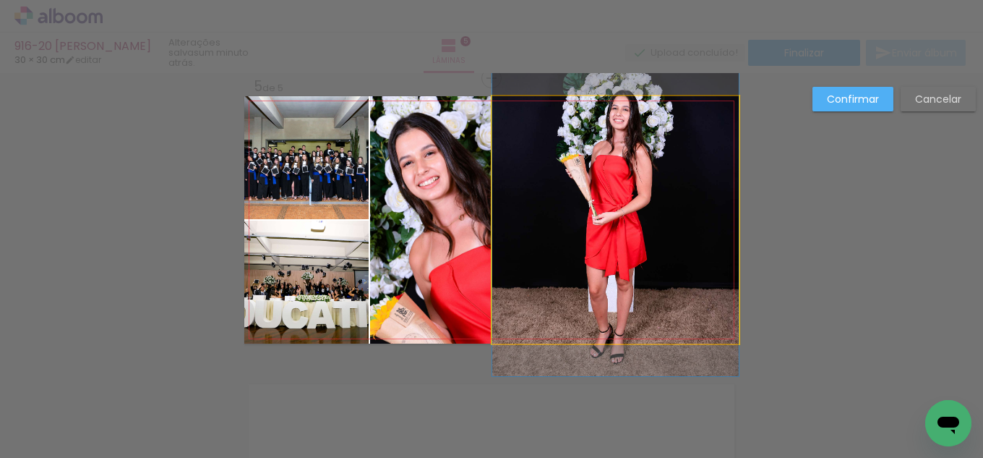
click at [528, 283] on quentale-photo at bounding box center [615, 219] width 247 height 247
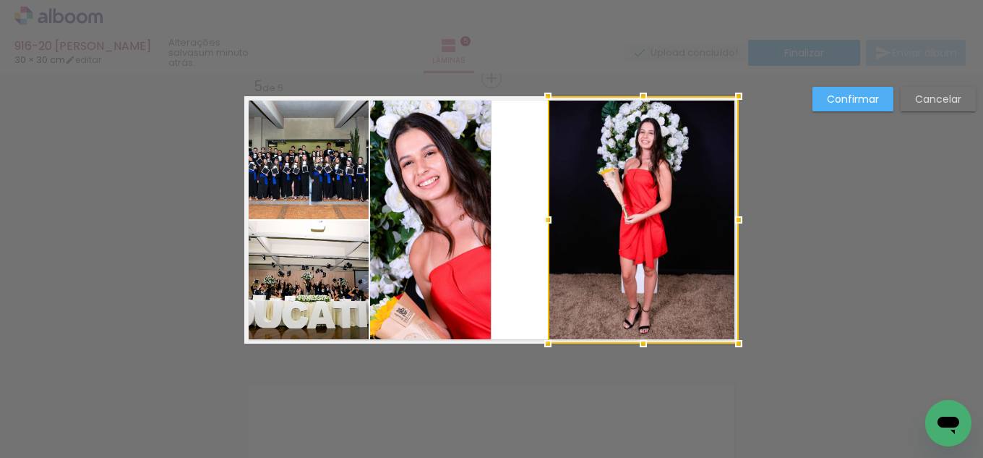
drag, startPoint x: 494, startPoint y: 221, endPoint x: 550, endPoint y: 210, distance: 56.9
click at [550, 210] on div at bounding box center [548, 219] width 29 height 29
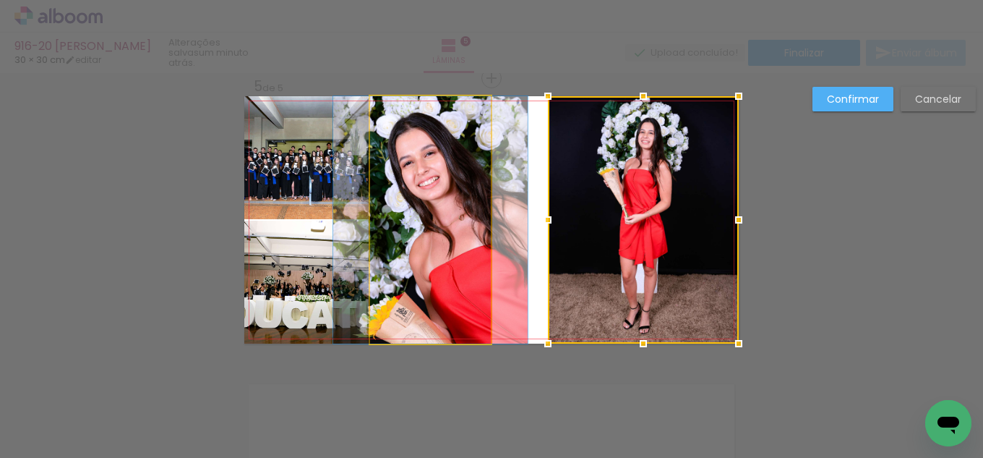
click at [460, 214] on quentale-photo at bounding box center [430, 219] width 121 height 247
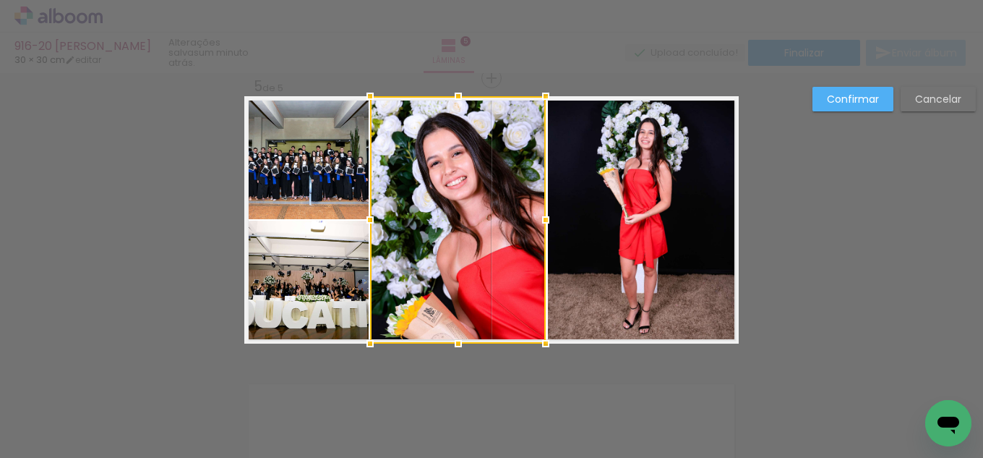
drag, startPoint x: 484, startPoint y: 218, endPoint x: 539, endPoint y: 216, distance: 54.2
click at [539, 216] on div at bounding box center [545, 219] width 29 height 29
click at [543, 217] on div at bounding box center [547, 219] width 29 height 29
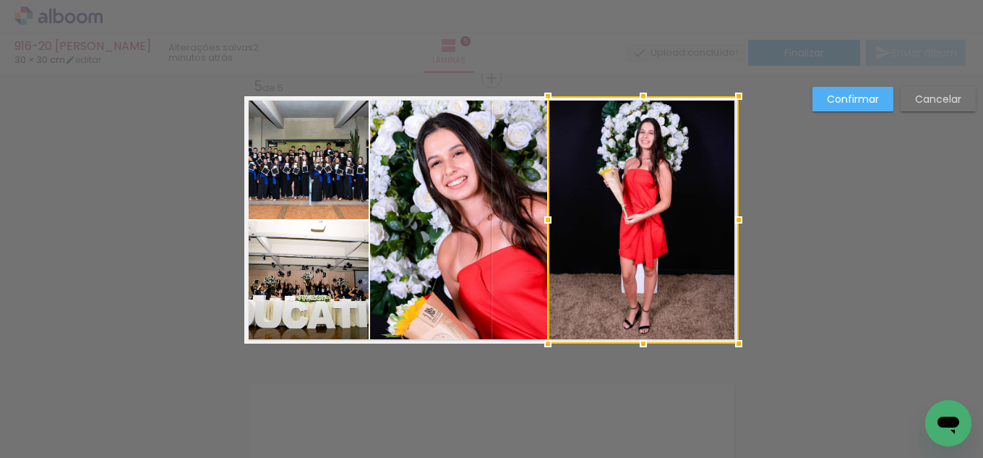
click at [405, 217] on quentale-photo at bounding box center [458, 219] width 177 height 247
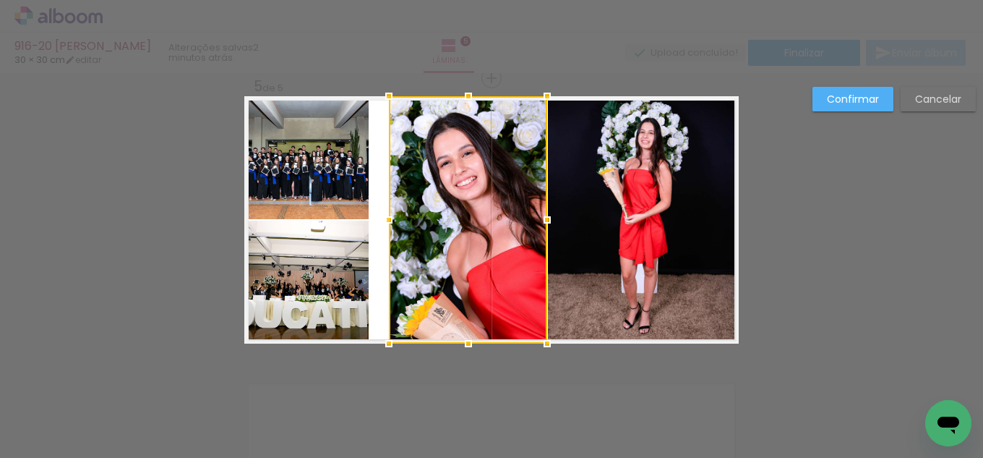
drag, startPoint x: 367, startPoint y: 226, endPoint x: 385, endPoint y: 222, distance: 19.3
click at [385, 222] on div at bounding box center [389, 219] width 29 height 29
click at [345, 192] on quentale-photo at bounding box center [306, 157] width 124 height 123
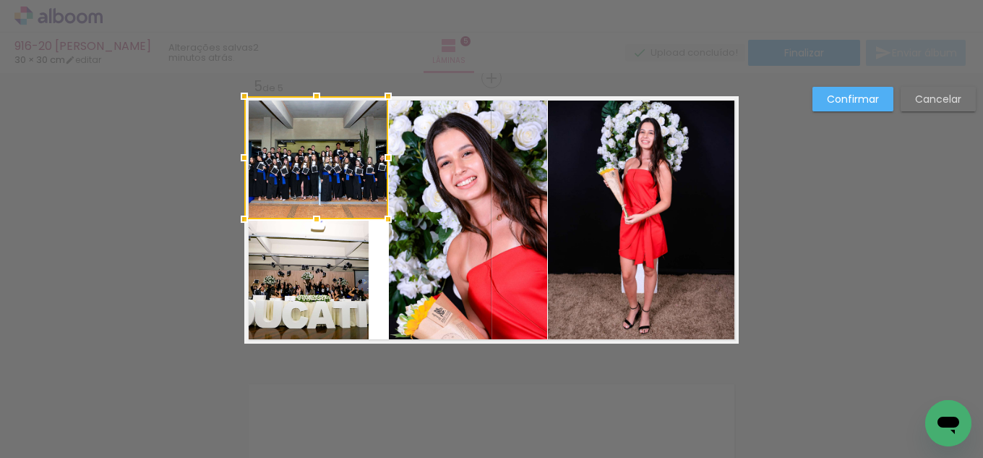
drag, startPoint x: 364, startPoint y: 161, endPoint x: 381, endPoint y: 178, distance: 24.5
click at [385, 159] on div at bounding box center [388, 157] width 29 height 29
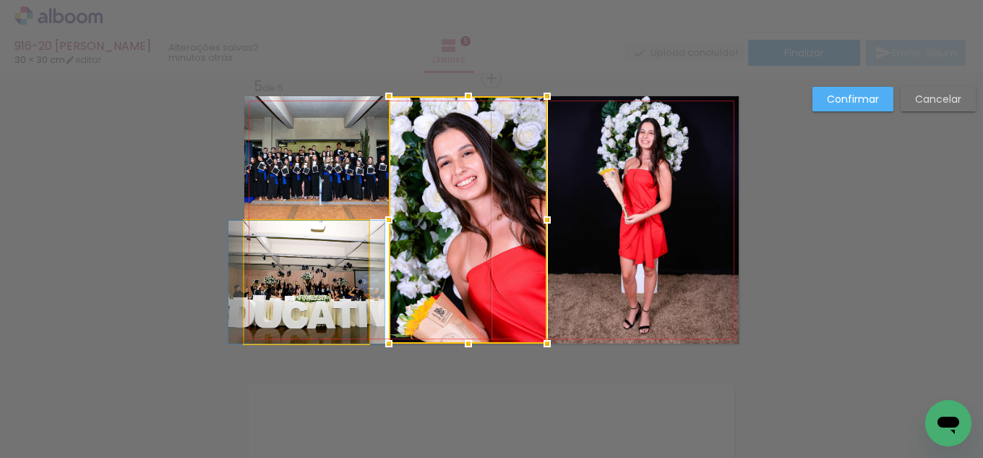
click at [349, 286] on quentale-photo at bounding box center [306, 282] width 124 height 123
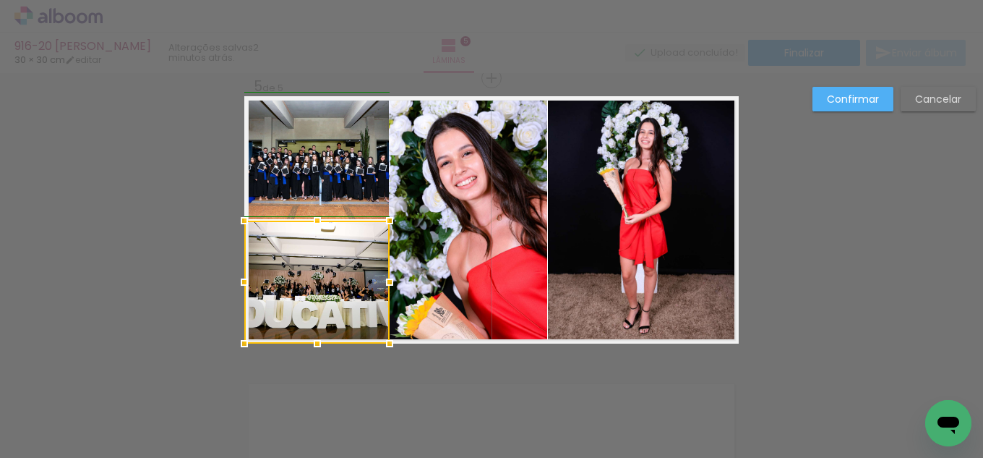
drag, startPoint x: 364, startPoint y: 278, endPoint x: 380, endPoint y: 276, distance: 16.0
click at [380, 276] on div at bounding box center [389, 282] width 29 height 29
click at [601, 226] on quentale-photo at bounding box center [643, 219] width 191 height 247
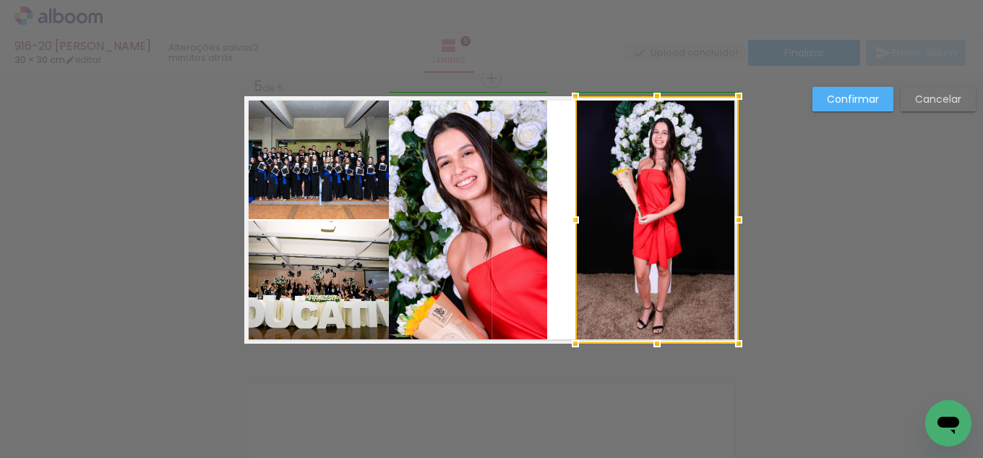
drag, startPoint x: 550, startPoint y: 218, endPoint x: 578, endPoint y: 213, distance: 28.8
click at [578, 213] on div at bounding box center [575, 219] width 29 height 29
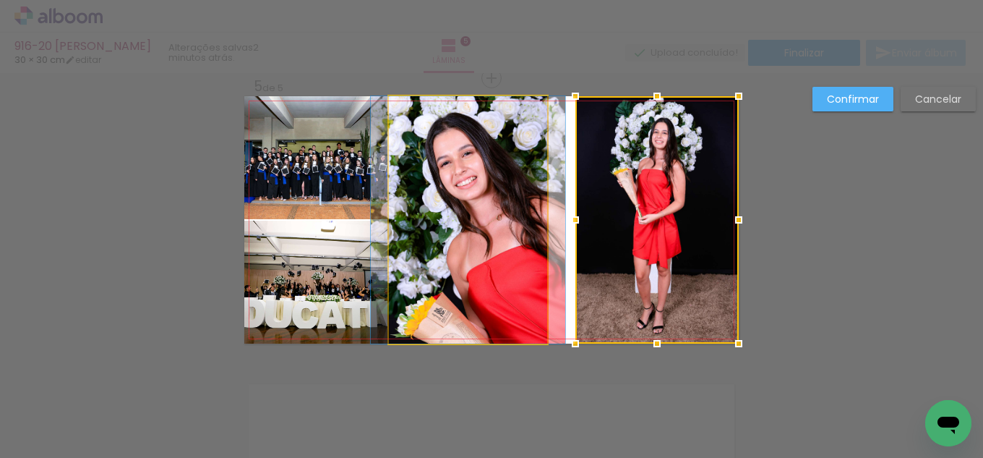
click at [506, 226] on quentale-photo at bounding box center [468, 219] width 158 height 247
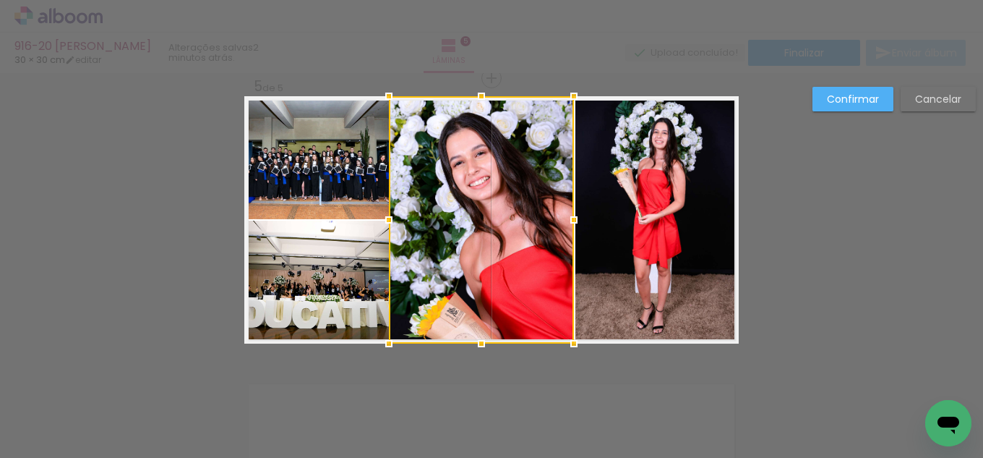
drag, startPoint x: 542, startPoint y: 222, endPoint x: 568, endPoint y: 221, distance: 26.0
click at [568, 221] on div at bounding box center [574, 219] width 29 height 29
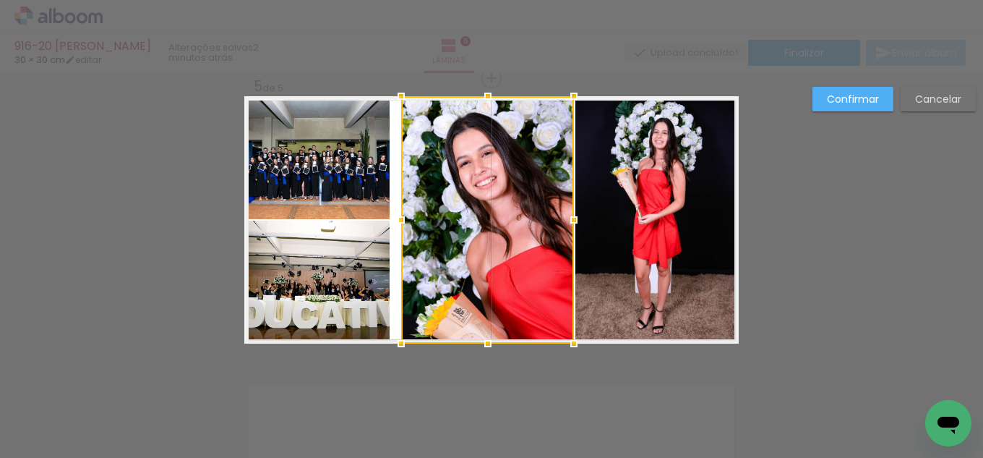
drag, startPoint x: 387, startPoint y: 221, endPoint x: 399, endPoint y: 221, distance: 12.3
click at [399, 221] on div at bounding box center [401, 219] width 29 height 29
drag, startPoint x: 309, startPoint y: 171, endPoint x: 328, endPoint y: 168, distance: 18.9
click at [311, 171] on quentale-photo at bounding box center [316, 157] width 145 height 123
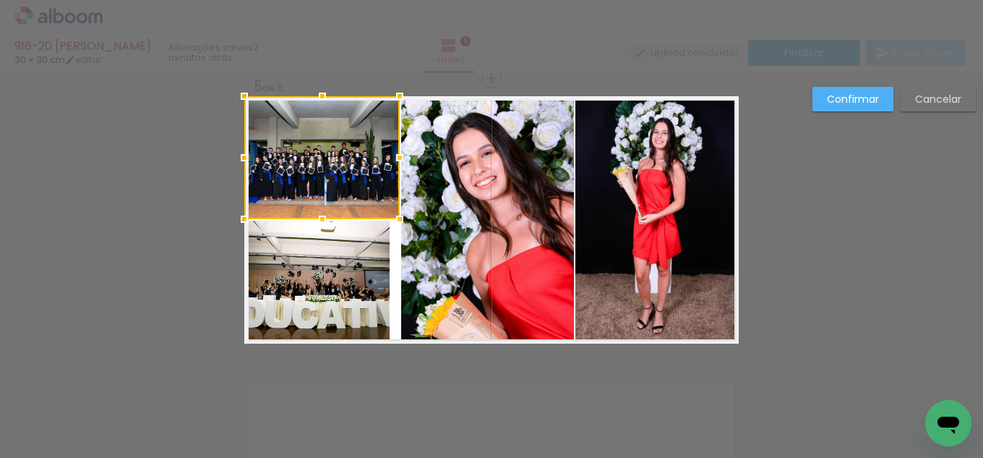
drag, startPoint x: 384, startPoint y: 159, endPoint x: 394, endPoint y: 159, distance: 10.1
click at [394, 159] on div at bounding box center [399, 157] width 29 height 29
click at [371, 255] on quentale-photo at bounding box center [316, 282] width 145 height 123
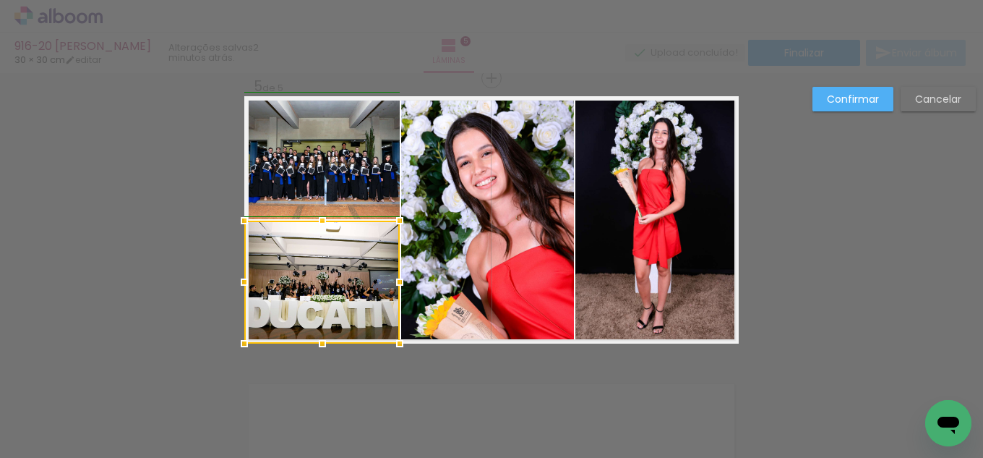
click at [390, 274] on div at bounding box center [399, 282] width 29 height 29
drag, startPoint x: 854, startPoint y: 102, endPoint x: 805, endPoint y: 80, distance: 53.7
click at [0, 0] on slot "Confirmar" at bounding box center [0, 0] width 0 height 0
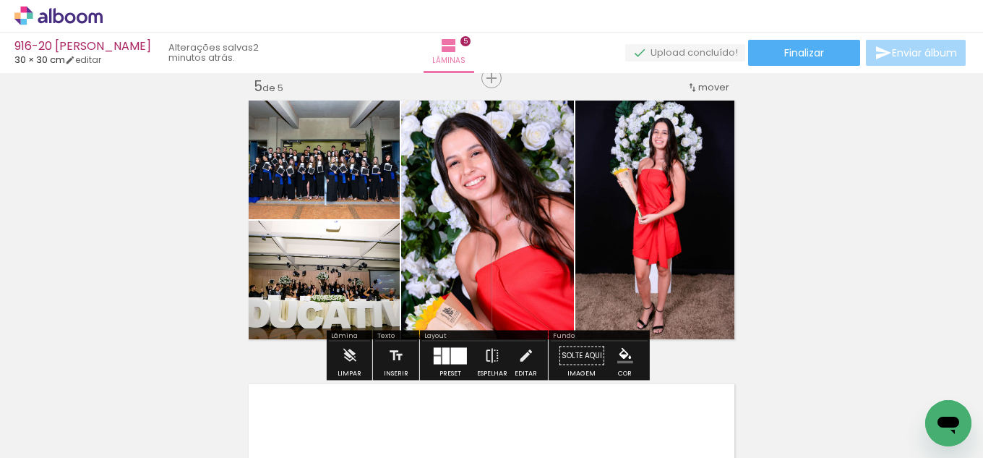
click at [623, 355] on iron-icon "color picker" at bounding box center [625, 356] width 16 height 16
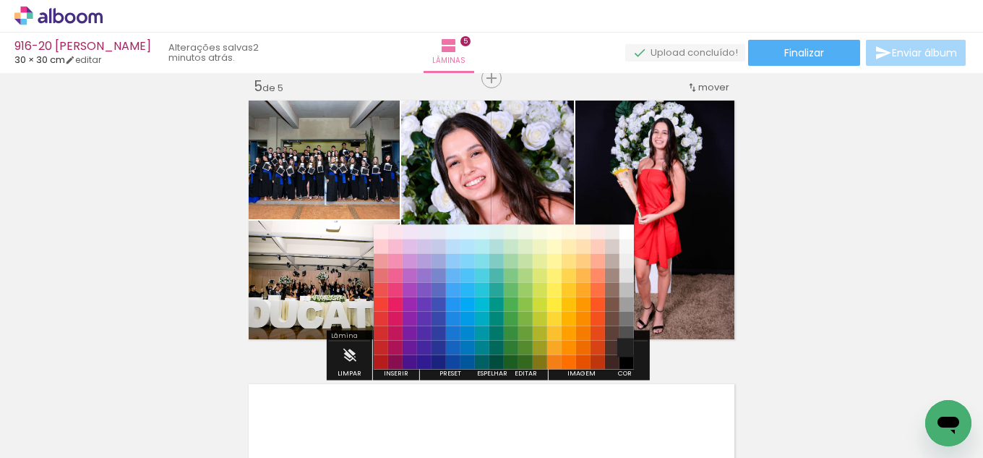
click at [626, 346] on paper-item "#212121" at bounding box center [627, 348] width 14 height 14
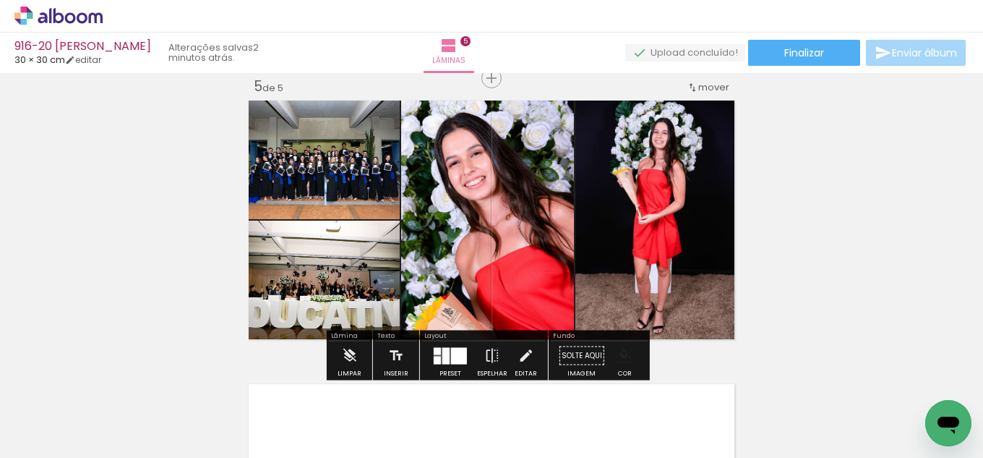
click at [625, 354] on iron-icon "color picker" at bounding box center [625, 356] width 16 height 16
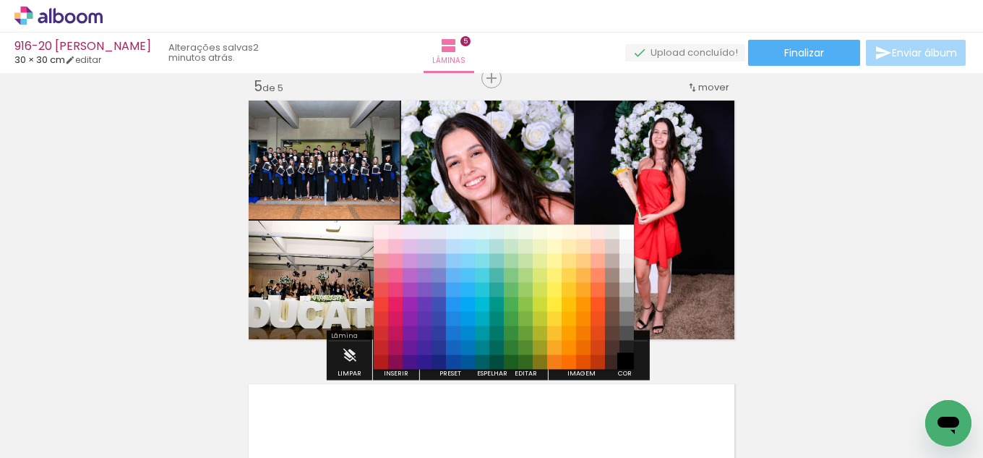
click at [621, 360] on paper-item "#000000" at bounding box center [627, 362] width 14 height 14
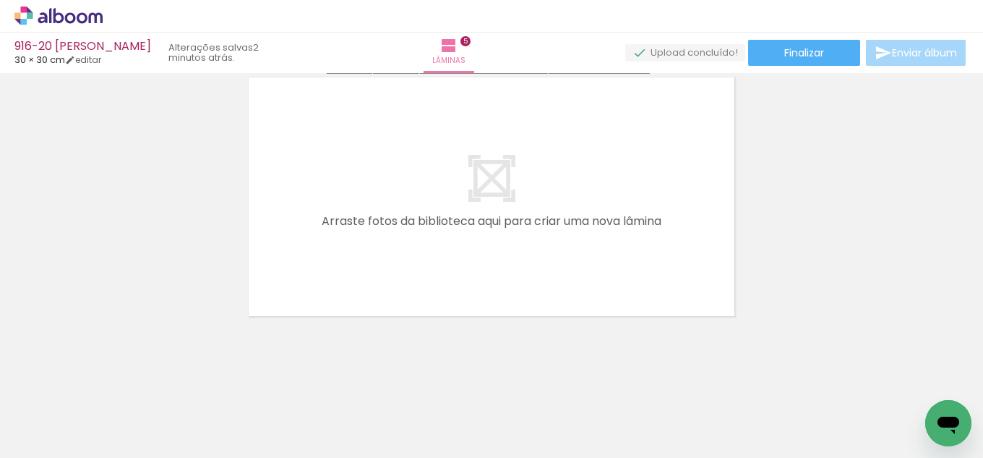
scroll to position [1463, 0]
